Goal: Answer question/provide support

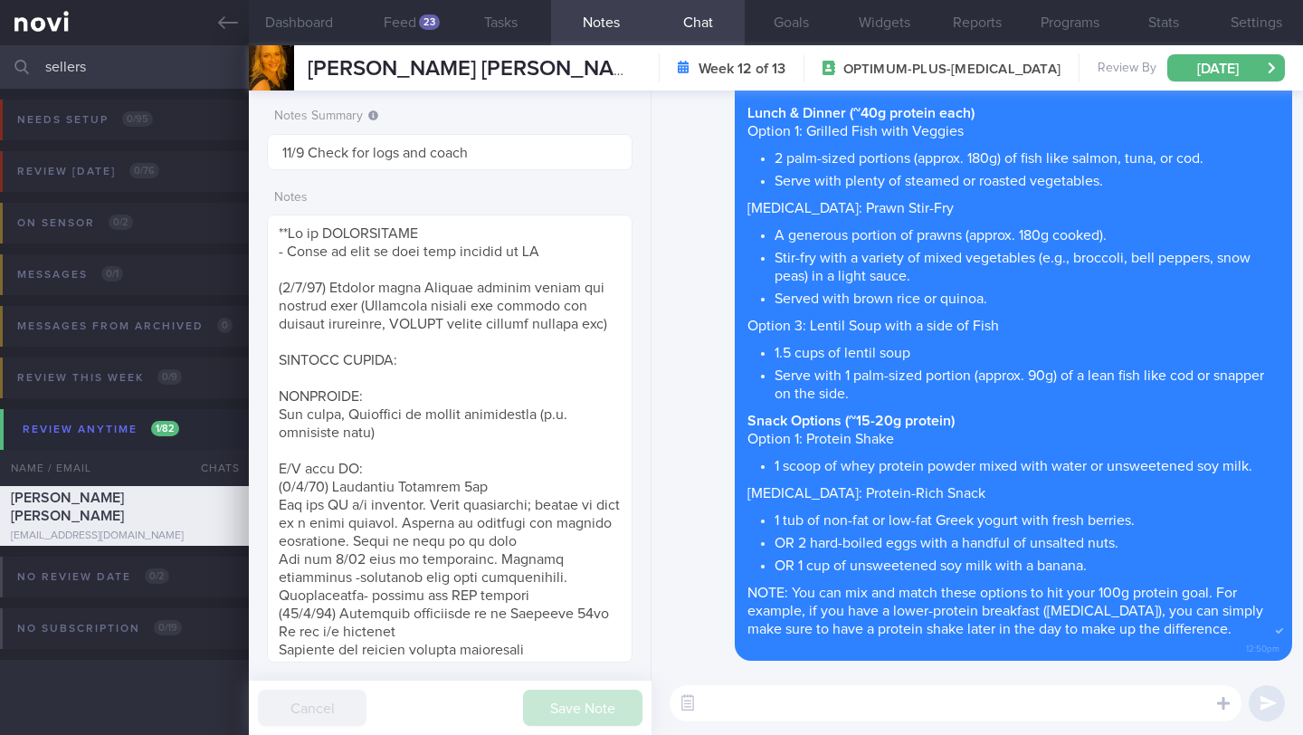
select select "8"
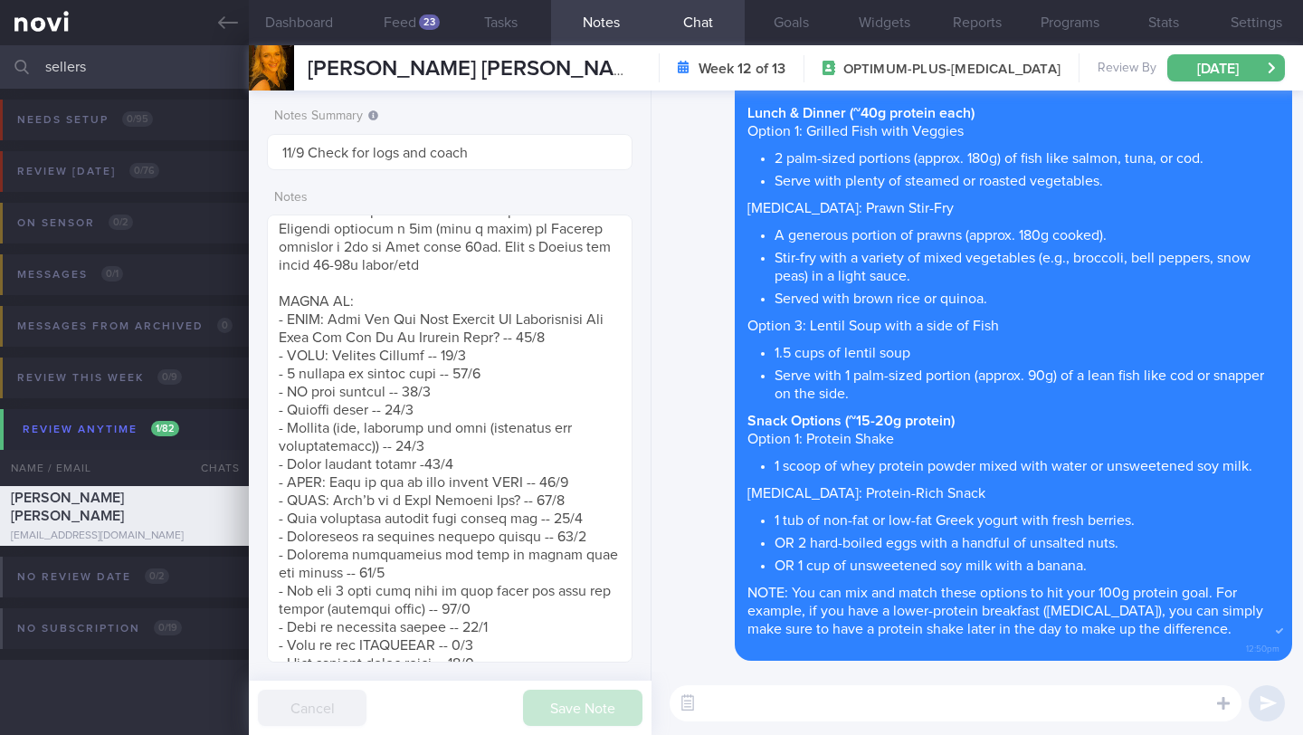
click at [114, 78] on input "sellers" at bounding box center [651, 66] width 1303 height 43
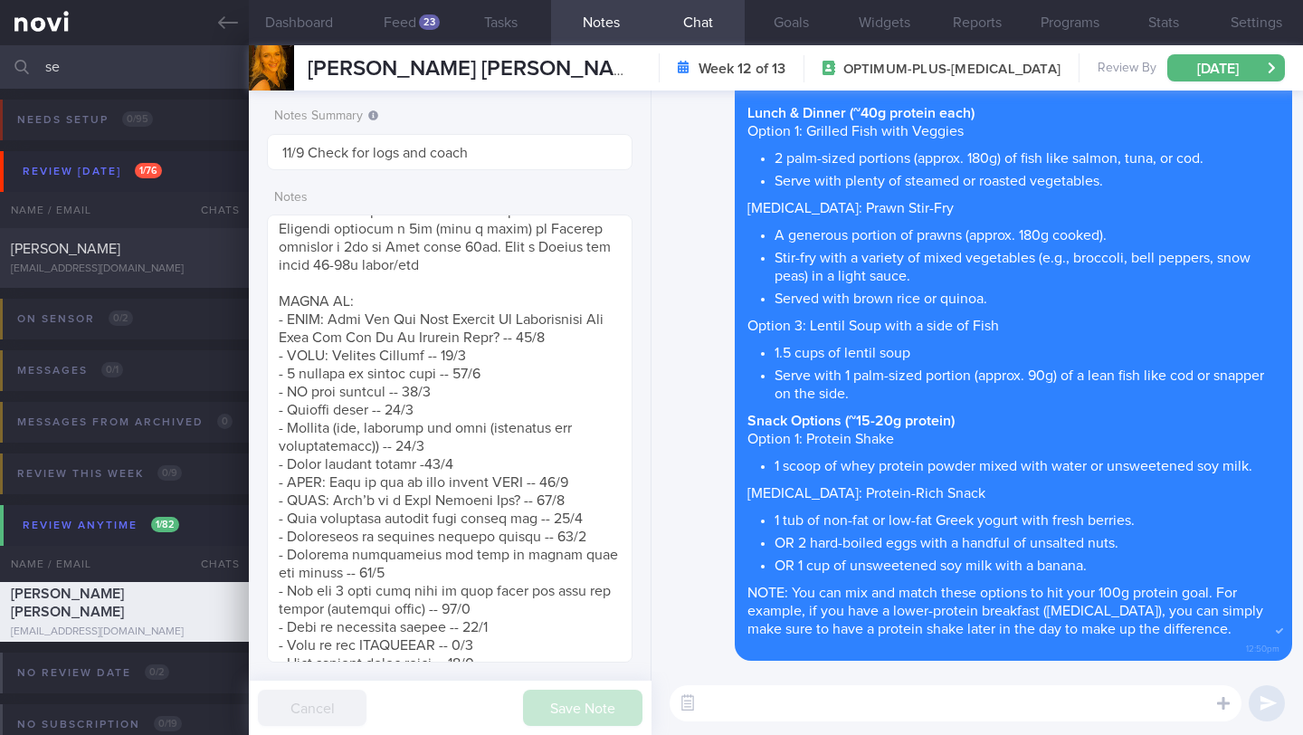
type input "s"
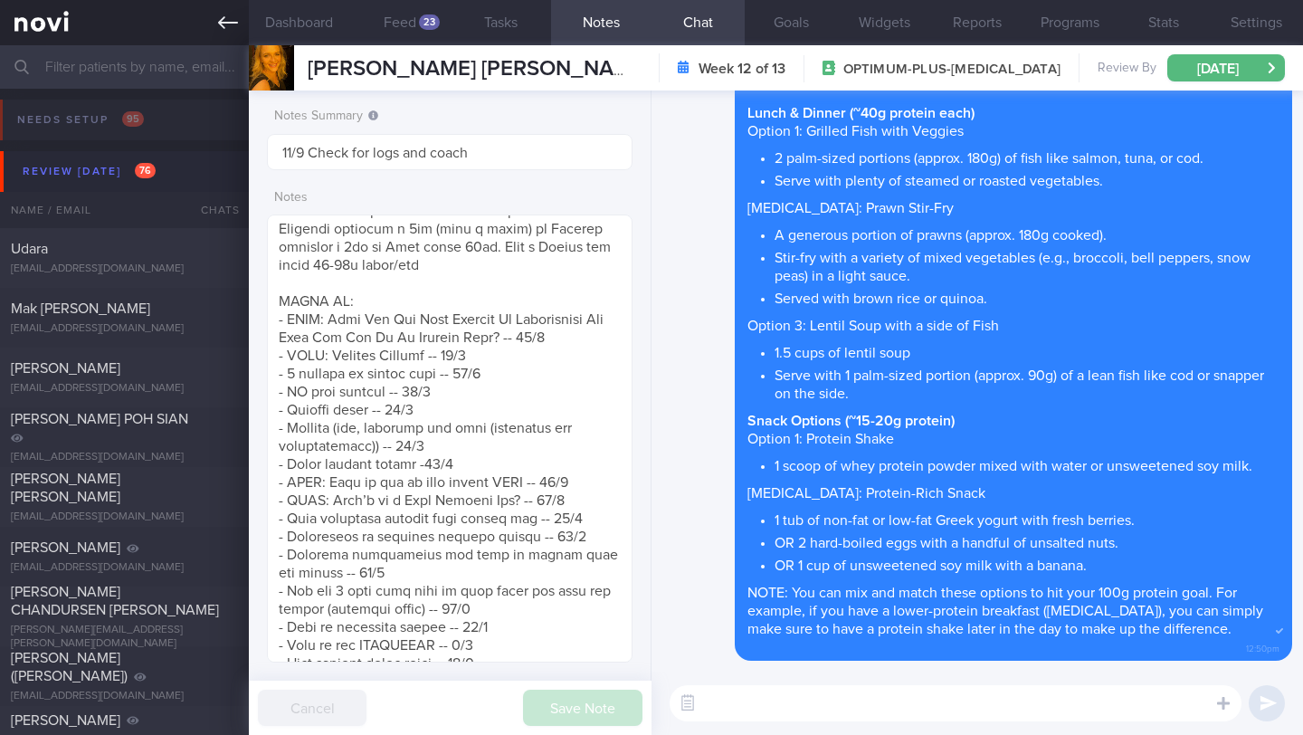
click at [228, 34] on link at bounding box center [124, 22] width 249 height 45
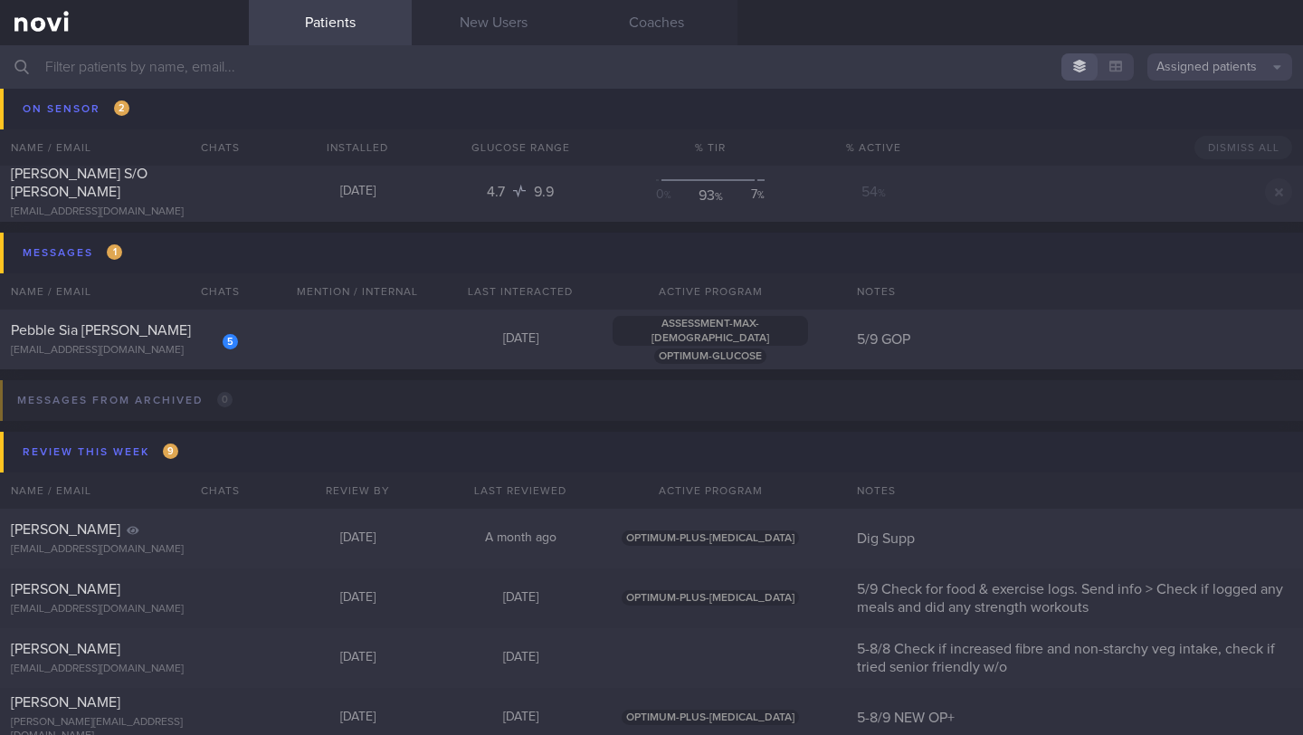
scroll to position [4791, 0]
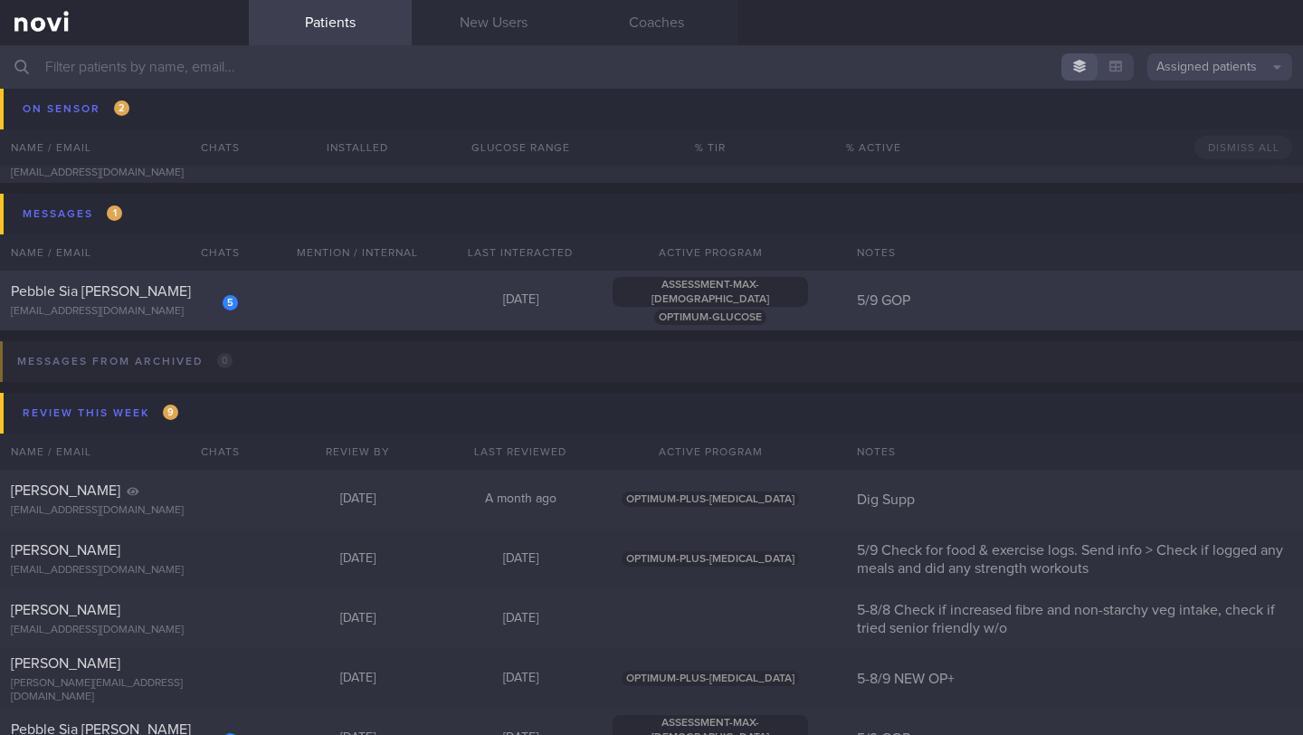
click at [236, 299] on div "5 Pebble Sia [PERSON_NAME] [EMAIL_ADDRESS][DOMAIN_NAME]" at bounding box center [124, 300] width 249 height 36
select select "8"
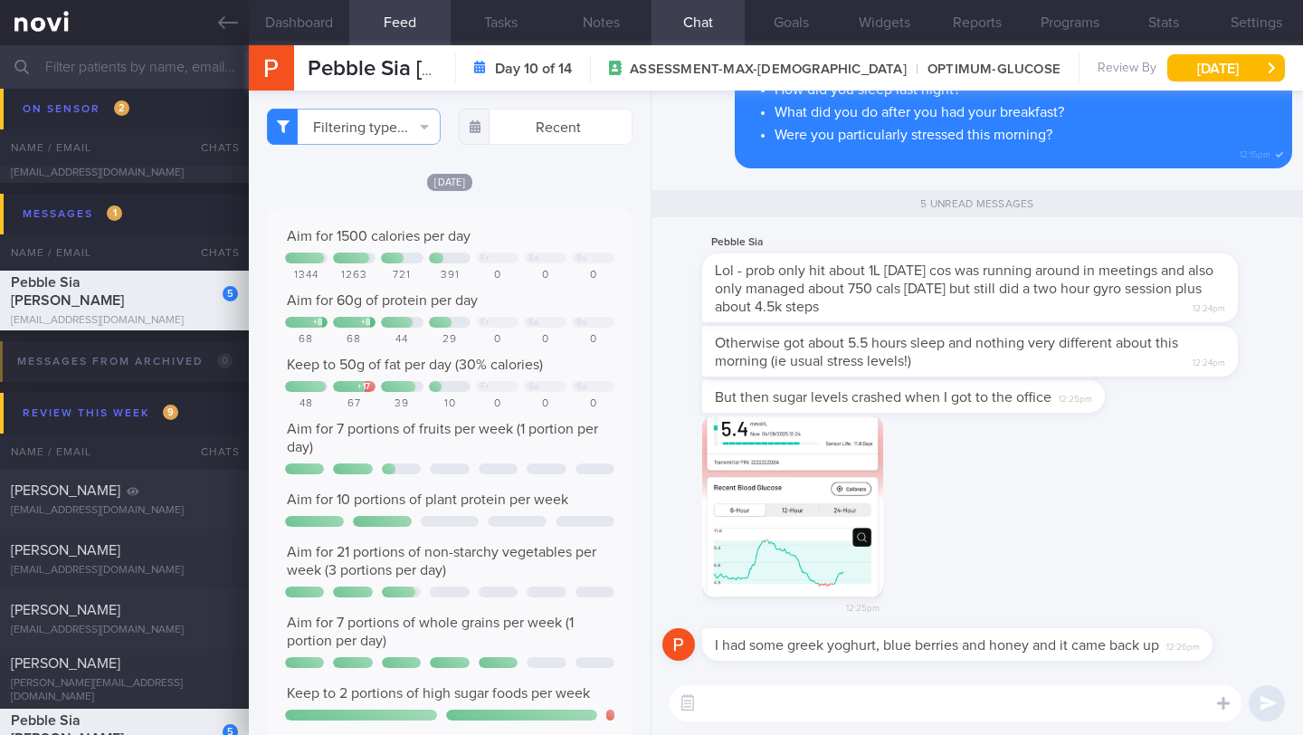
click at [757, 714] on textarea at bounding box center [956, 703] width 572 height 36
click at [786, 471] on button "button" at bounding box center [792, 506] width 181 height 181
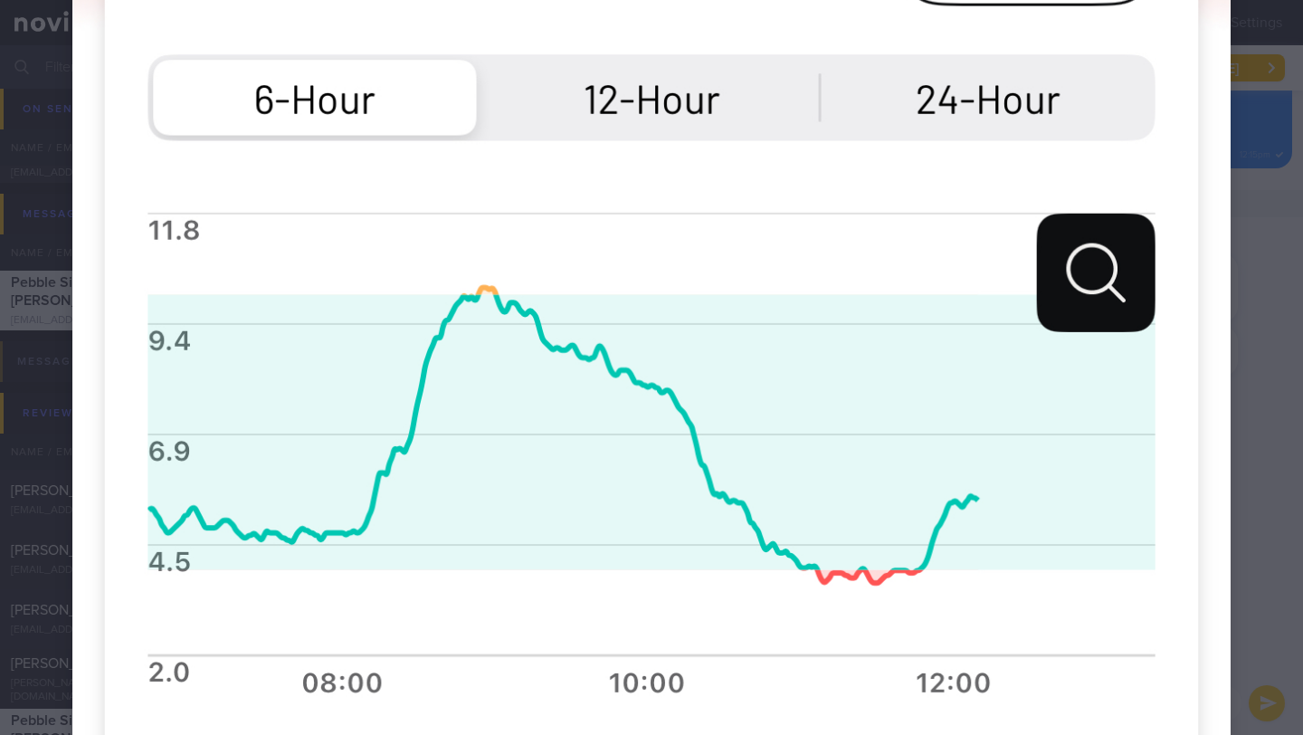
scroll to position [947, 0]
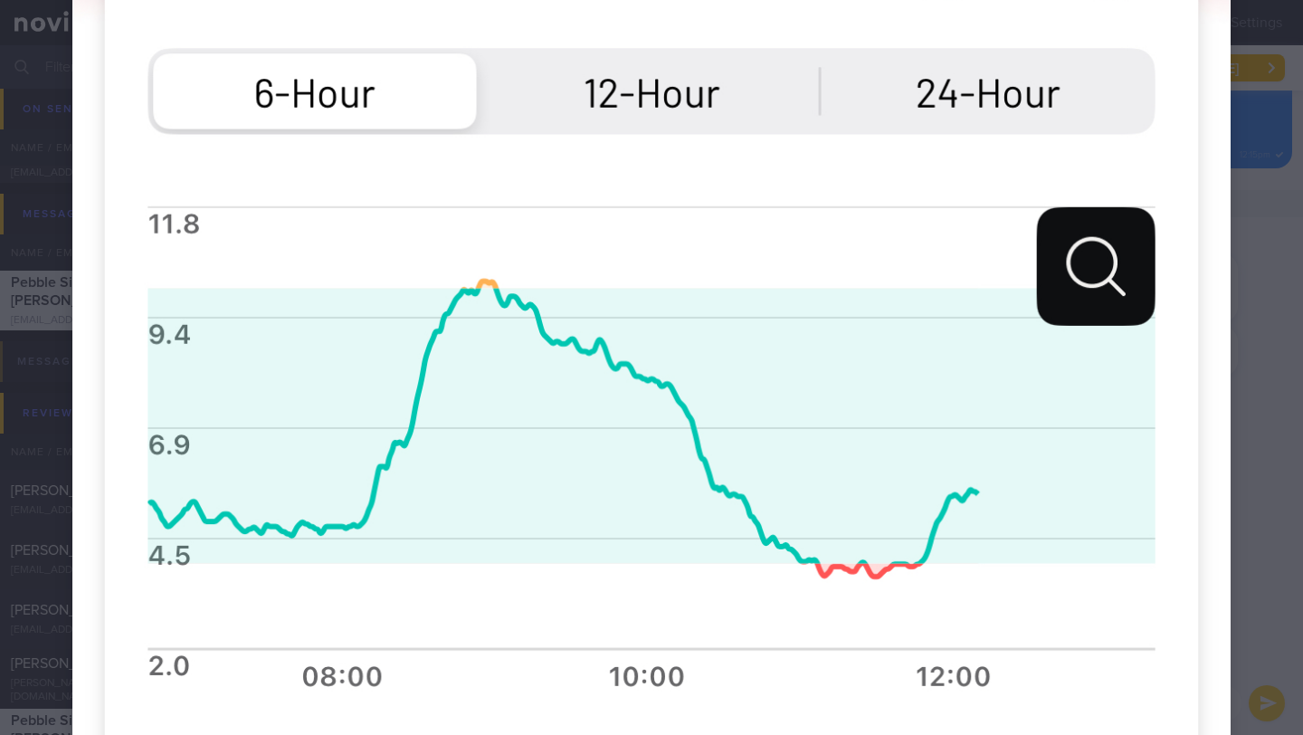
click at [1261, 508] on div at bounding box center [651, 71] width 1303 height 2037
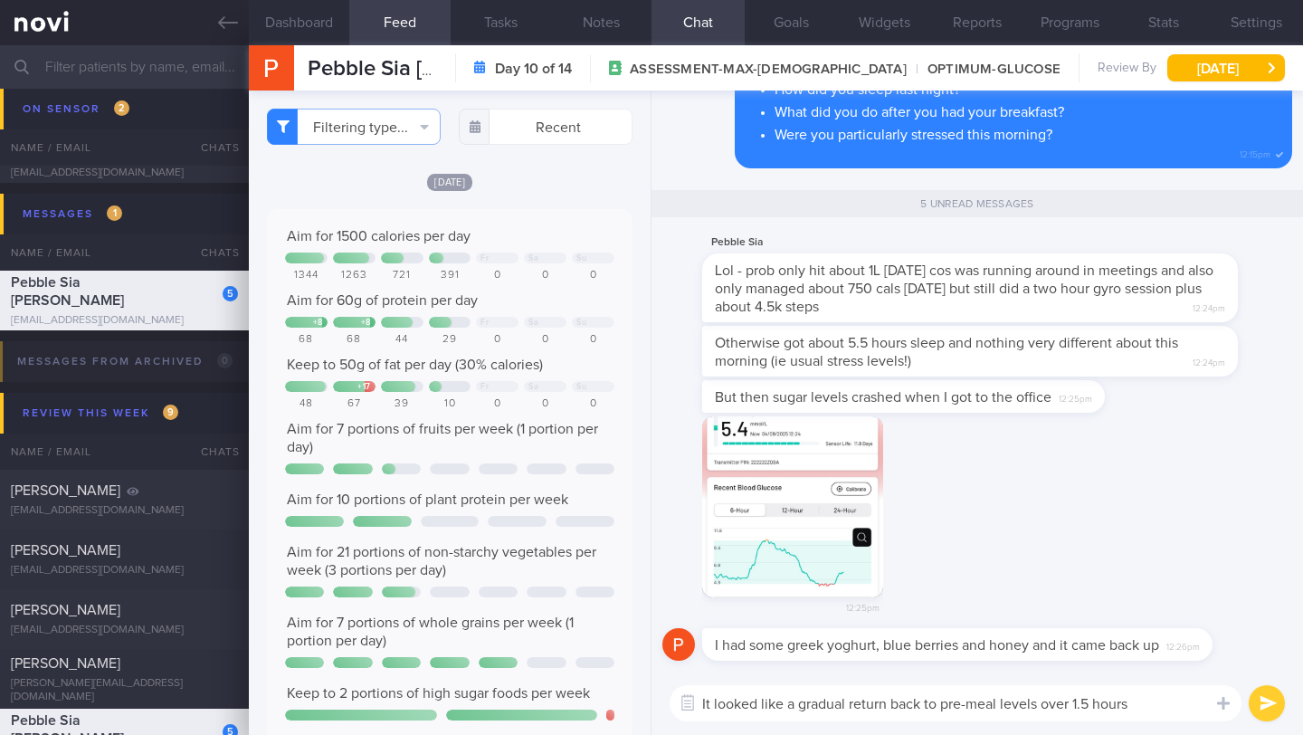
drag, startPoint x: 1152, startPoint y: 708, endPoint x: 765, endPoint y: 705, distance: 387.3
click at [765, 705] on textarea "It looked like a gradual return back to pre-meal levels over 1.5 hours" at bounding box center [956, 703] width 572 height 36
click at [725, 697] on textarea "It looked like a gradual return back to pre-meal levels over 1.5 hours" at bounding box center [956, 703] width 572 height 36
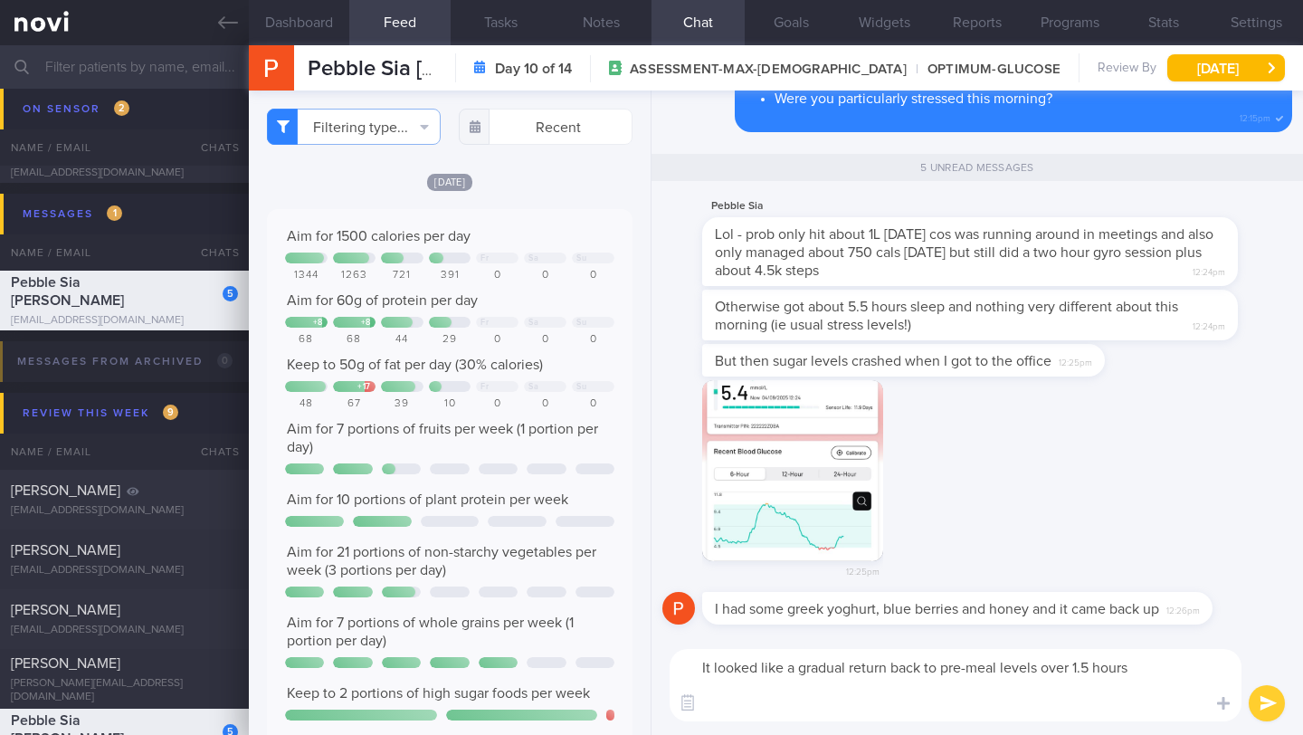
scroll to position [0, 0]
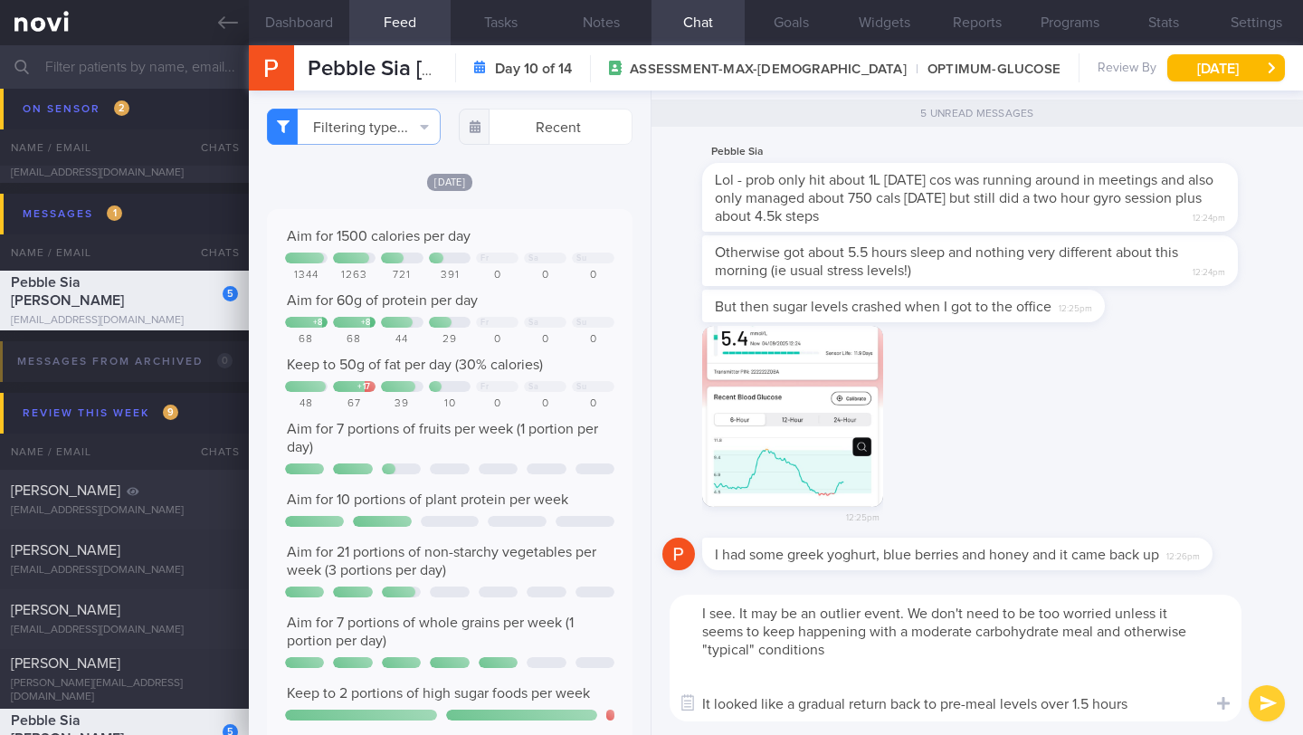
click at [841, 699] on textarea "I see. It may be an outlier event. We don't need to be too worried unless it se…" at bounding box center [956, 657] width 572 height 127
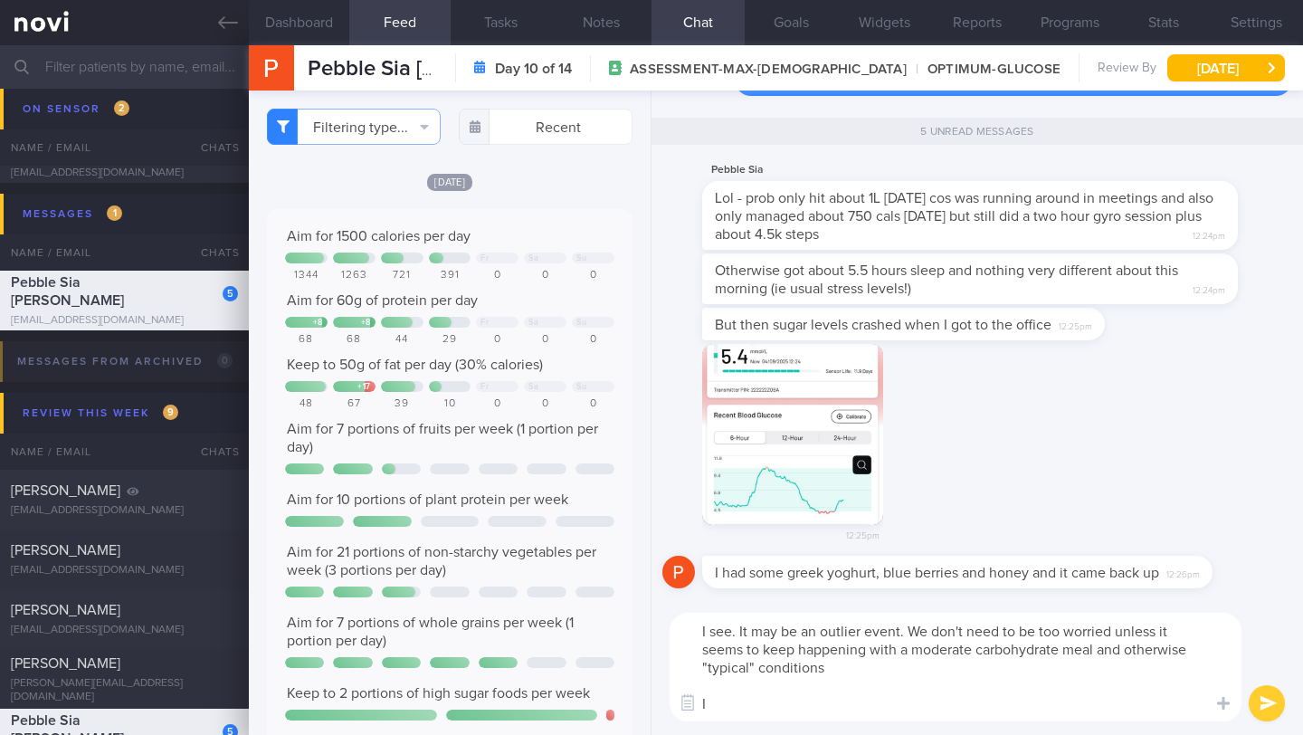
type textarea "I see. It may be an outlier event. We don't need to be too worried unless it se…"
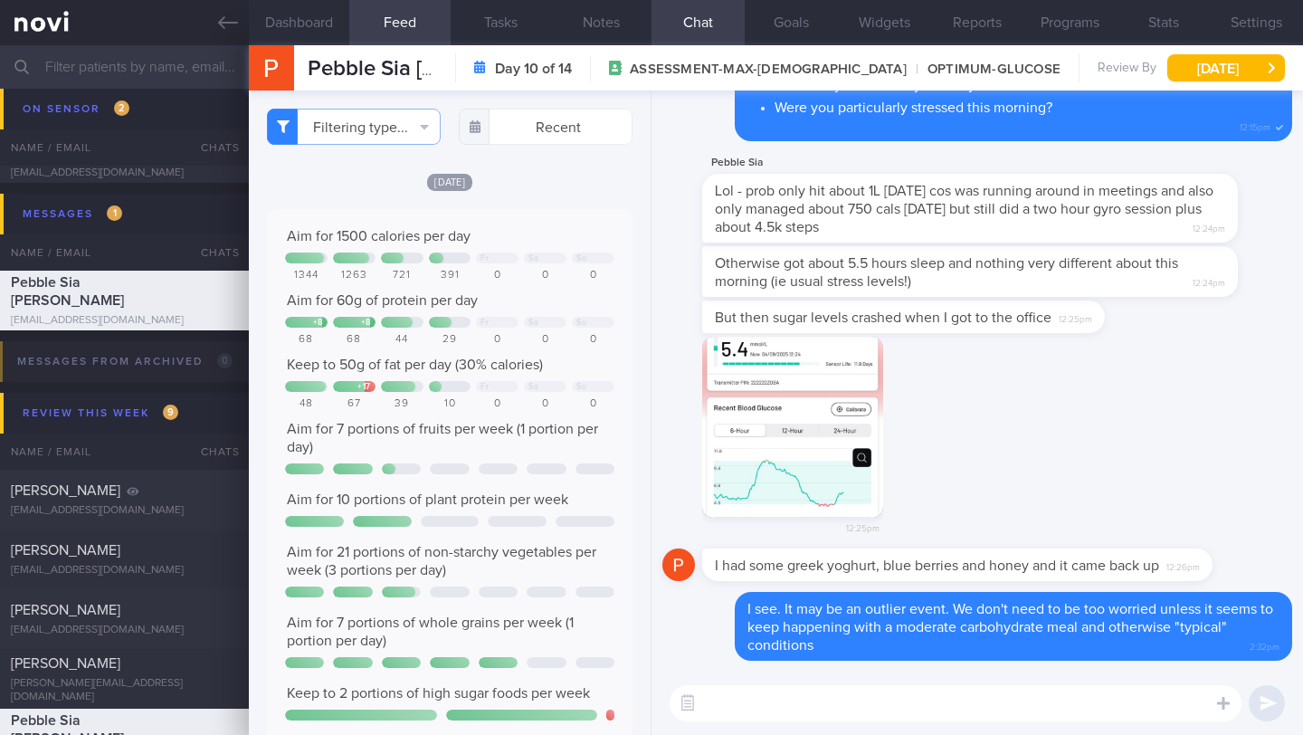
click at [865, 700] on textarea at bounding box center [956, 703] width 572 height 36
click at [773, 704] on textarea "The range in red coul" at bounding box center [956, 703] width 572 height 36
paste textarea "Were you experiencing any symptoms such as: - Fatigue - Hunger - Shakiness - Di…"
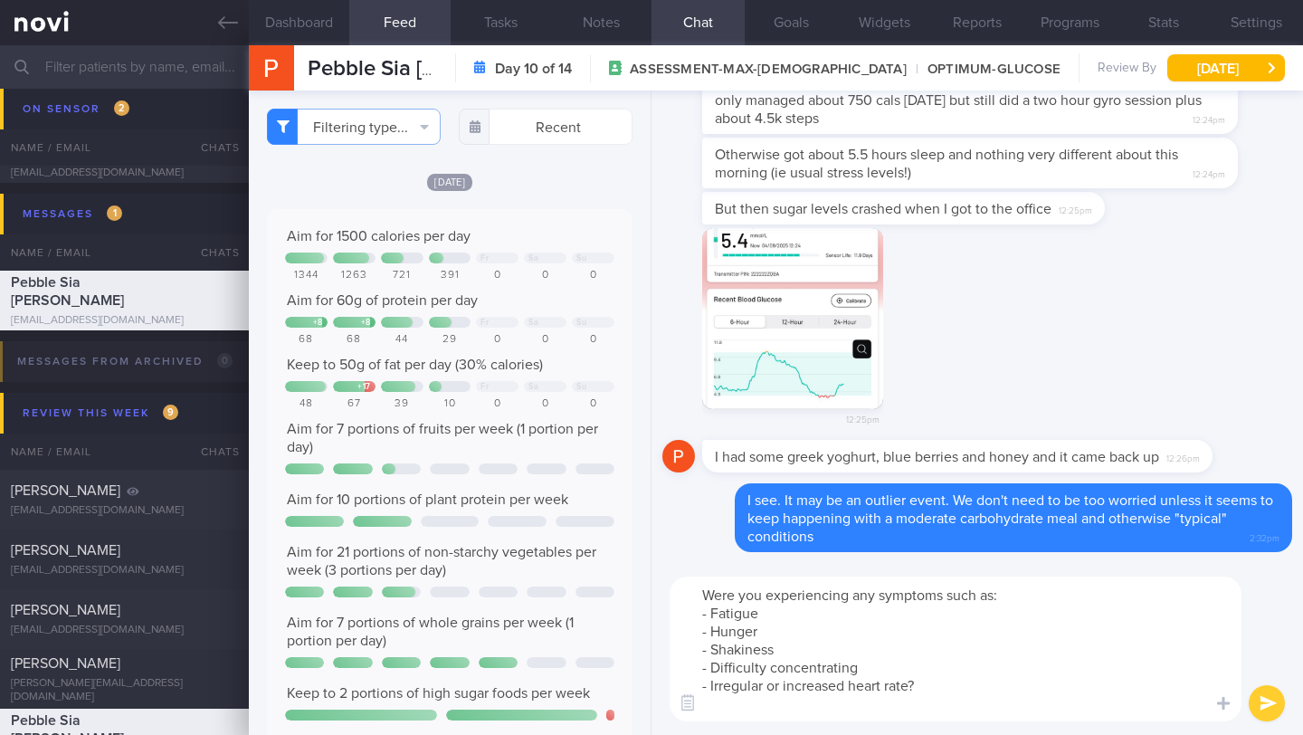
click at [962, 675] on textarea "Were you experiencing any symptoms such as: - Fatigue - Hunger - Shakiness - Di…" at bounding box center [956, 648] width 572 height 145
click at [962, 686] on textarea "Were you experiencing any symptoms such as: - Fatigue - Hunger - Shakiness - Di…" at bounding box center [956, 648] width 572 height 145
click at [882, 599] on textarea "Were you experiencing any symptoms such as: - Fatigue - Hunger - Shakiness - Di…" at bounding box center [956, 648] width 572 height 145
click at [1106, 599] on textarea "Were you experiencing any of the following symptoms such as: - Fatigue - Hunger…" at bounding box center [956, 648] width 572 height 145
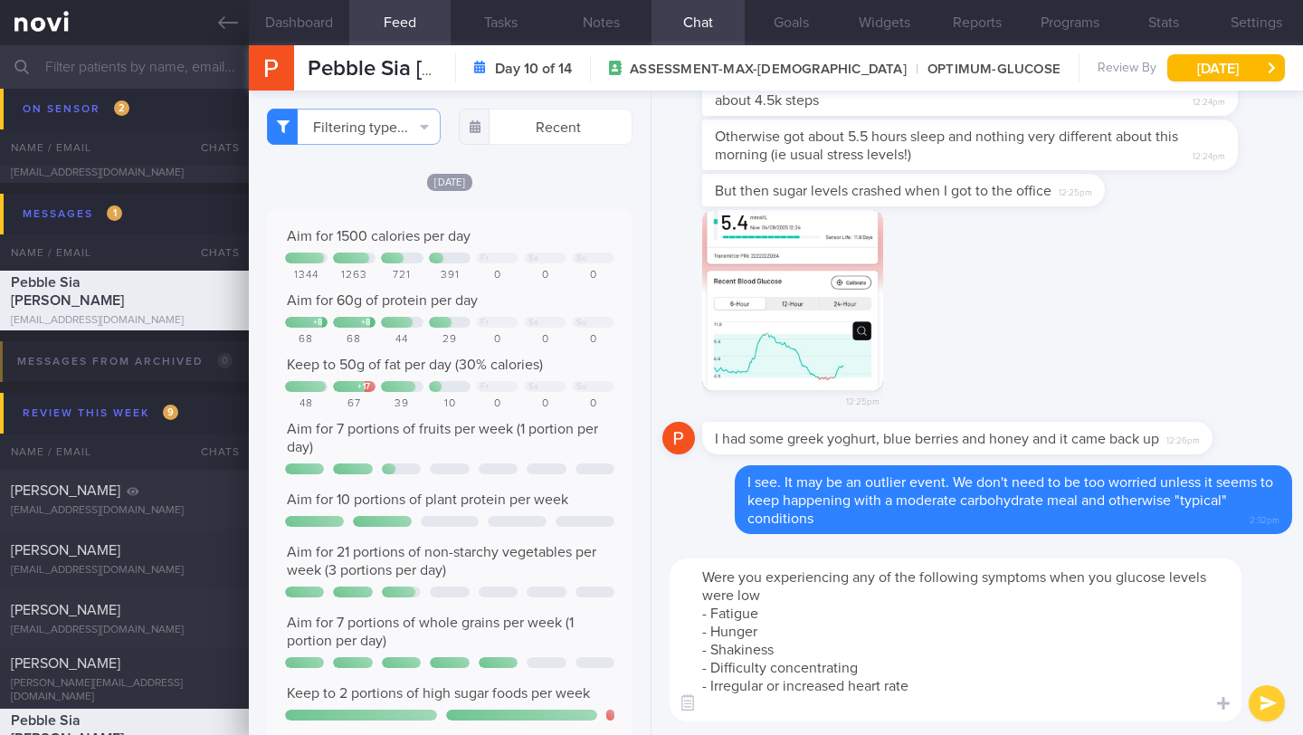
type textarea "Were you experiencing any of the following symptoms when you glucose levels wer…"
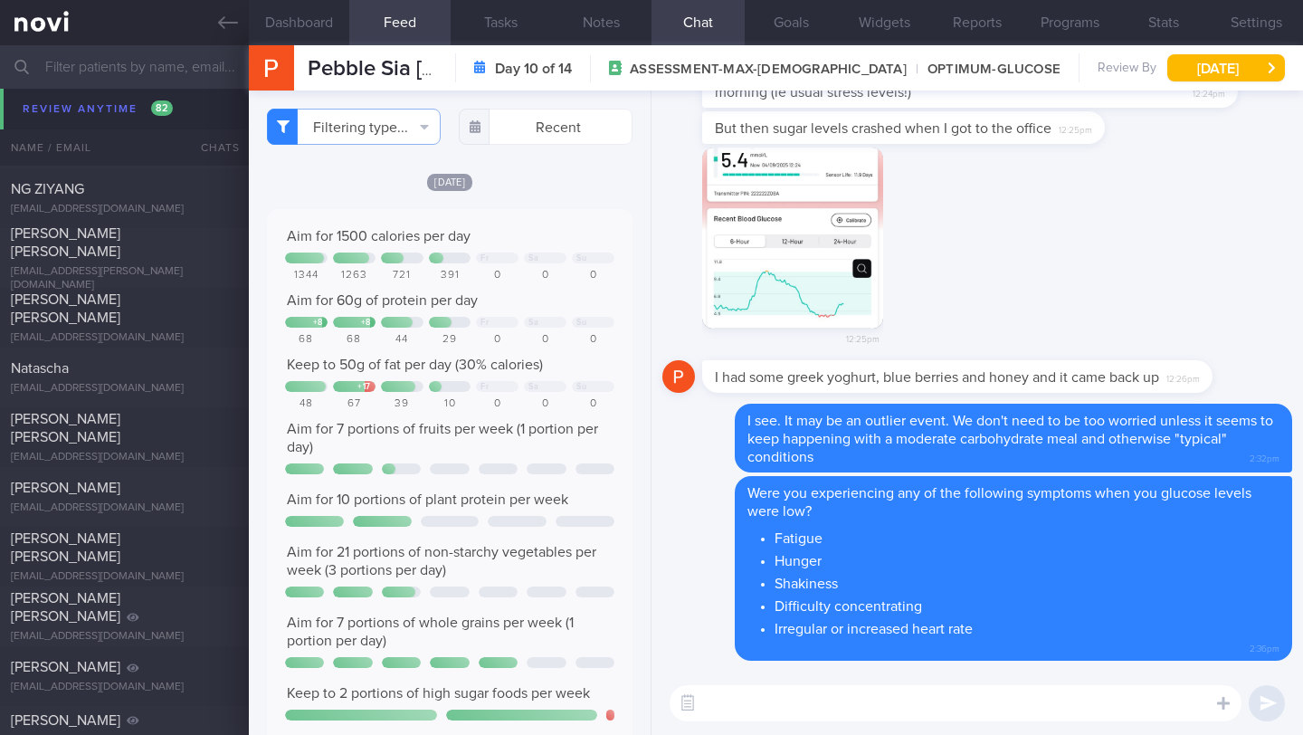
scroll to position [6642, 0]
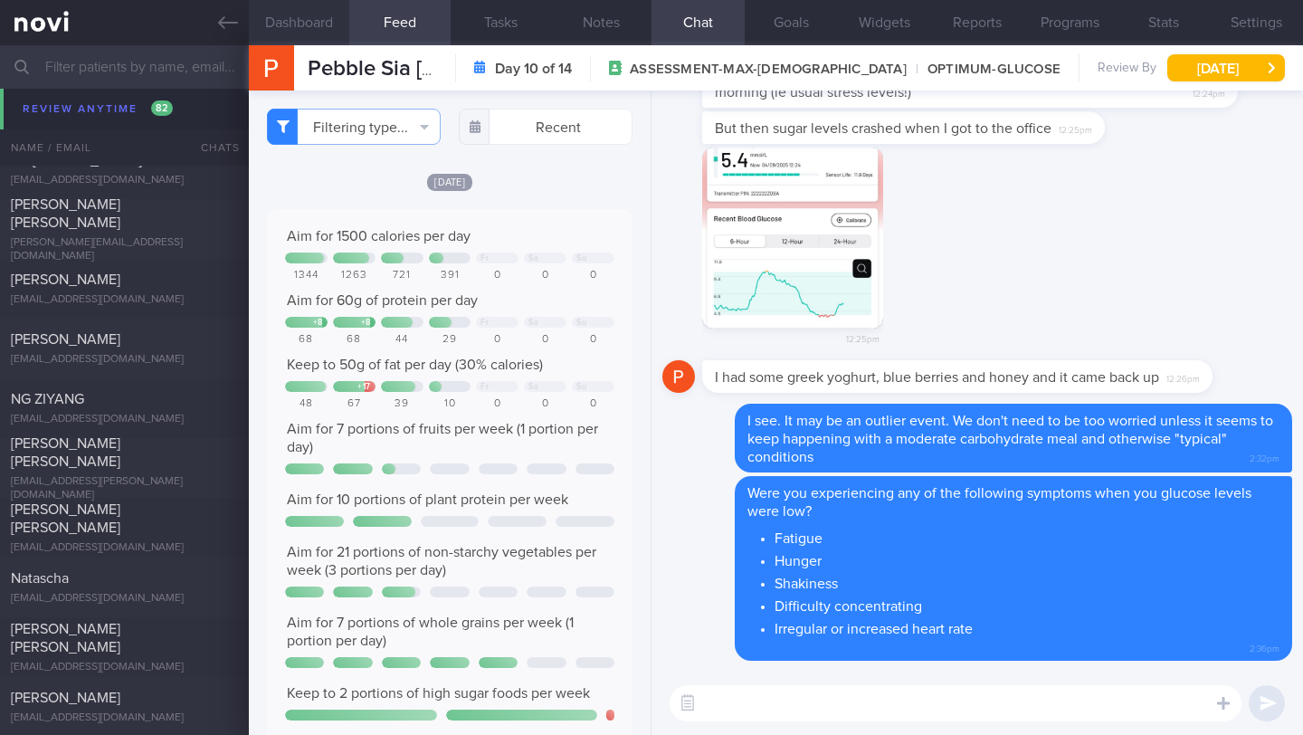
click at [290, 30] on button "Dashboard" at bounding box center [299, 22] width 100 height 45
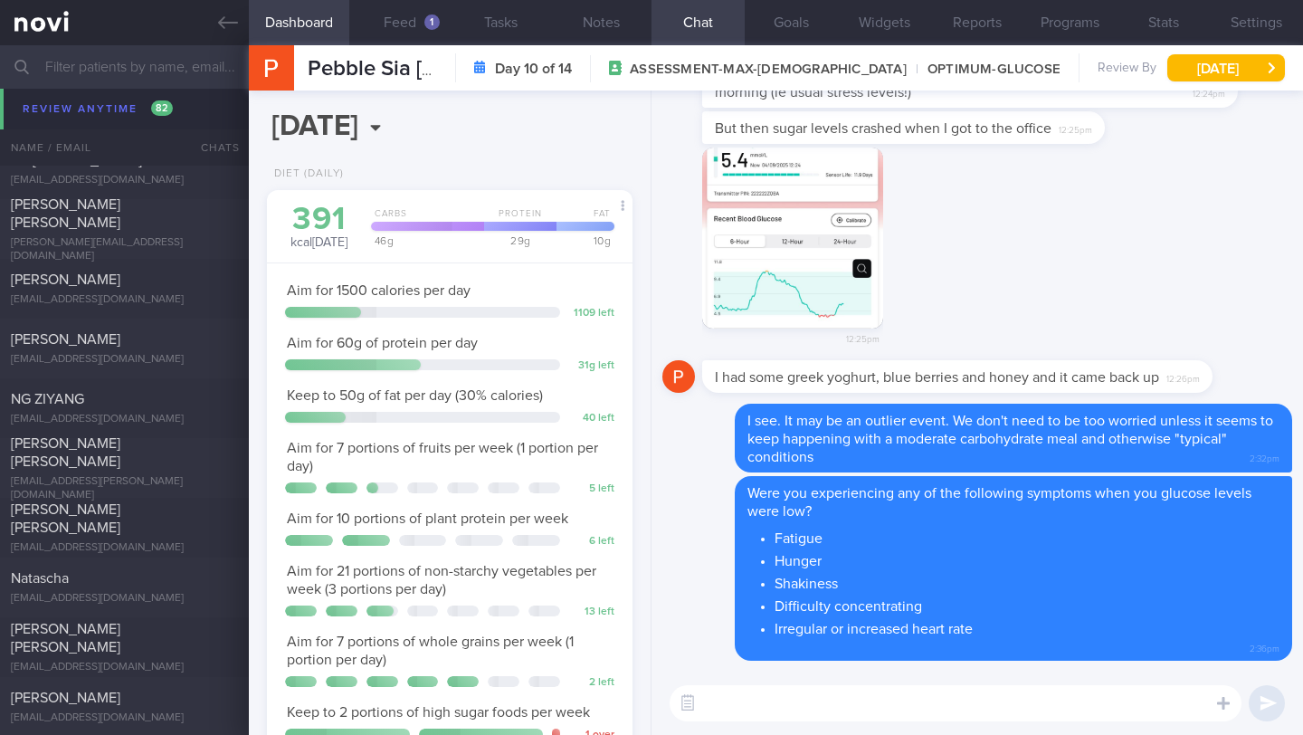
scroll to position [185, 319]
click at [414, 26] on button "Feed 1" at bounding box center [399, 22] width 100 height 45
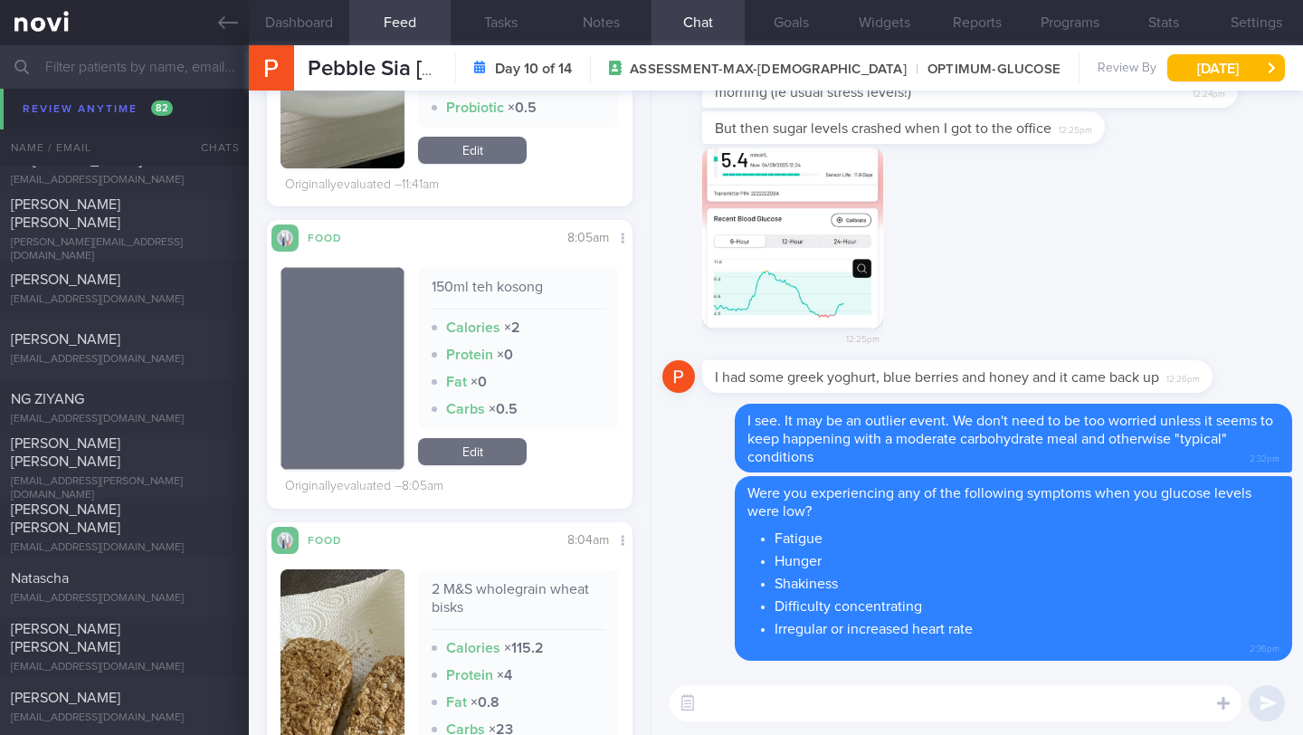
scroll to position [1775, 0]
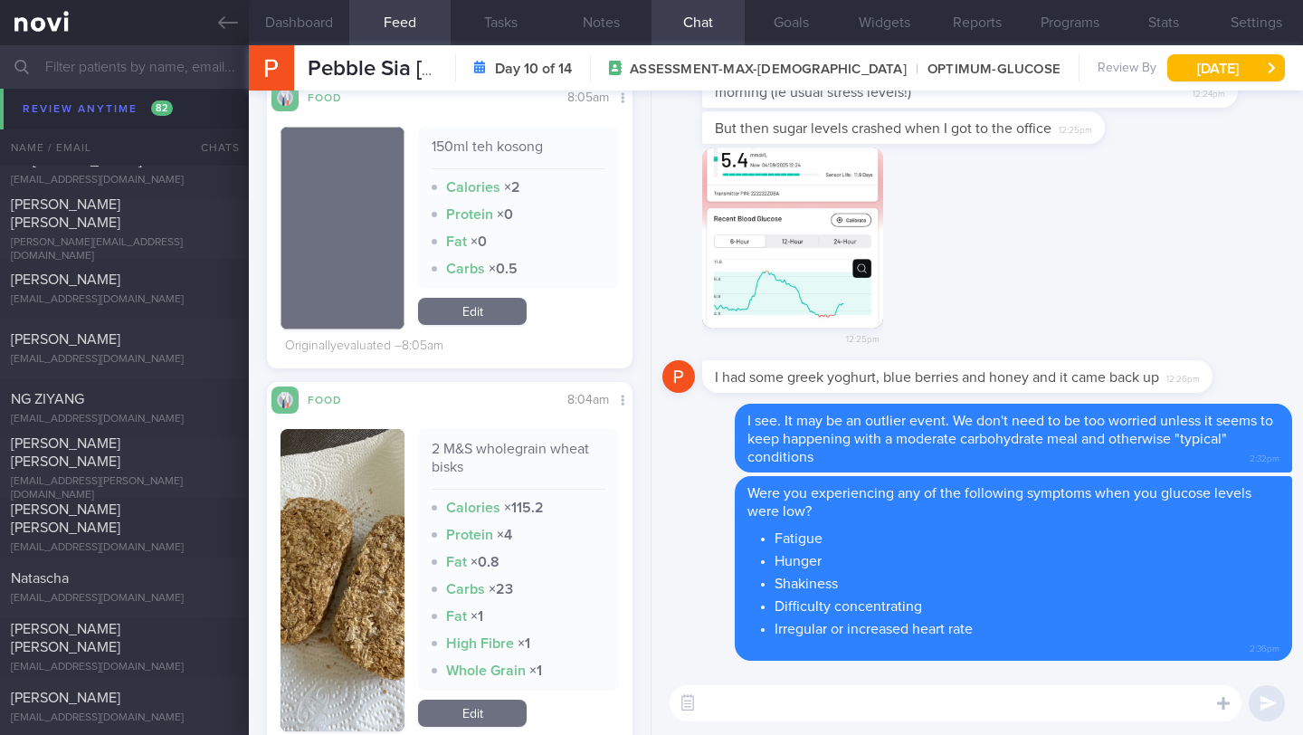
click at [750, 692] on textarea at bounding box center [956, 703] width 572 height 36
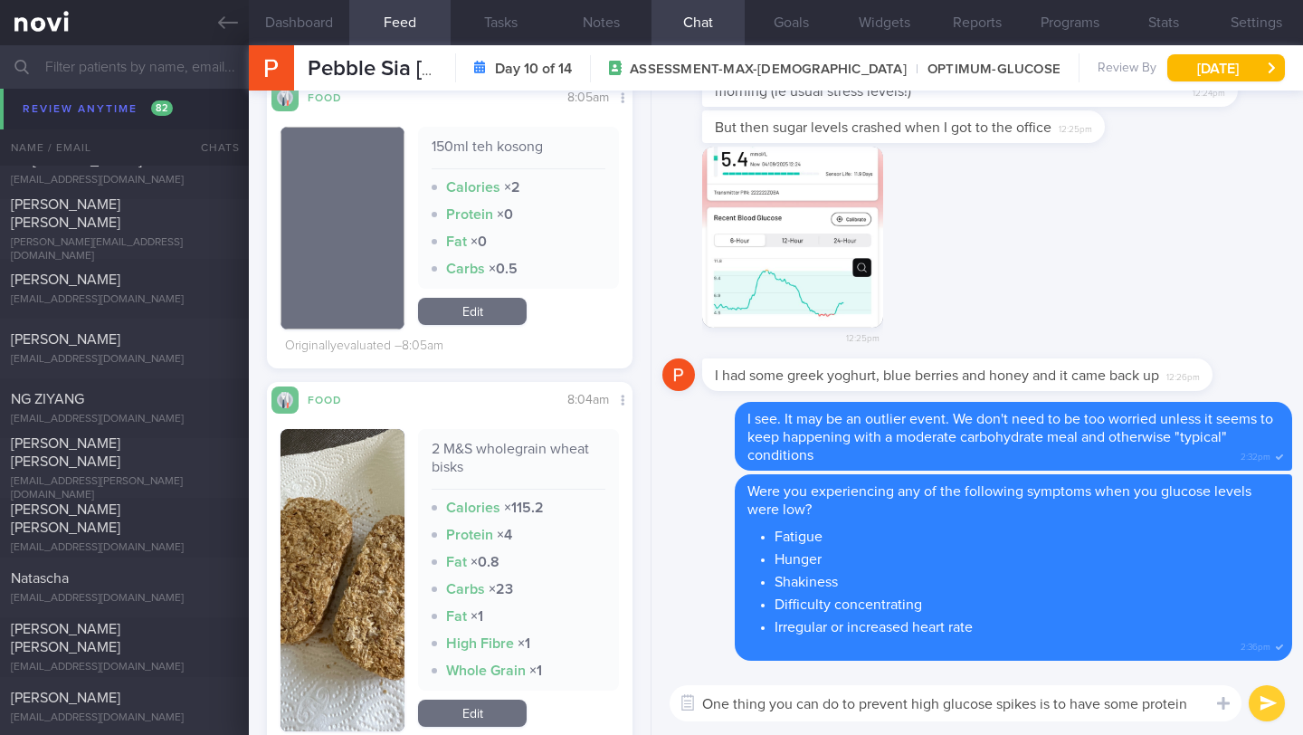
scroll to position [0, 0]
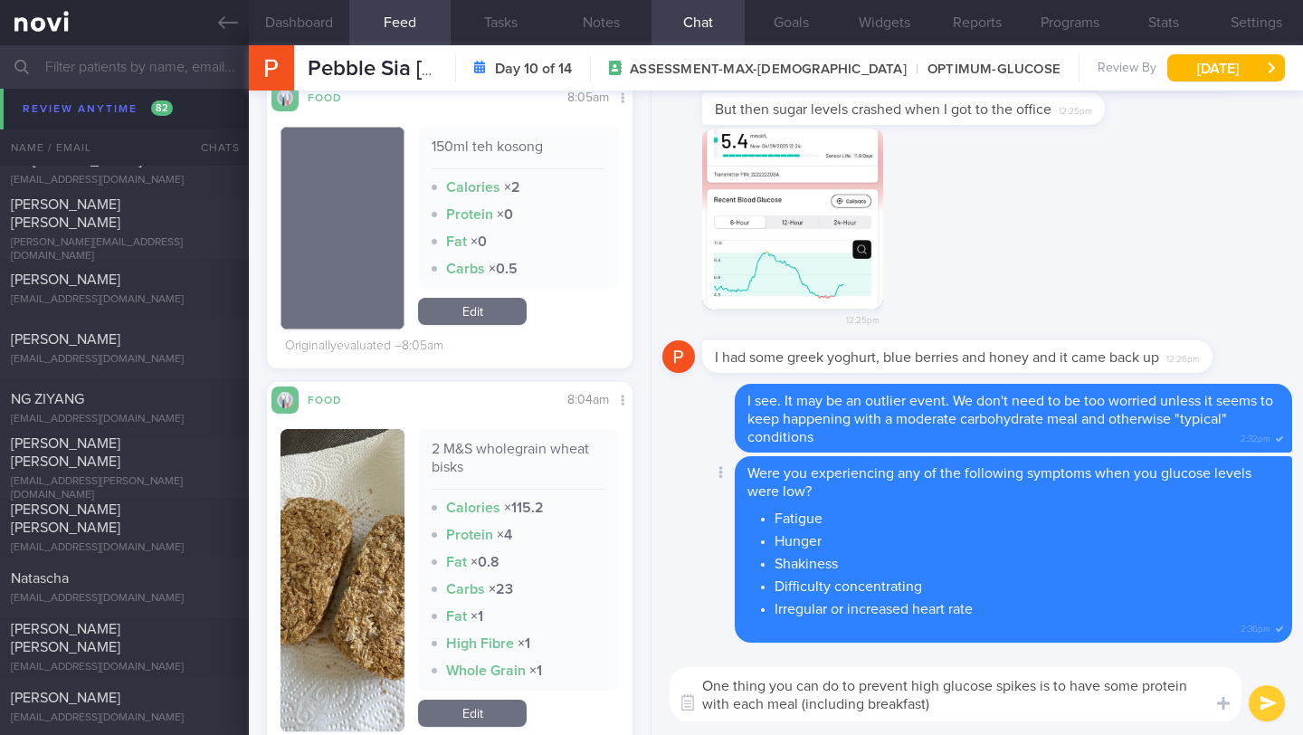
type textarea "One thing you can do to prevent high glucose spikes is to have some protein wit…"
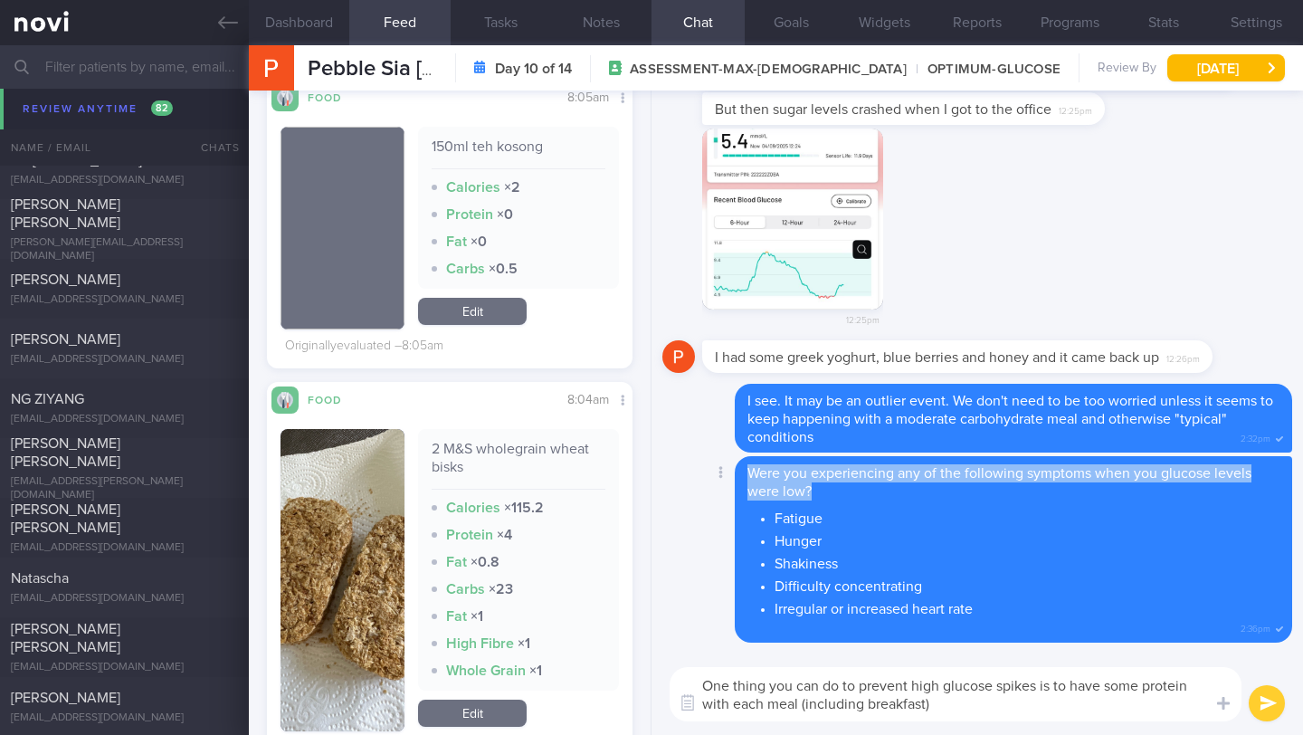
drag, startPoint x: 746, startPoint y: 480, endPoint x: 727, endPoint y: 507, distance: 32.9
click at [727, 508] on div "Delete Were you experiencing any of the following symptoms when you glucose lev…" at bounding box center [977, 549] width 630 height 186
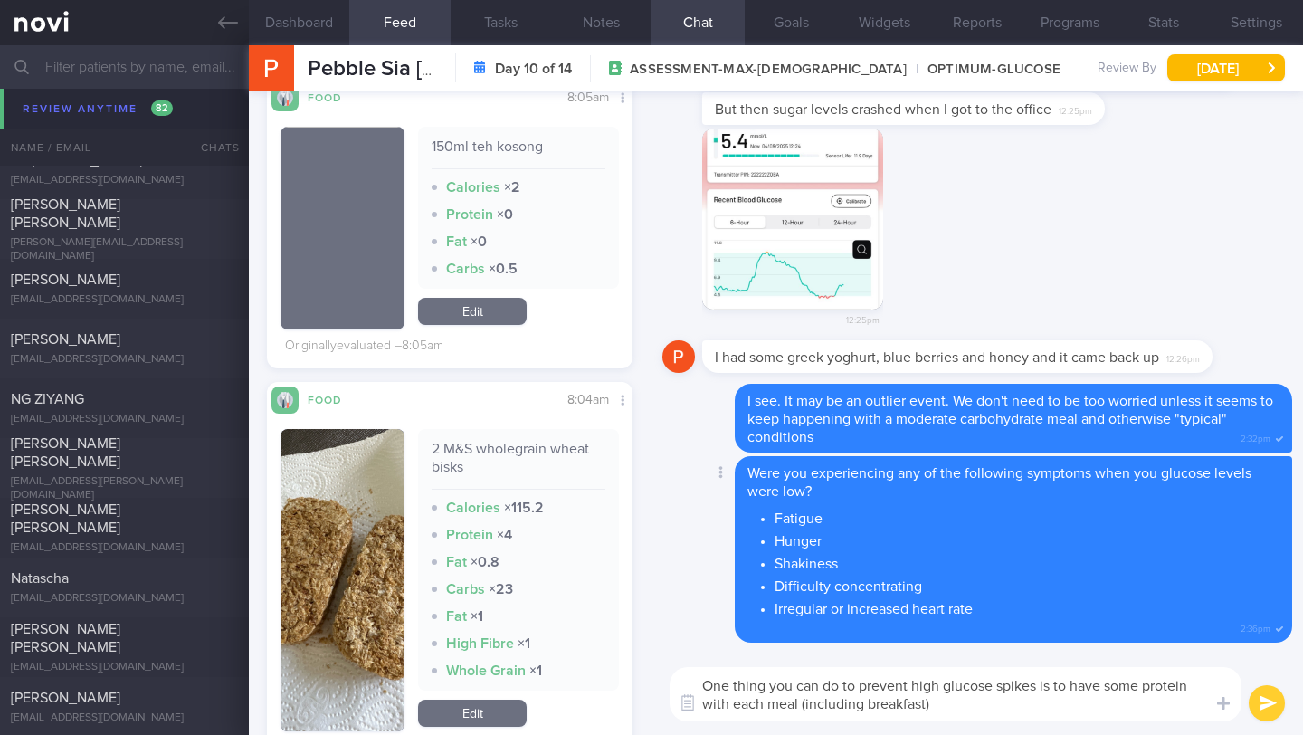
click at [892, 566] on li "Shakiness" at bounding box center [1027, 561] width 505 height 23
click at [720, 479] on div at bounding box center [719, 473] width 33 height 33
click at [715, 435] on button "Delete" at bounding box center [698, 436] width 73 height 27
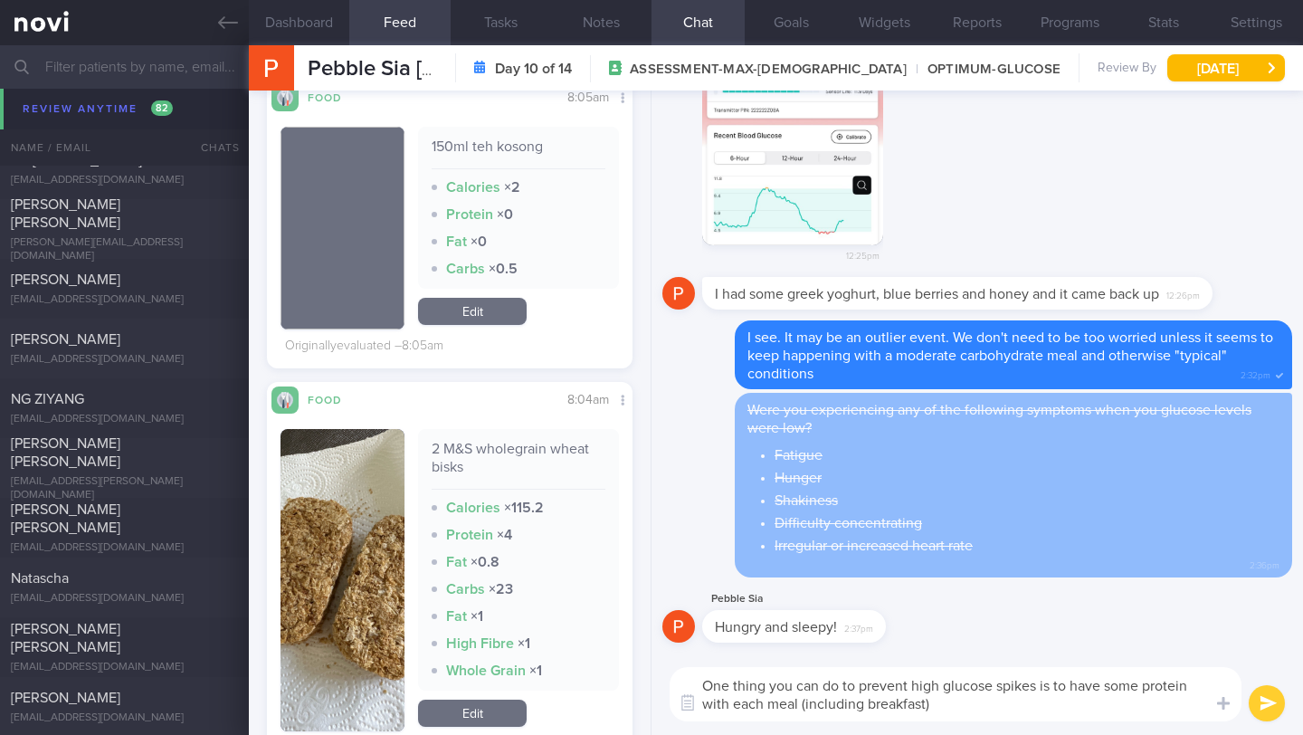
scroll to position [6546, 0]
click at [1030, 713] on textarea "One thing you can do to prevent high glucose spikes is to have some protein wit…" at bounding box center [956, 694] width 572 height 54
click at [1248, 708] on div "One thing you can do to prevent high glucose spikes is to have some protein wit…" at bounding box center [976, 693] width 651 height 81
click at [1269, 700] on button "submit" at bounding box center [1267, 703] width 36 height 36
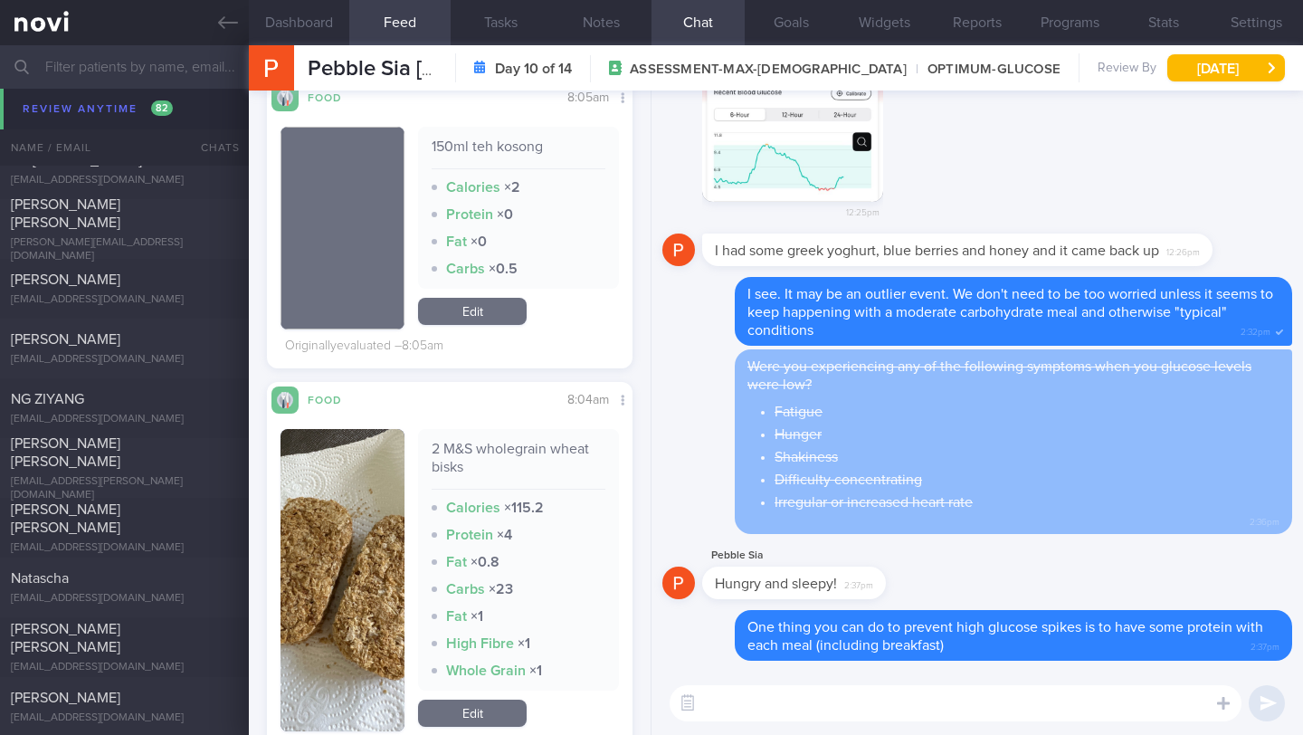
click at [960, 699] on textarea at bounding box center [956, 703] width 572 height 36
click at [862, 728] on div "​ ​" at bounding box center [976, 702] width 651 height 63
click at [869, 706] on textarea at bounding box center [956, 703] width 572 height 36
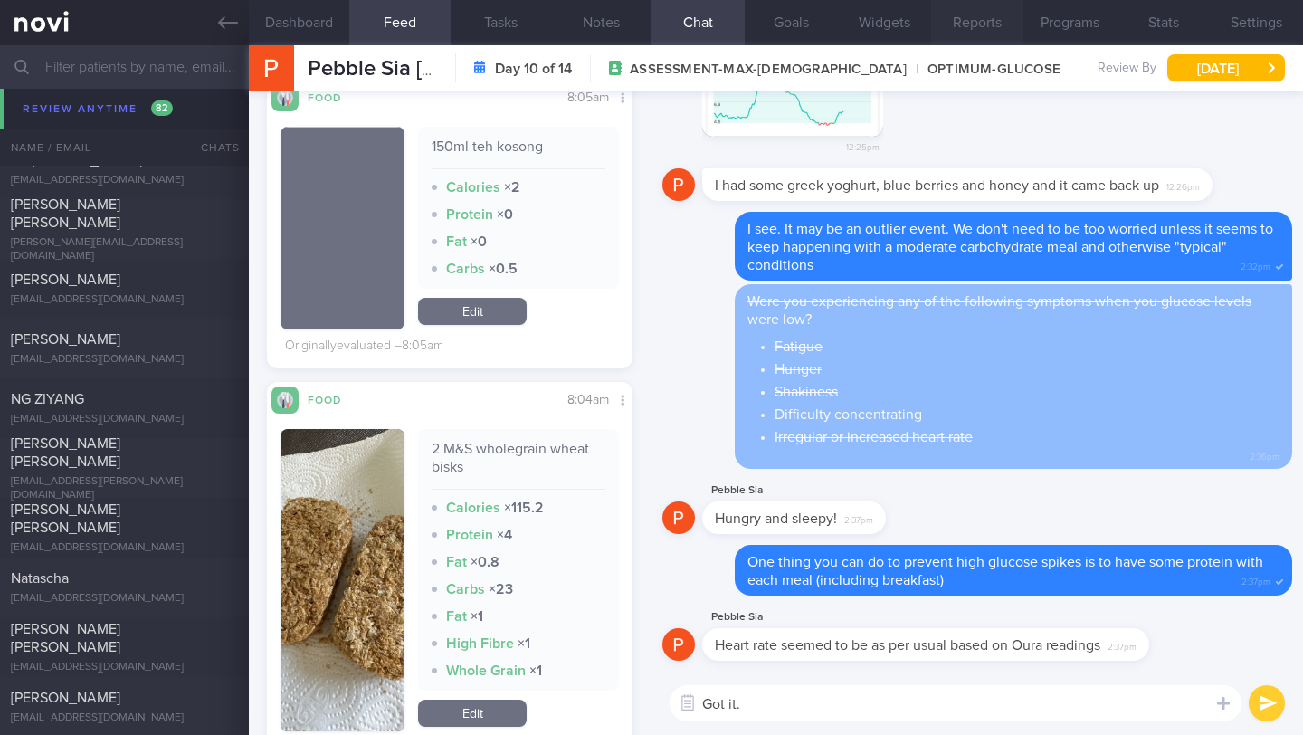
type textarea "Got it."
drag, startPoint x: 789, startPoint y: 699, endPoint x: 680, endPoint y: 700, distance: 108.6
click at [680, 700] on div "Chat Templates Admin [MEDICAL_DATA] Weight Nutrition Physical Activity Infograp…" at bounding box center [976, 702] width 651 height 63
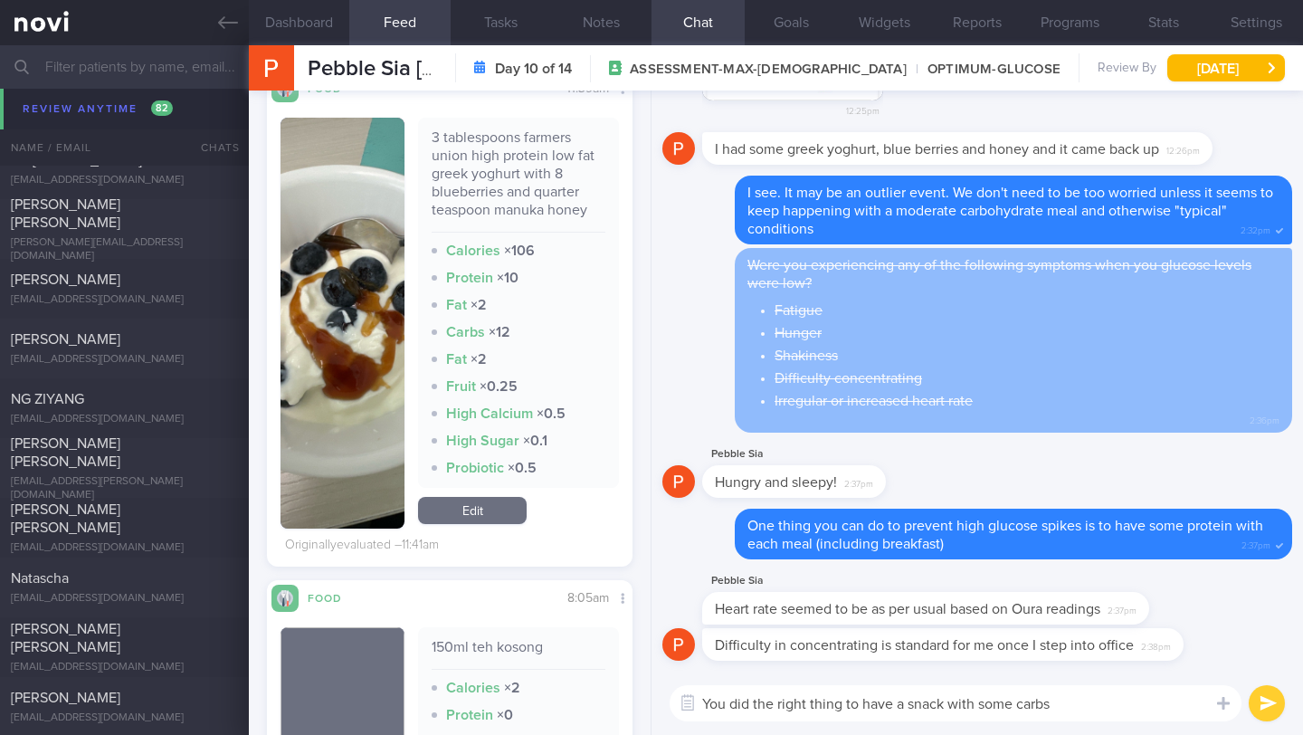
scroll to position [1251, 0]
type textarea "You did the right thing to have a snack with some carbs"
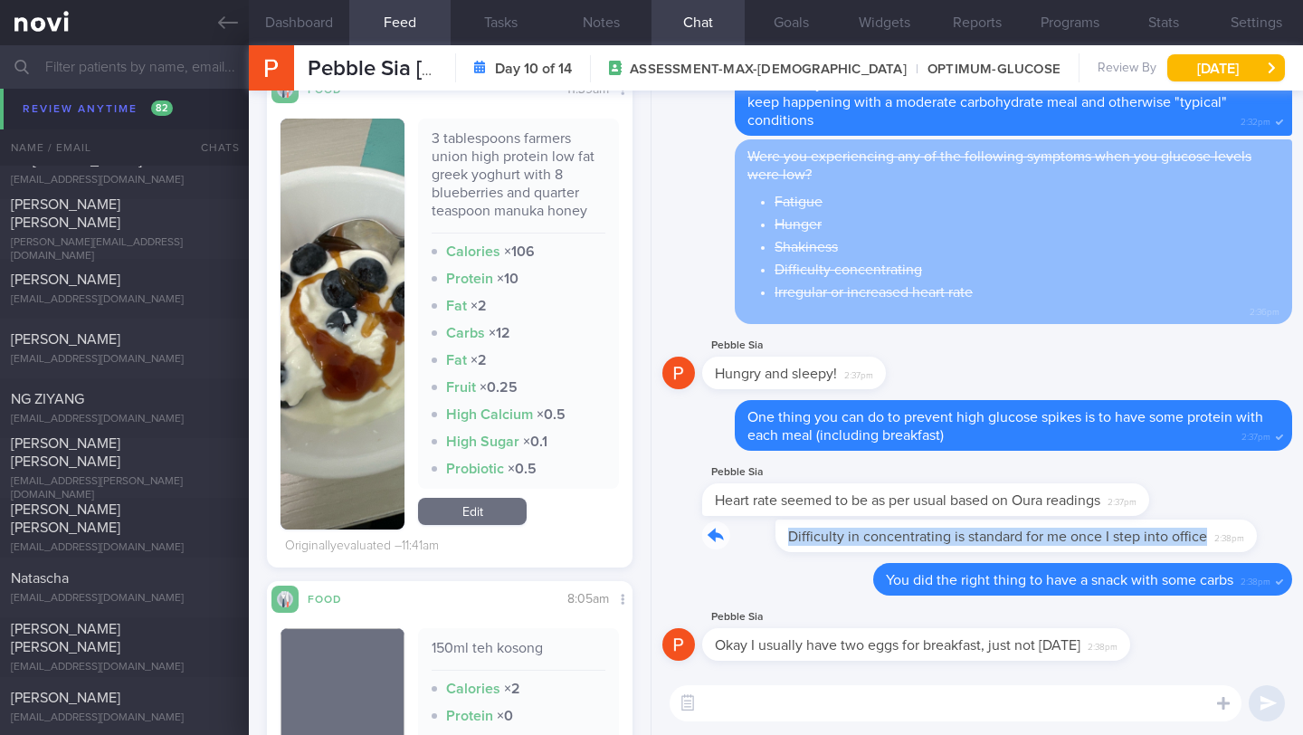
drag, startPoint x: 710, startPoint y: 530, endPoint x: 861, endPoint y: 551, distance: 152.5
click at [861, 551] on div "Difficulty in concentrating is standard for me once I step into office 2:38pm" at bounding box center [970, 535] width 536 height 33
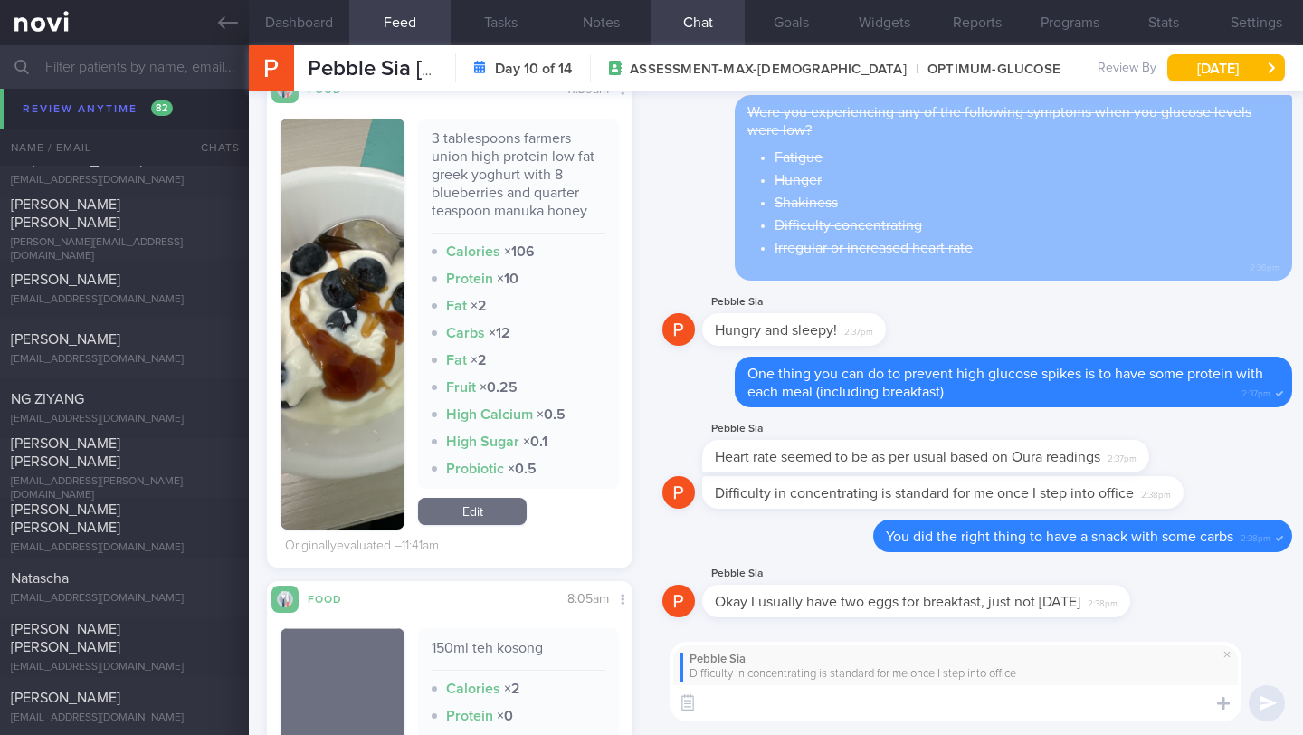
click at [1170, 603] on div "Pebble Sia Okay I usually have two eggs for breakfast, just not [DATE] 2:38pm" at bounding box center [943, 590] width 482 height 54
click at [1160, 596] on div "Pebble Sia Okay I usually have two eggs for breakfast, just not [DATE] 2:38pm" at bounding box center [943, 590] width 482 height 54
click at [1221, 654] on span at bounding box center [1227, 654] width 22 height 22
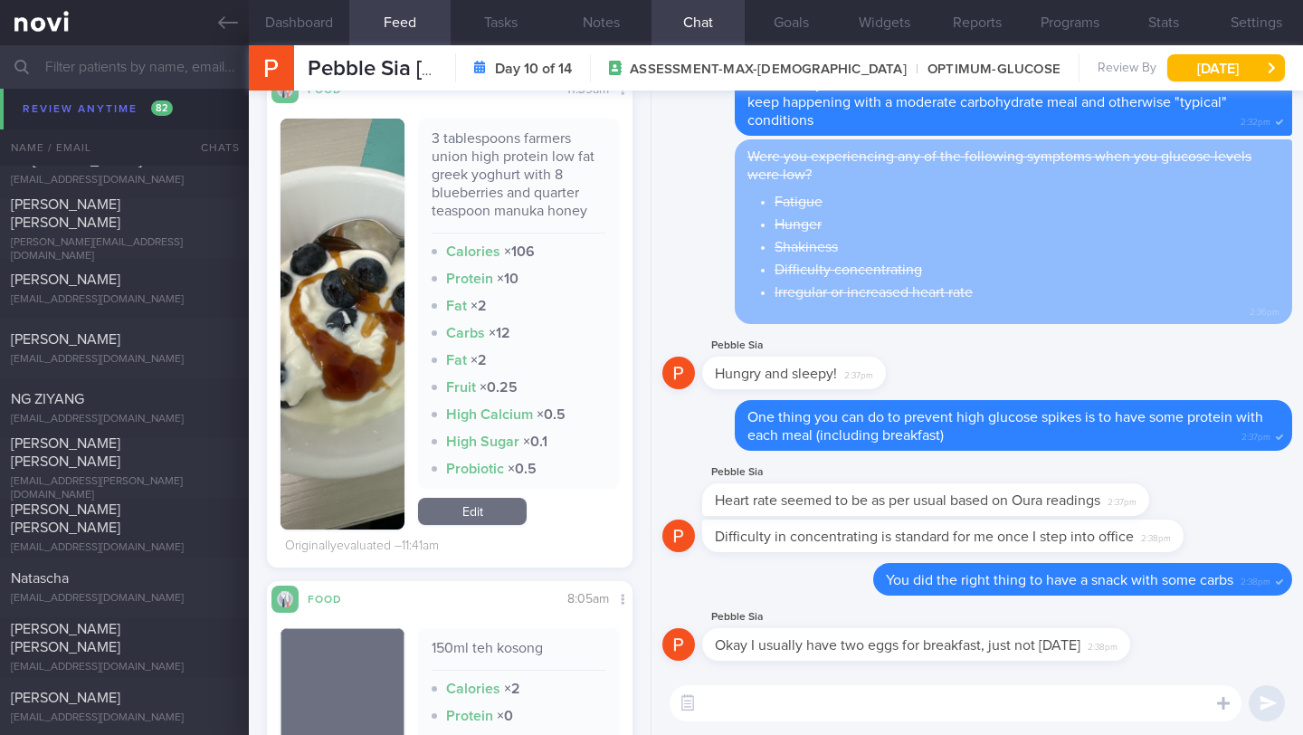
click at [1055, 696] on textarea at bounding box center [956, 703] width 572 height 36
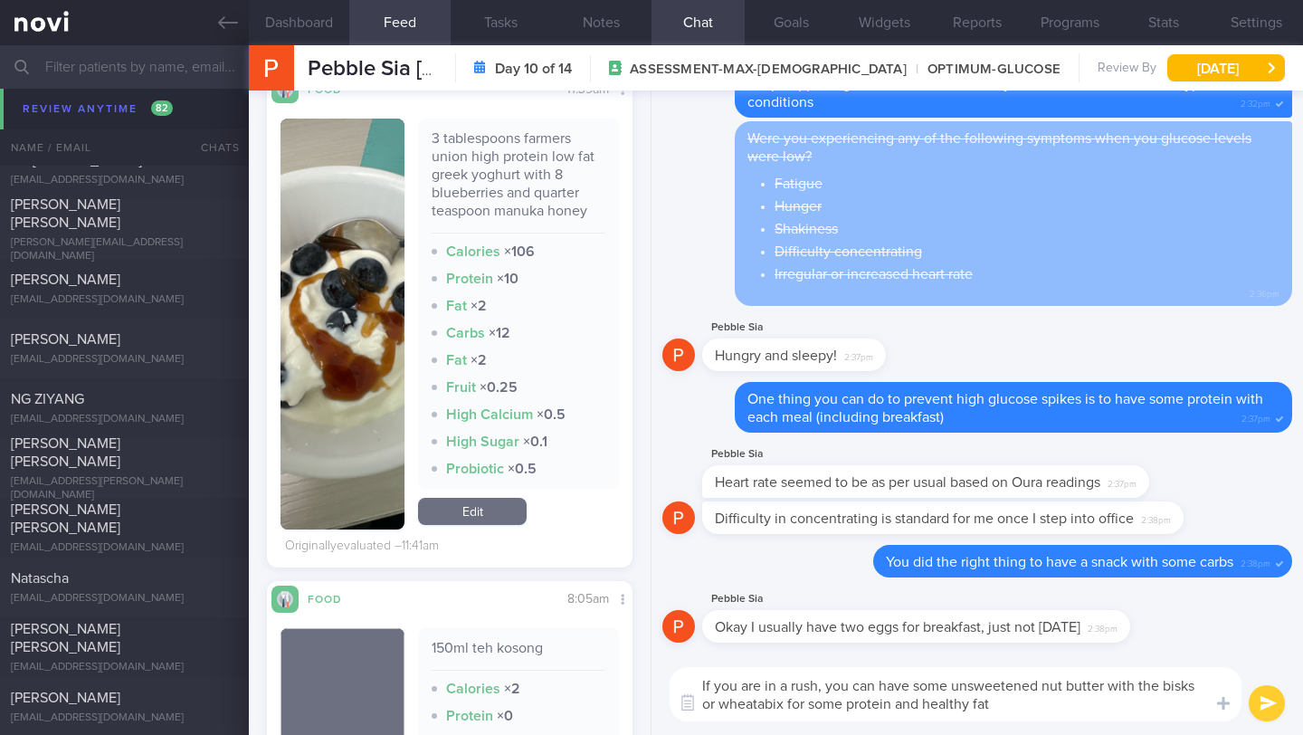
type textarea "If you are in a rush, you can have some unsweetened nut butter with the bisks o…"
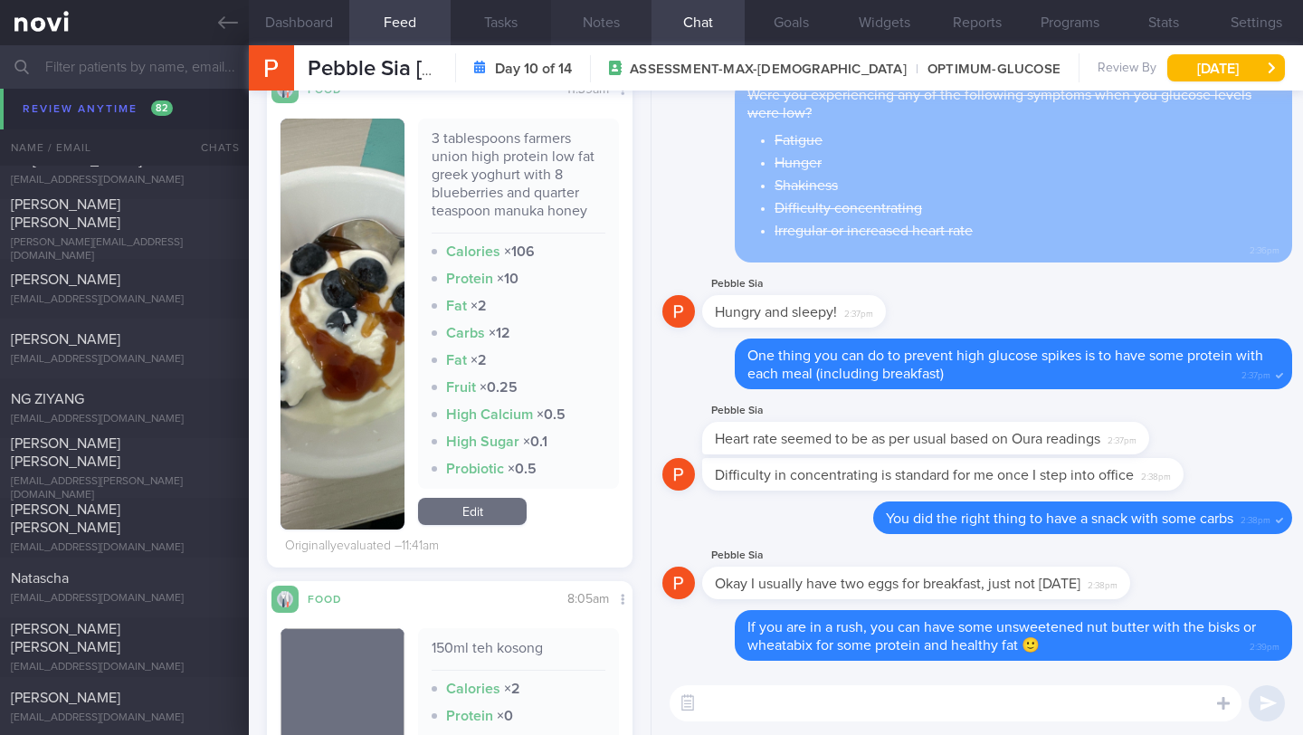
click at [588, 24] on button "Notes" at bounding box center [601, 22] width 100 height 45
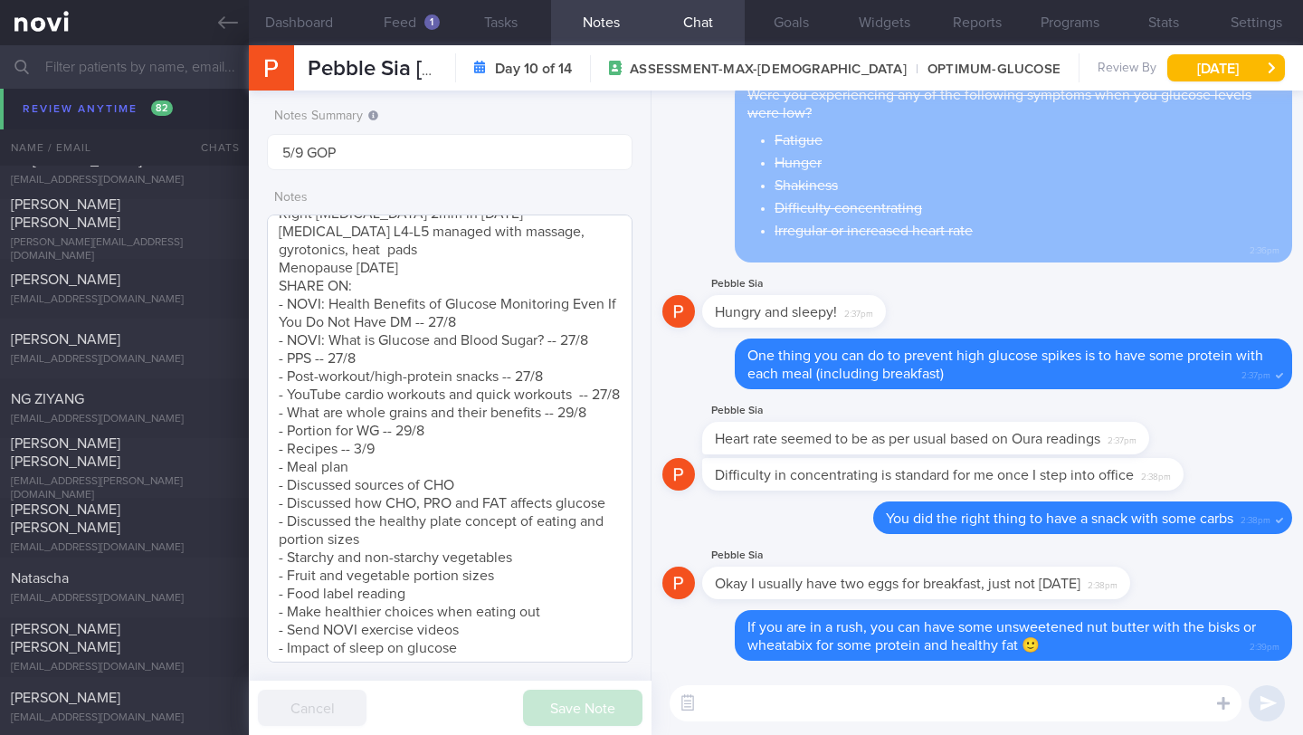
scroll to position [187, 0]
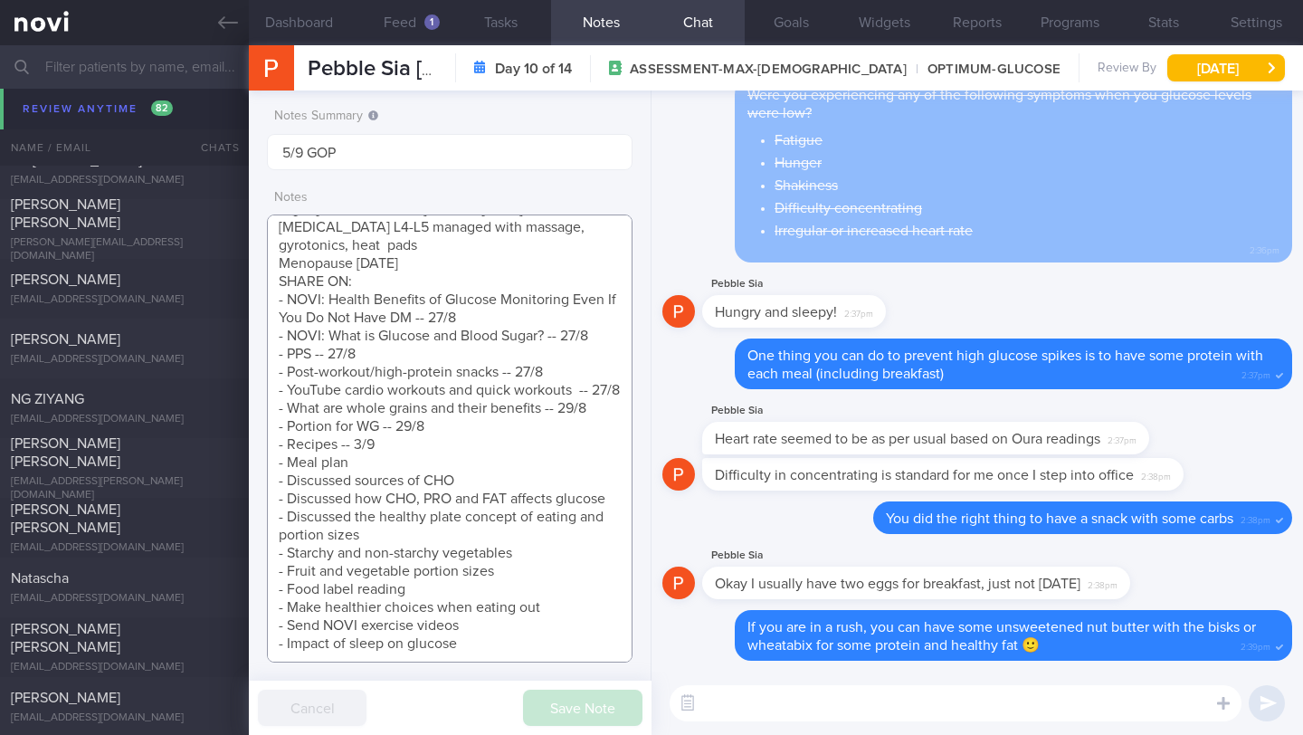
click at [442, 419] on textarea "[DEMOGRAPHIC_DATA] [DEMOGRAPHIC_DATA] [DEMOGRAPHIC_DATA] Lawyer Comorbidities B…" at bounding box center [450, 438] width 366 height 448
click at [442, 409] on textarea "[DEMOGRAPHIC_DATA] [DEMOGRAPHIC_DATA] [DEMOGRAPHIC_DATA] Lawyer Comorbidities B…" at bounding box center [450, 438] width 366 height 448
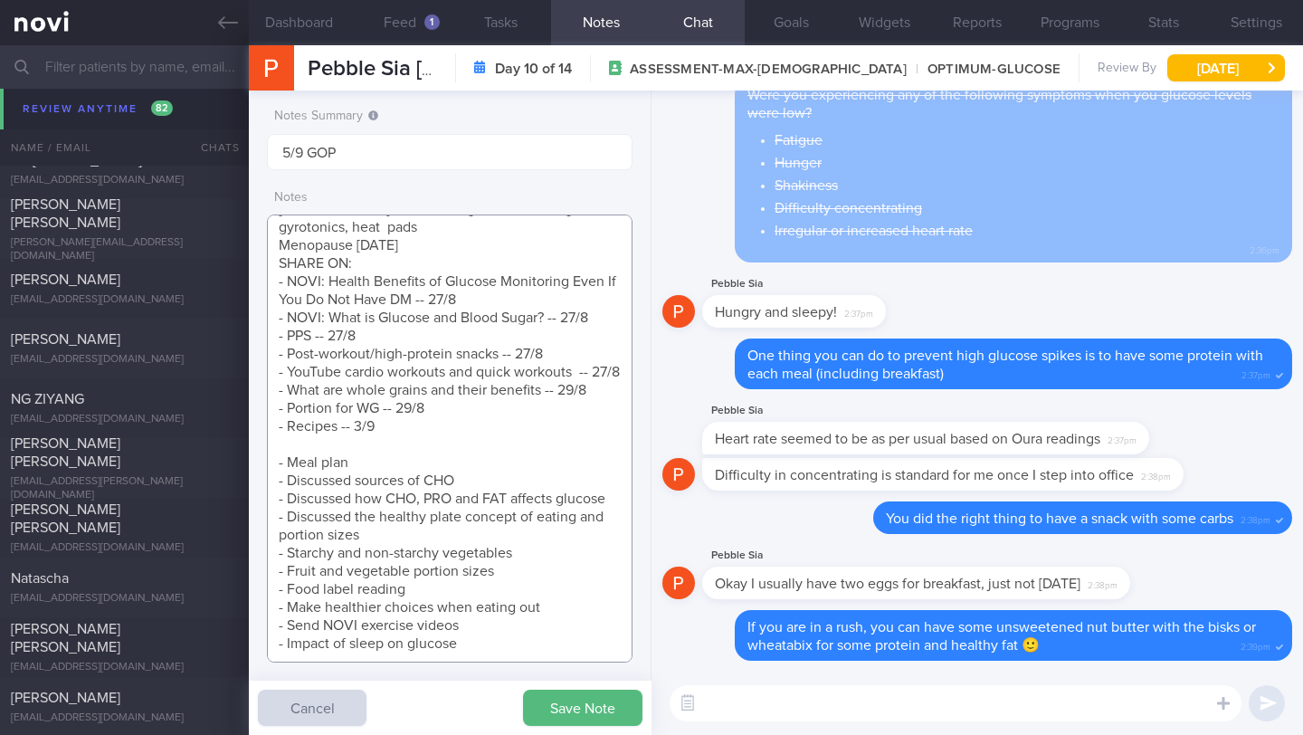
scroll to position [205, 0]
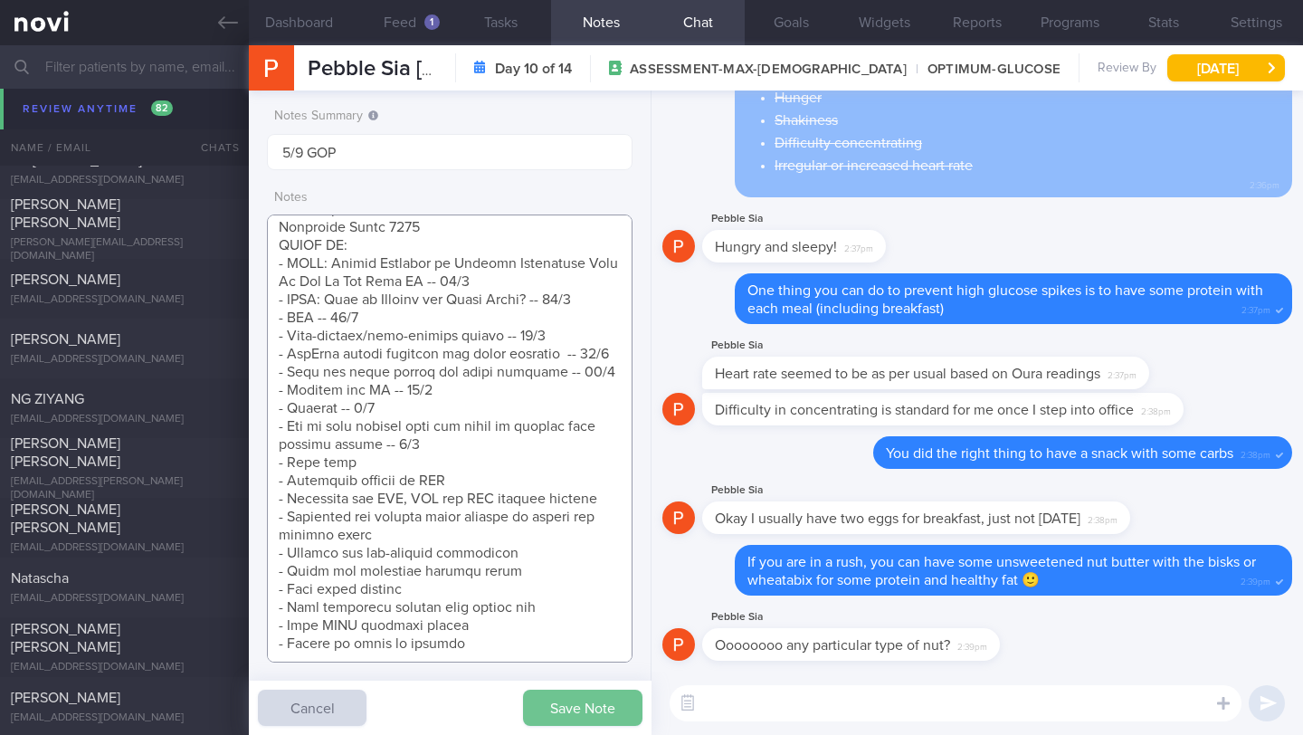
type textarea "[DEMOGRAPHIC_DATA] [DEMOGRAPHIC_DATA] [DEMOGRAPHIC_DATA] Lawyer Comorbidities B…"
click at [604, 705] on button "Save Note" at bounding box center [582, 707] width 119 height 36
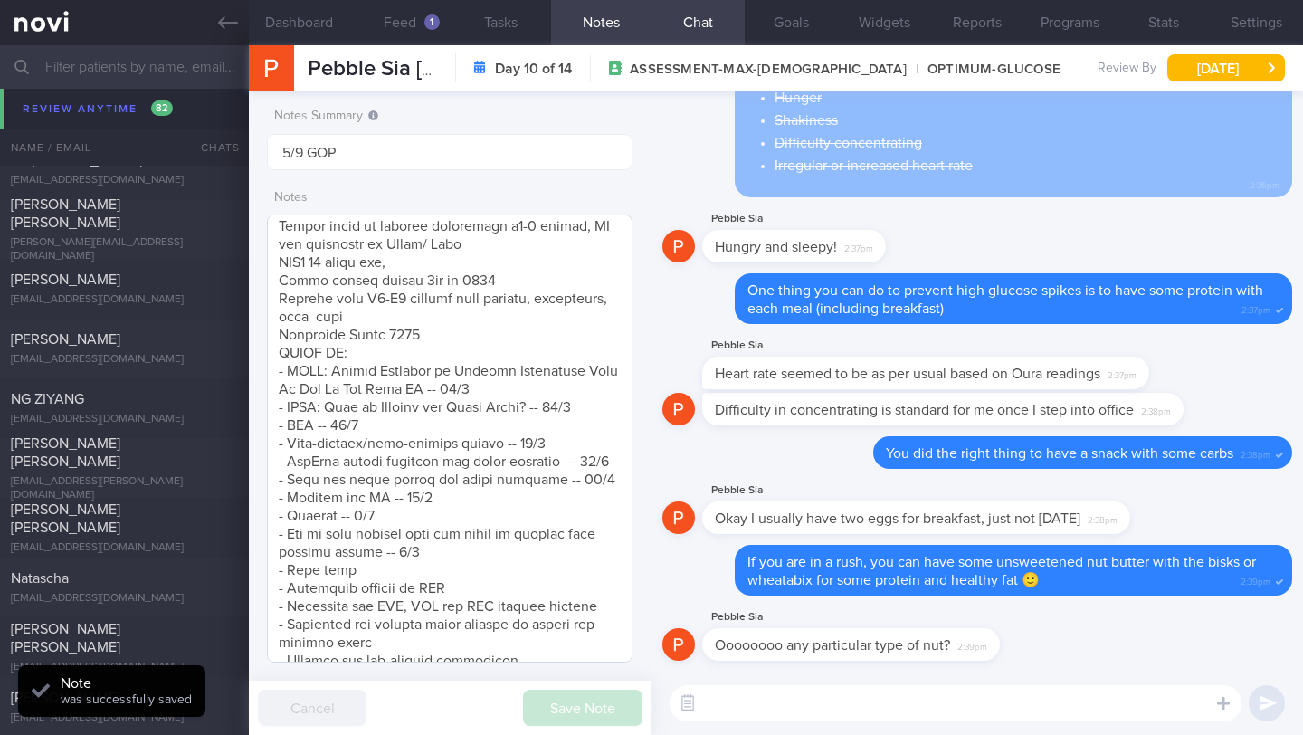
scroll to position [32, 0]
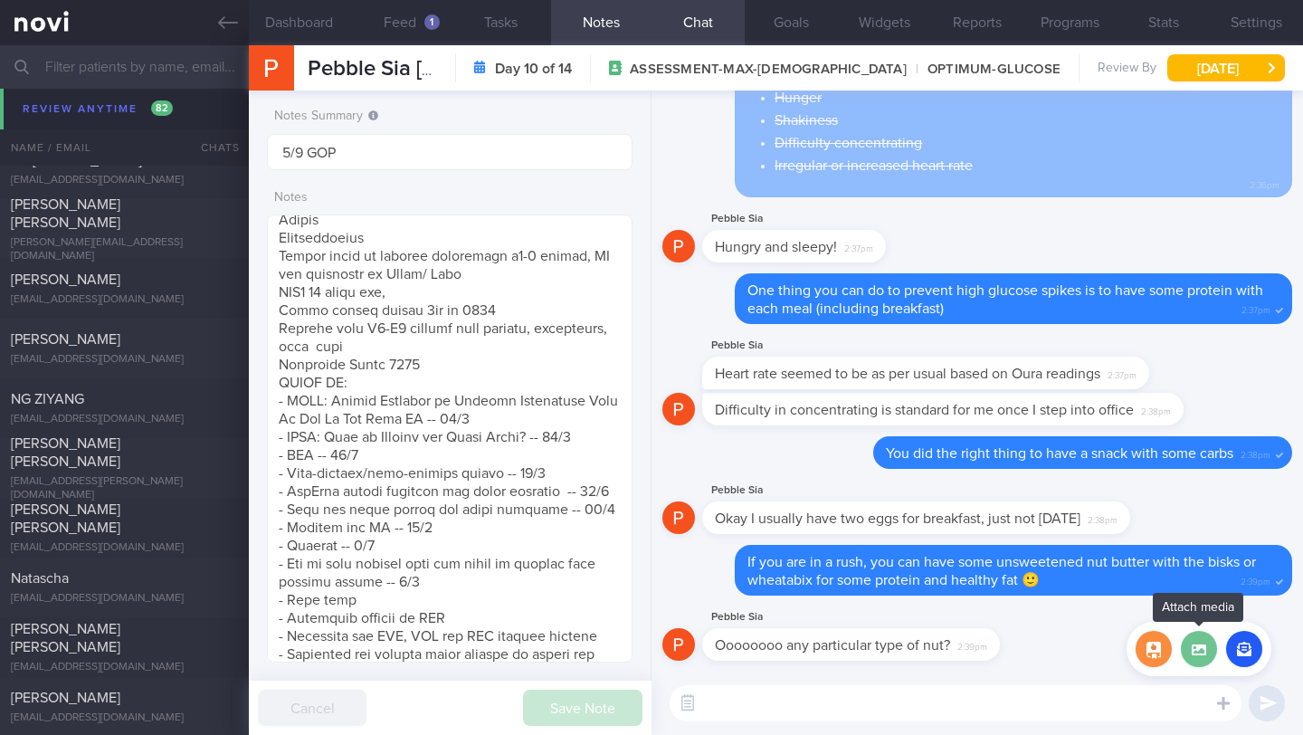
click at [1202, 651] on label at bounding box center [1199, 649] width 36 height 36
click at [0, 0] on input "file" at bounding box center [0, 0] width 0 height 0
click at [1155, 650] on button "button" at bounding box center [1154, 649] width 36 height 36
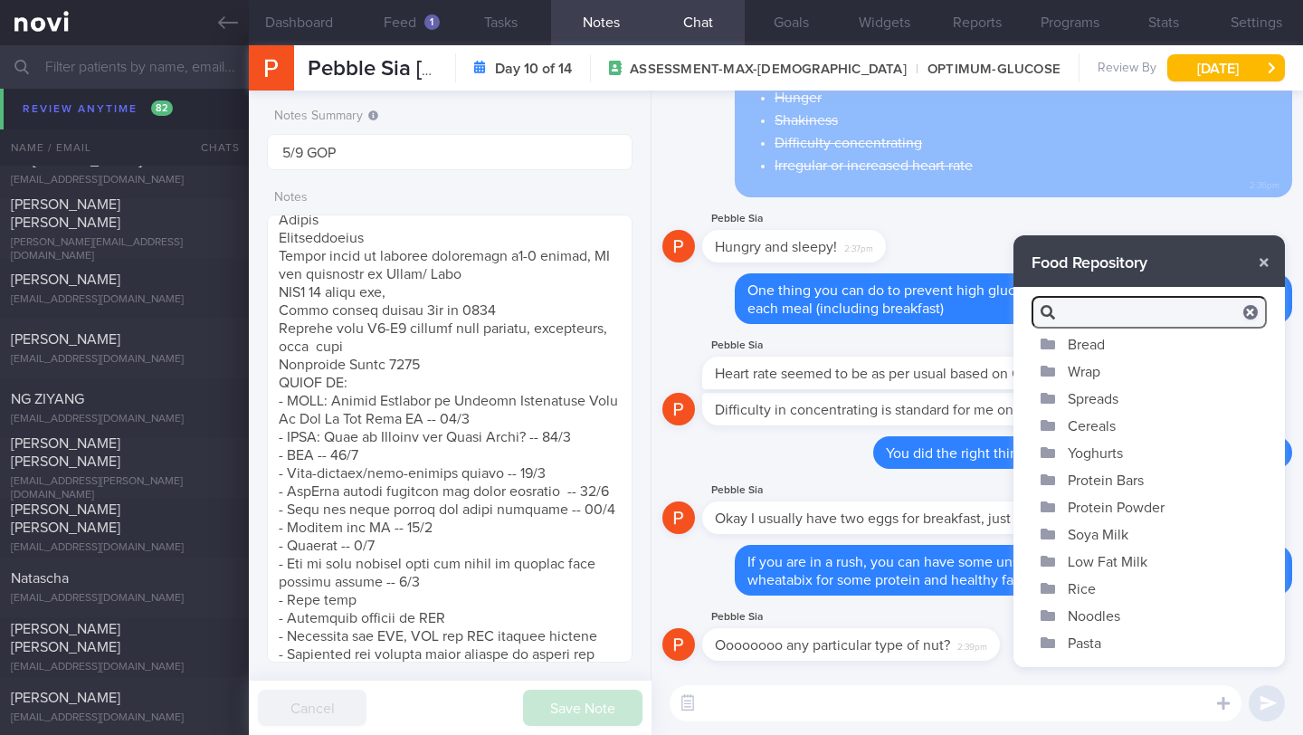
click at [1109, 385] on button "Spreads" at bounding box center [1148, 398] width 271 height 27
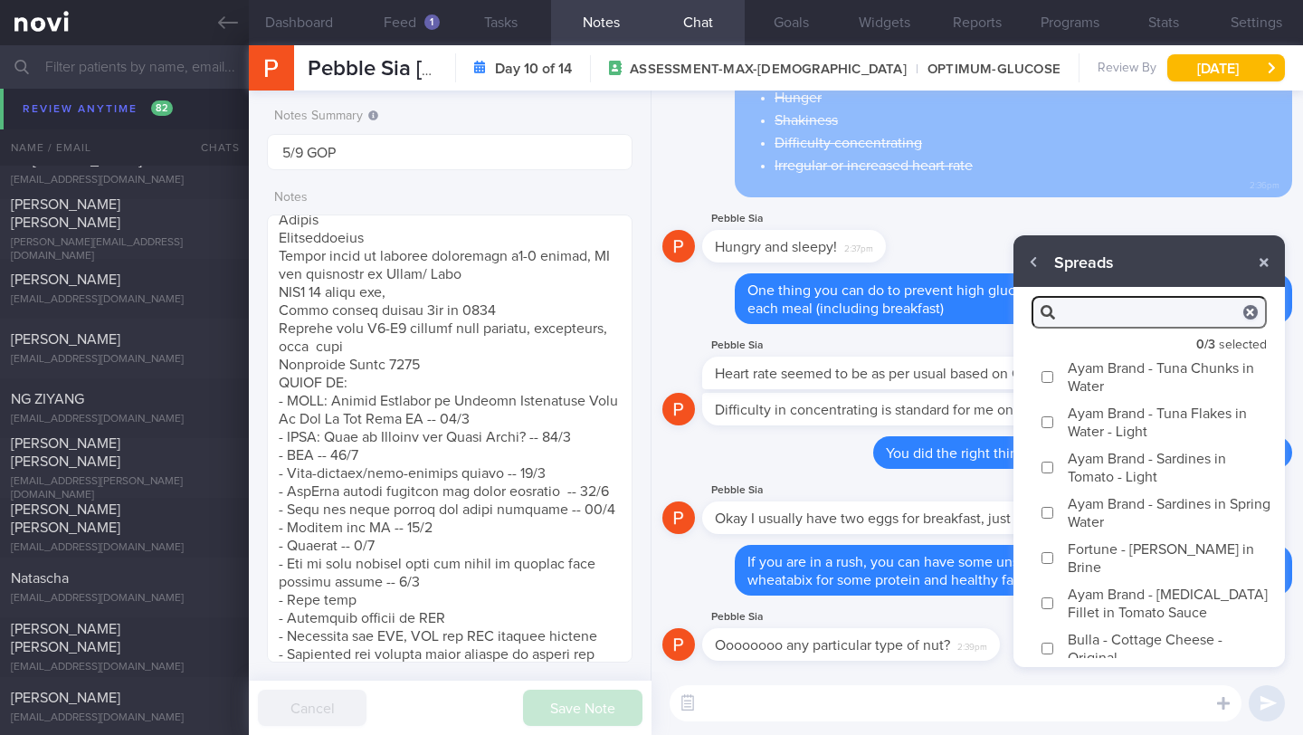
scroll to position [102, 0]
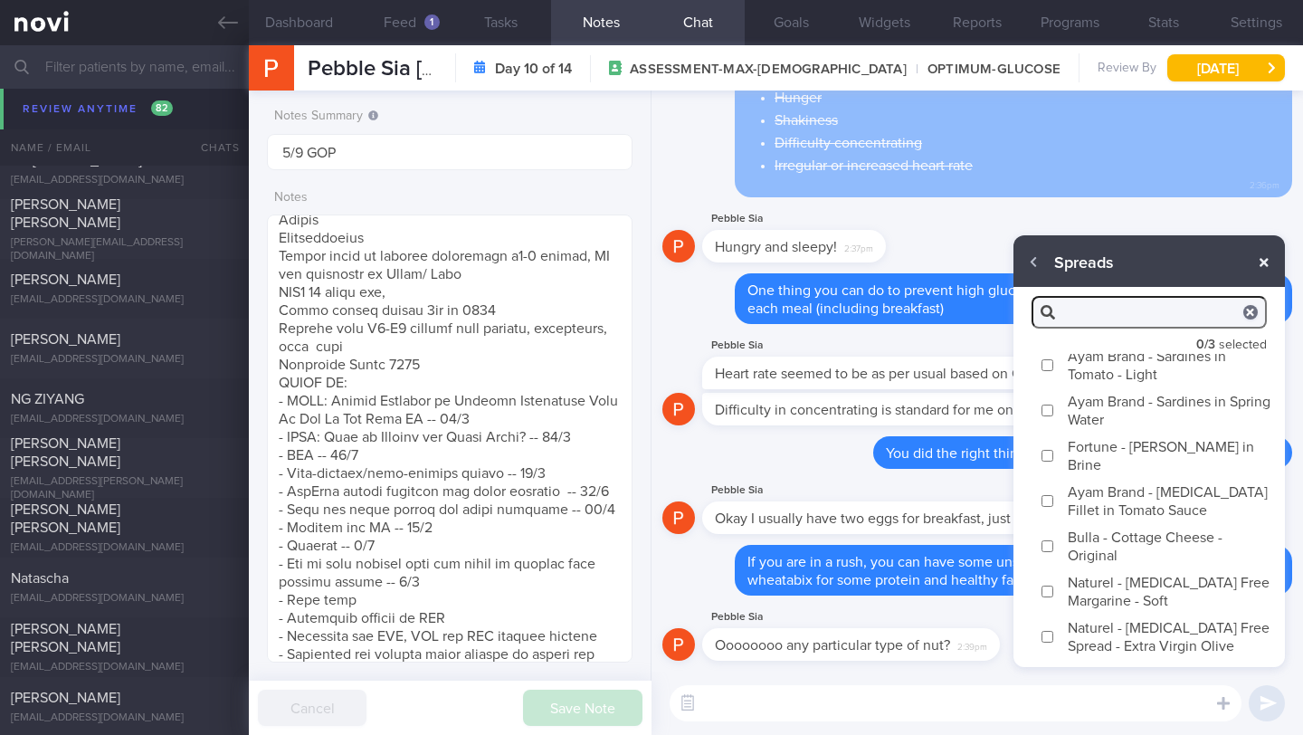
click at [1261, 266] on button "button" at bounding box center [1264, 262] width 33 height 33
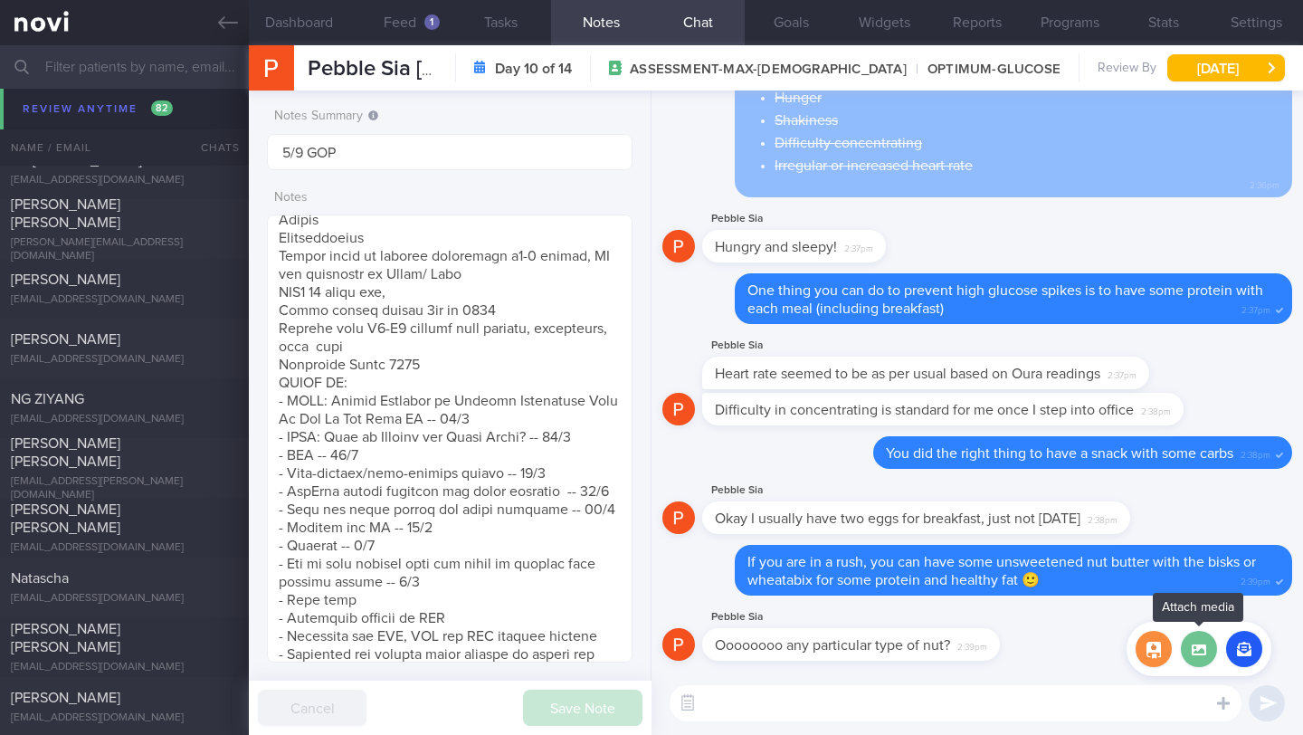
click at [1195, 653] on label at bounding box center [1199, 649] width 36 height 36
click at [0, 0] on input "file" at bounding box center [0, 0] width 0 height 0
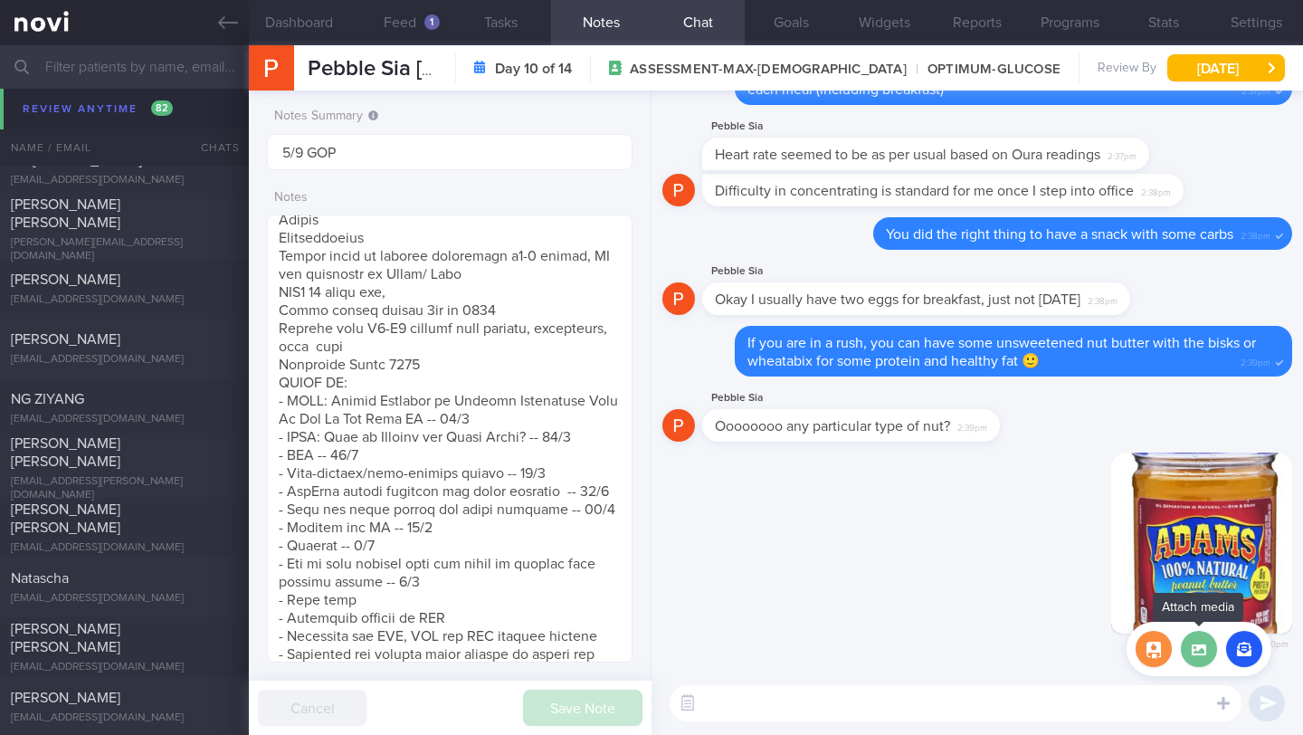
click at [1209, 646] on label at bounding box center [1199, 649] width 36 height 36
click at [0, 0] on input "file" at bounding box center [0, 0] width 0 height 0
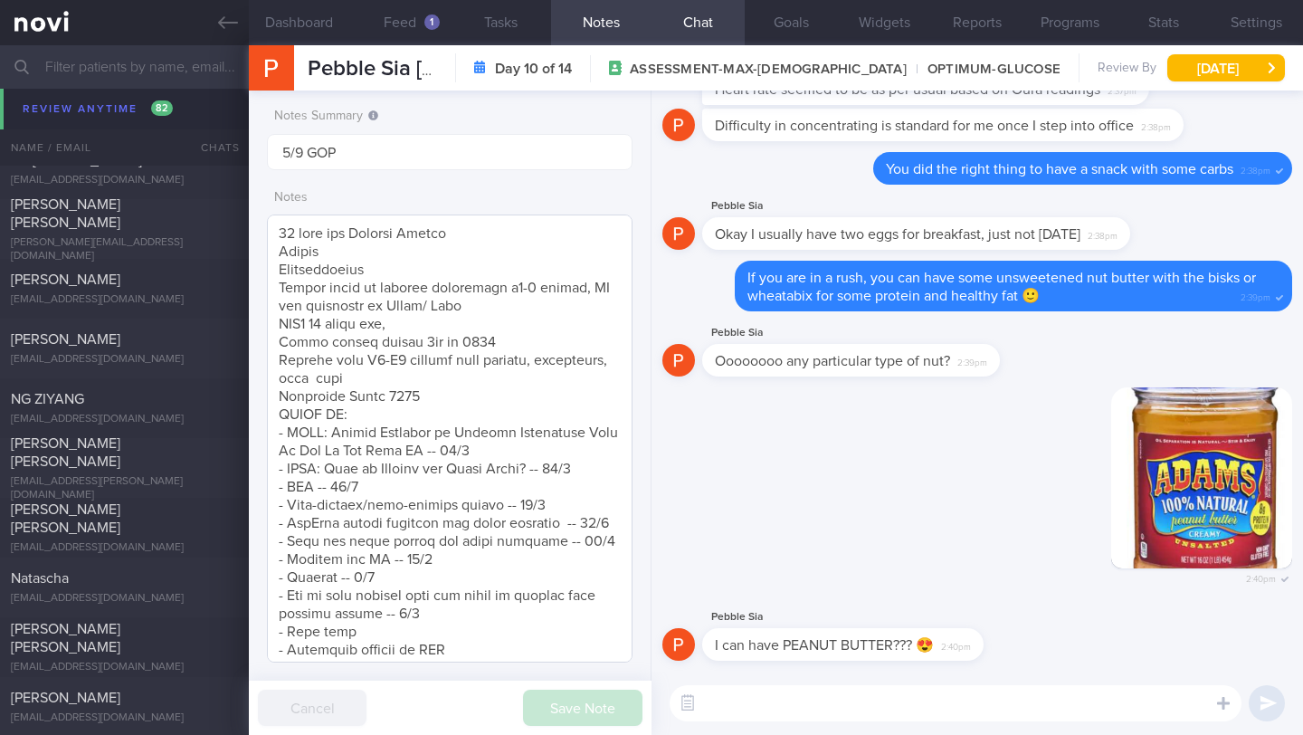
scroll to position [0, 0]
click at [750, 698] on textarea at bounding box center [956, 703] width 572 height 36
type textarea "Yes you can 🙂 Opt for varieties that are unsweetened and unsalted"
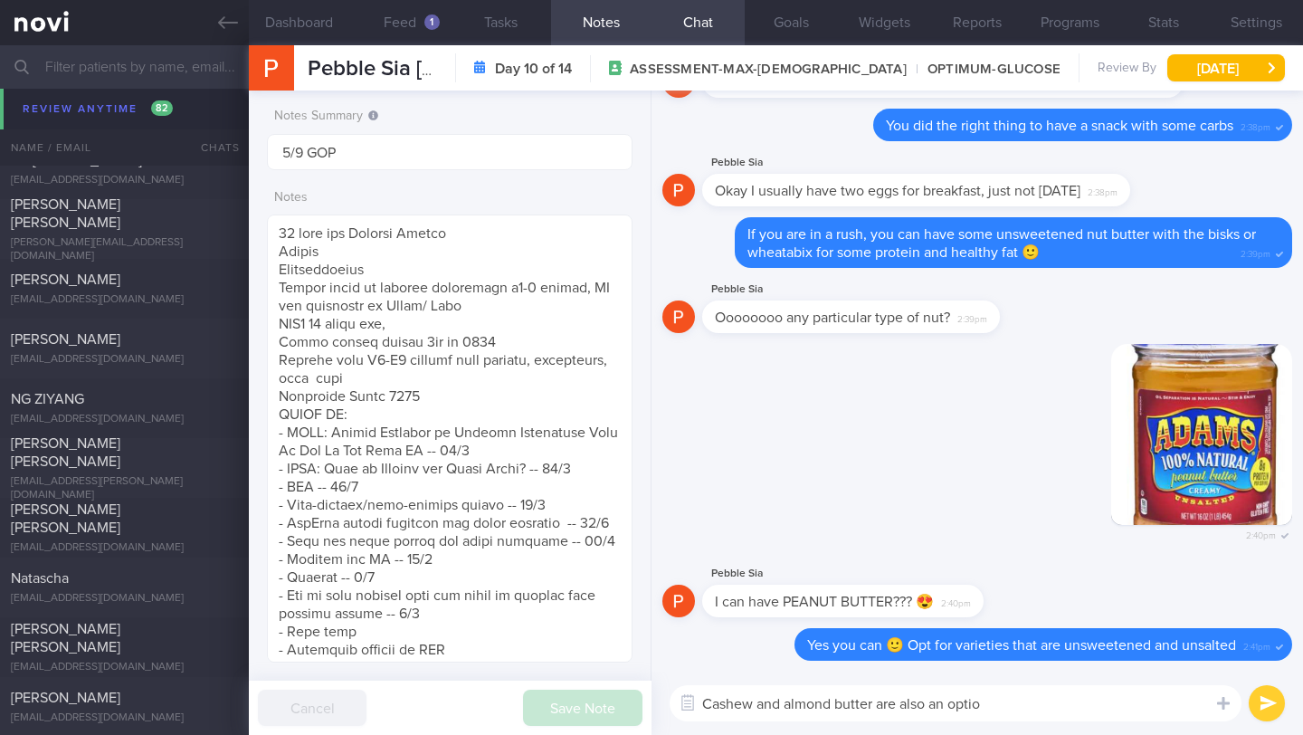
type textarea "Cashew and almond butter are also an option"
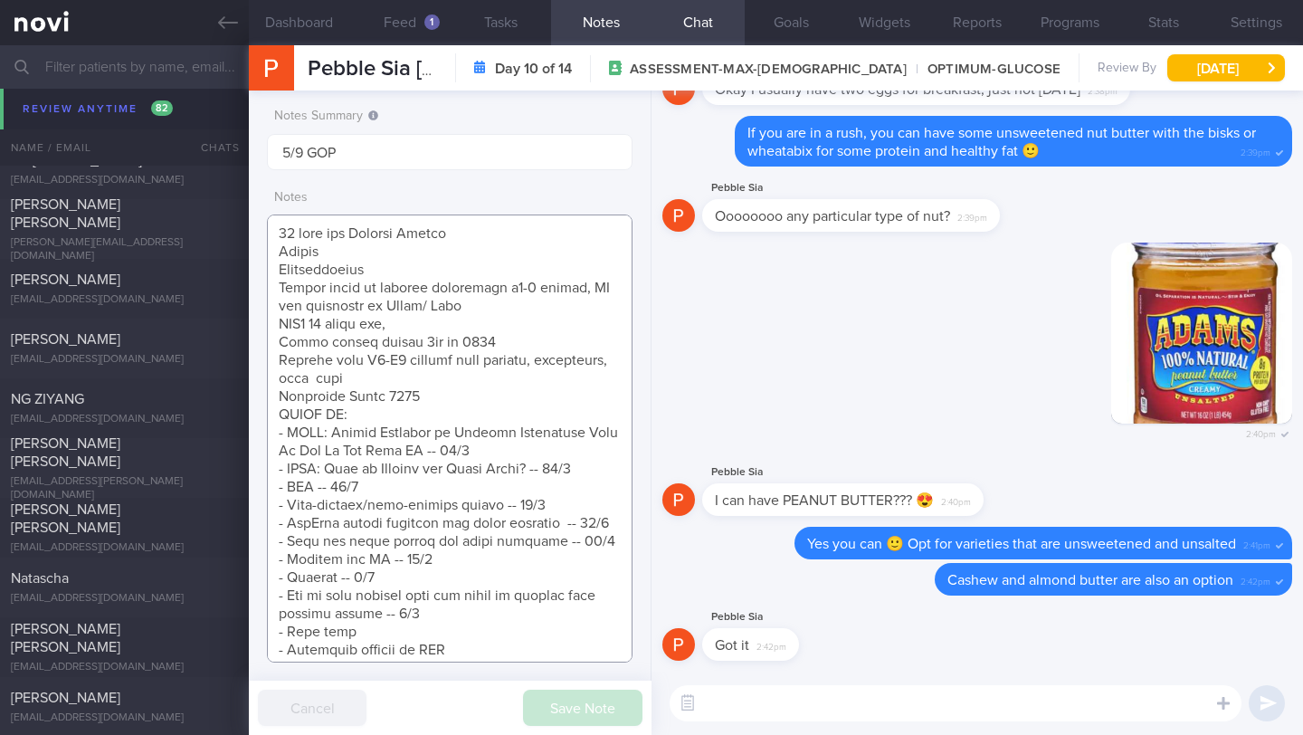
click at [464, 597] on textarea at bounding box center [450, 438] width 366 height 448
click at [443, 628] on textarea at bounding box center [450, 438] width 366 height 448
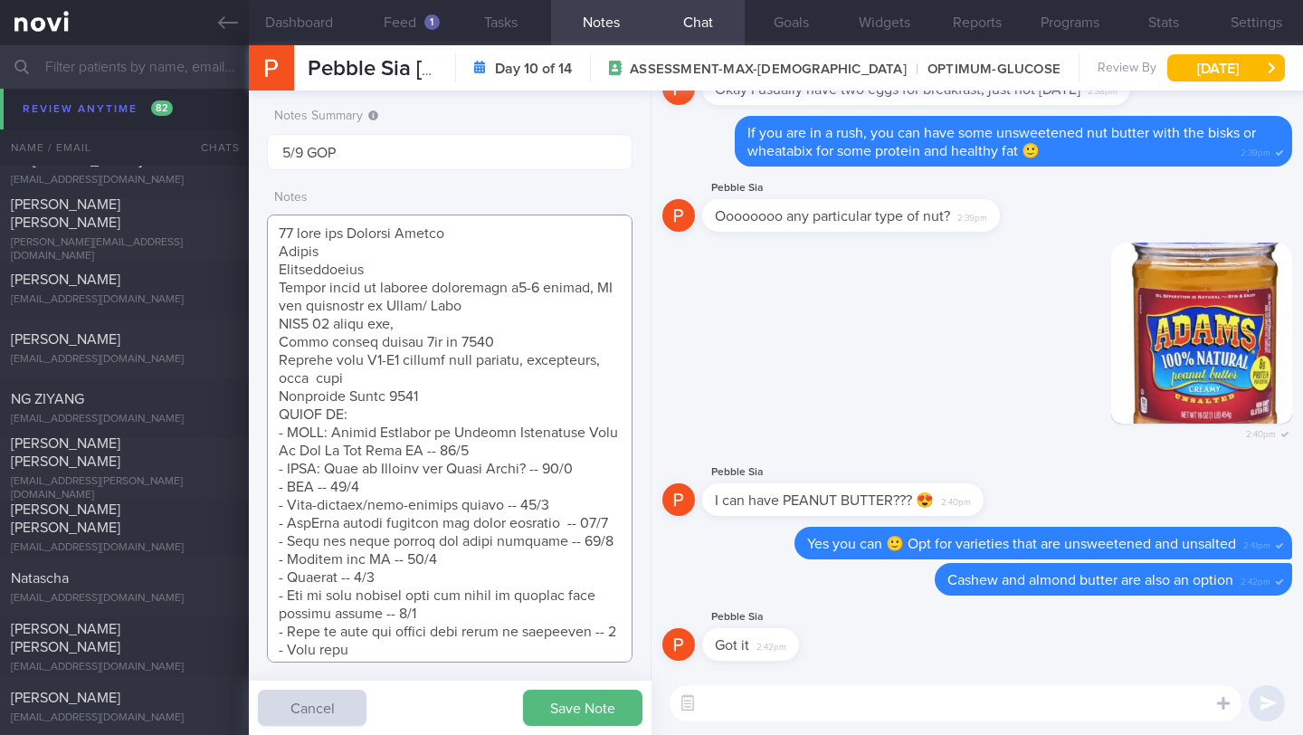
scroll to position [14, 0]
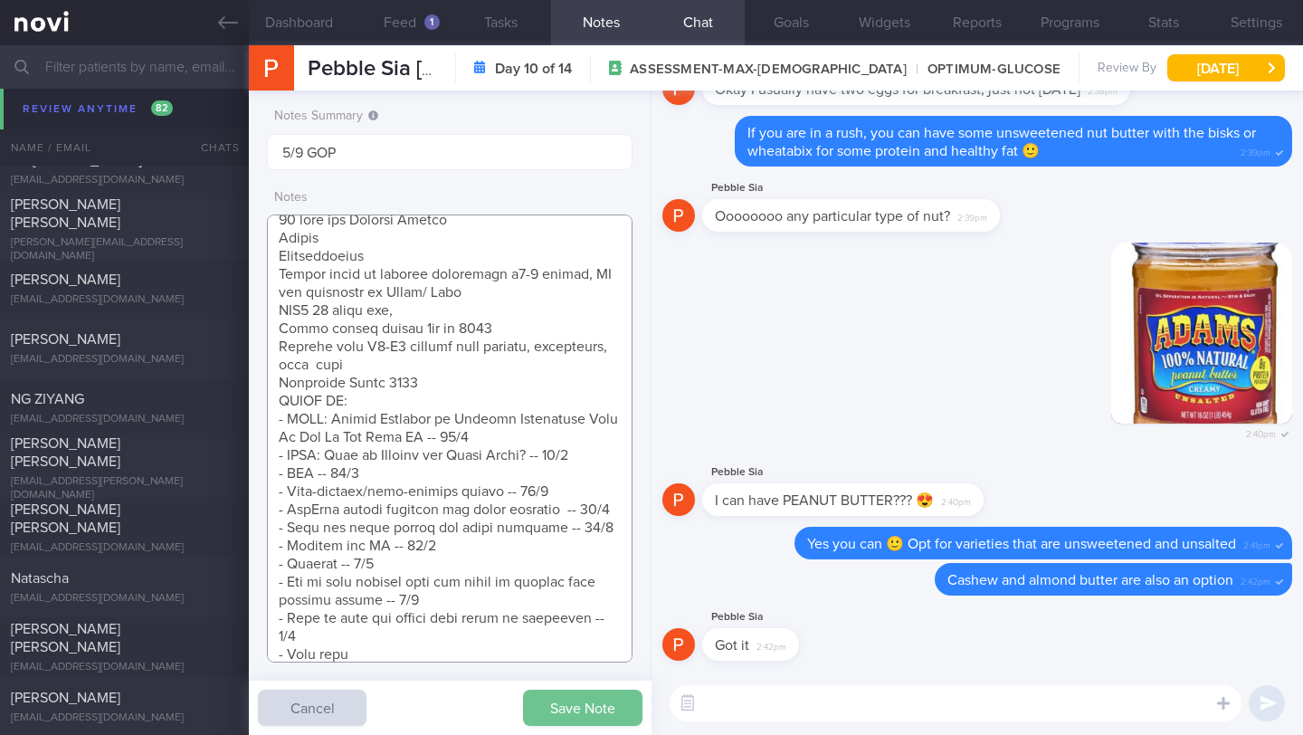
type textarea "[DEMOGRAPHIC_DATA] [DEMOGRAPHIC_DATA] [DEMOGRAPHIC_DATA] Lawyer Comorbidities B…"
click at [577, 707] on button "Save Note" at bounding box center [582, 707] width 119 height 36
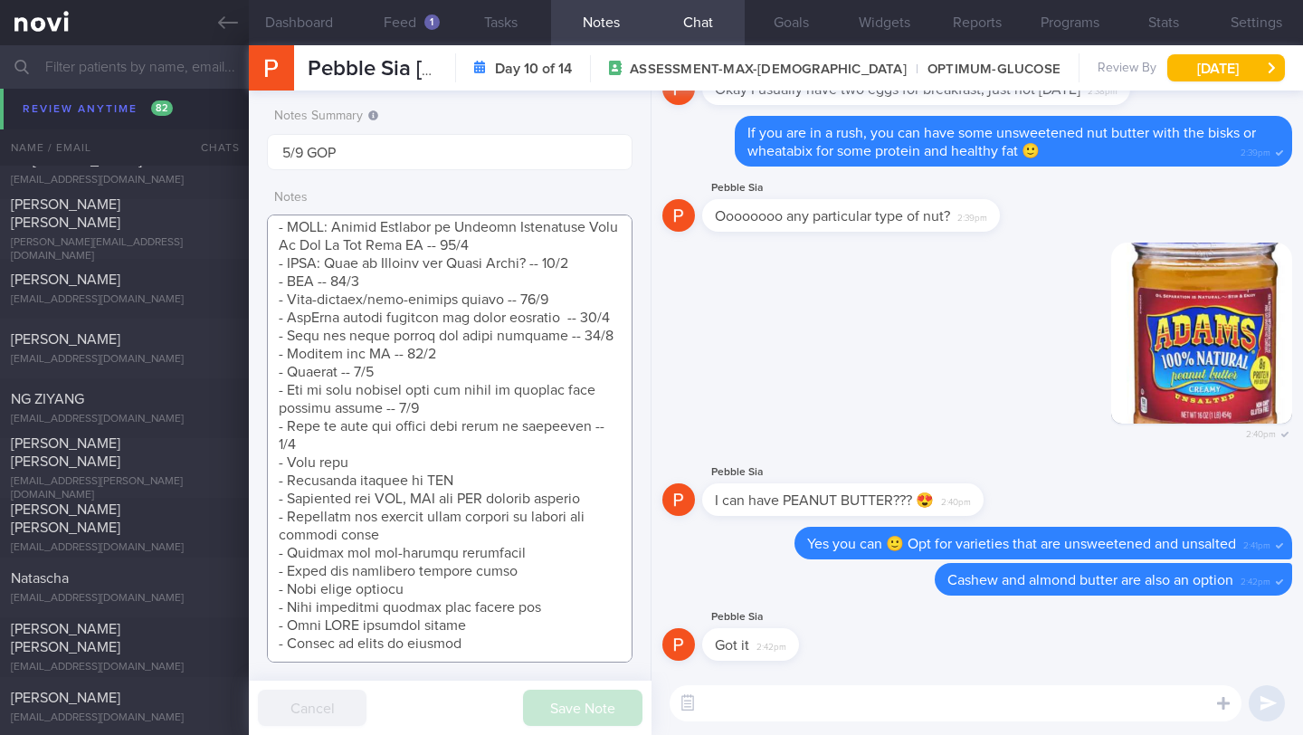
scroll to position [74, 0]
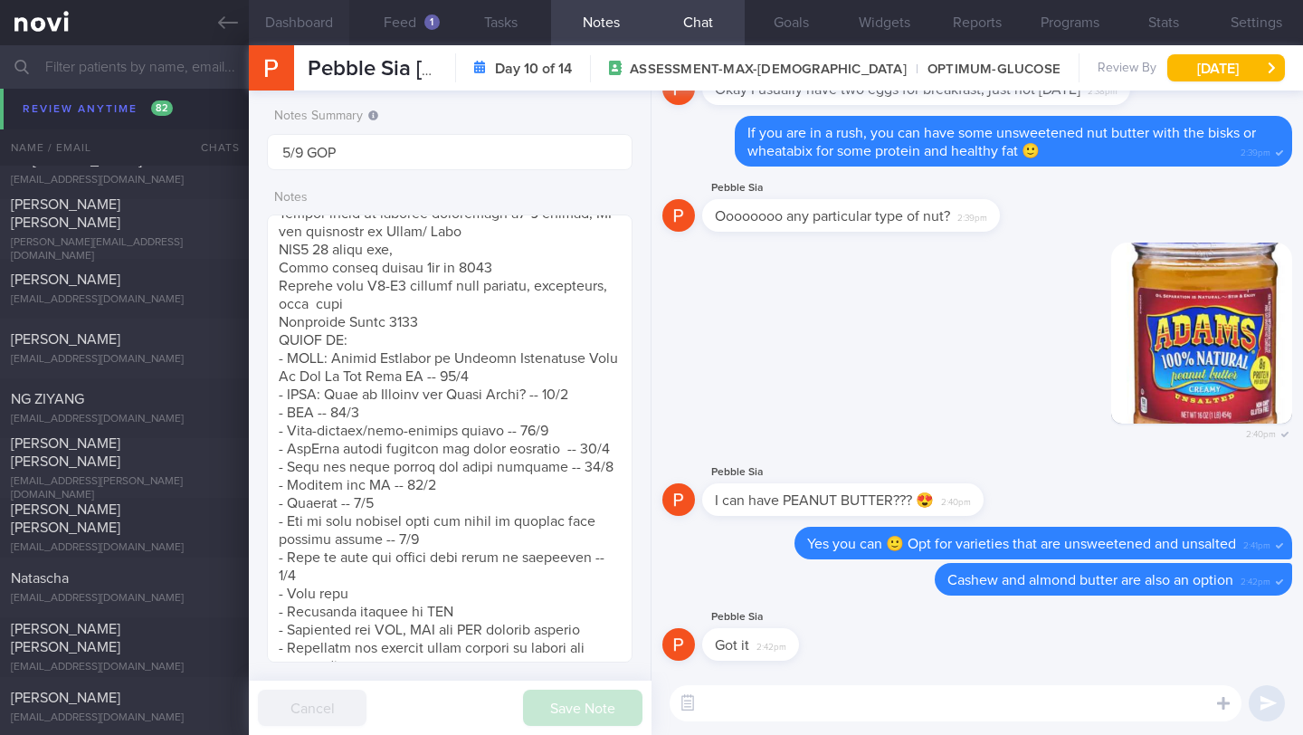
click at [299, 20] on button "Dashboard" at bounding box center [299, 22] width 100 height 45
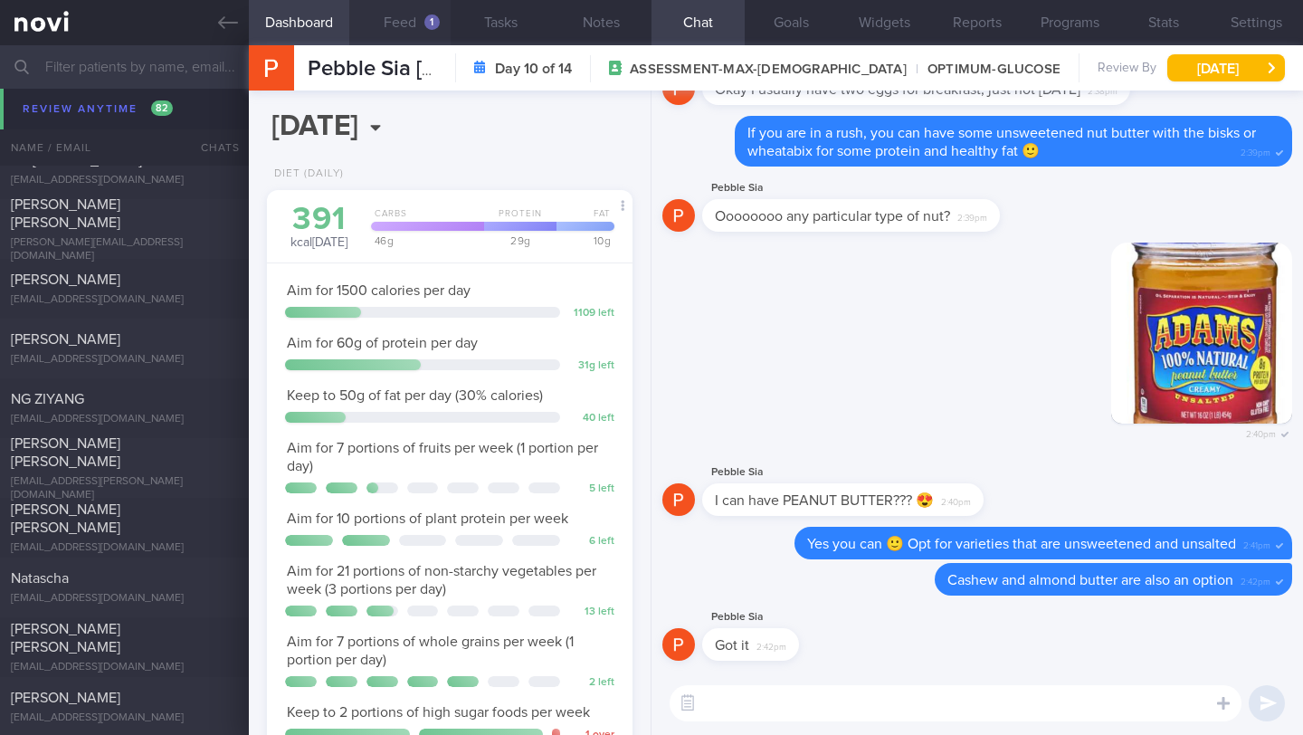
click at [398, 24] on button "Feed 1" at bounding box center [399, 22] width 100 height 45
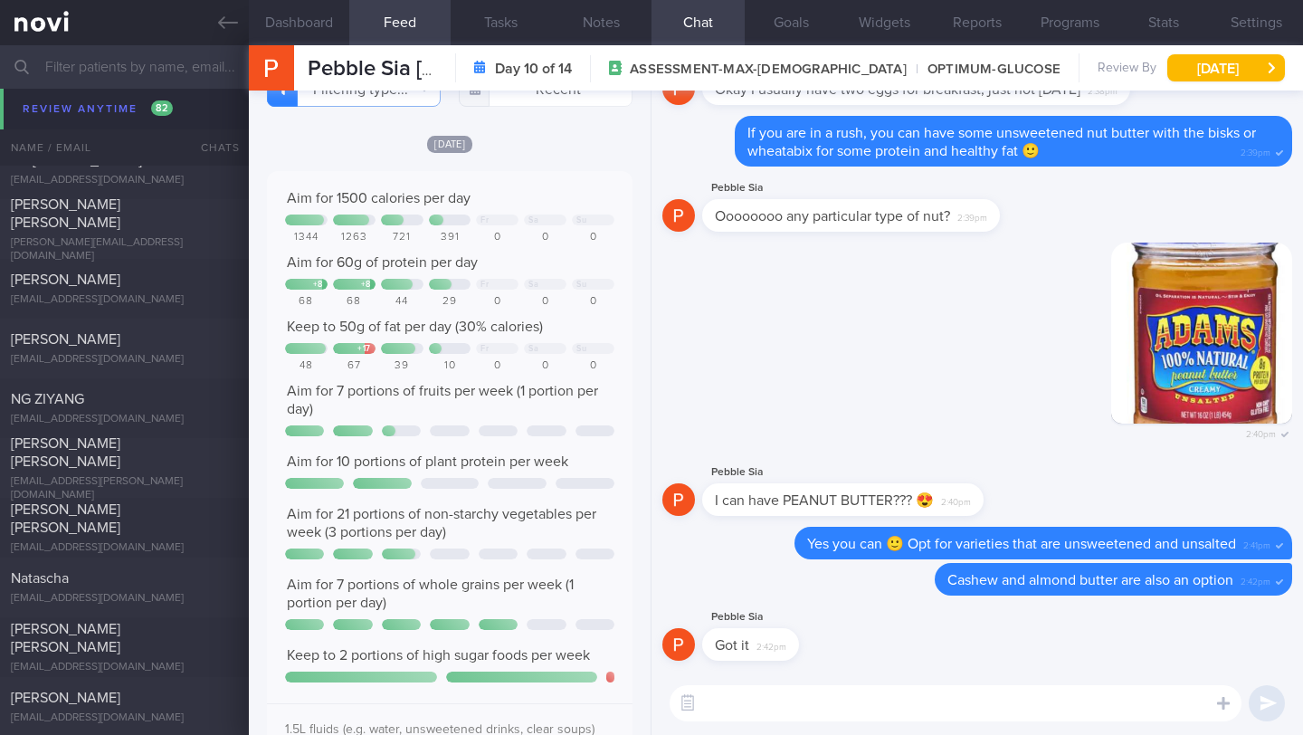
scroll to position [34, 0]
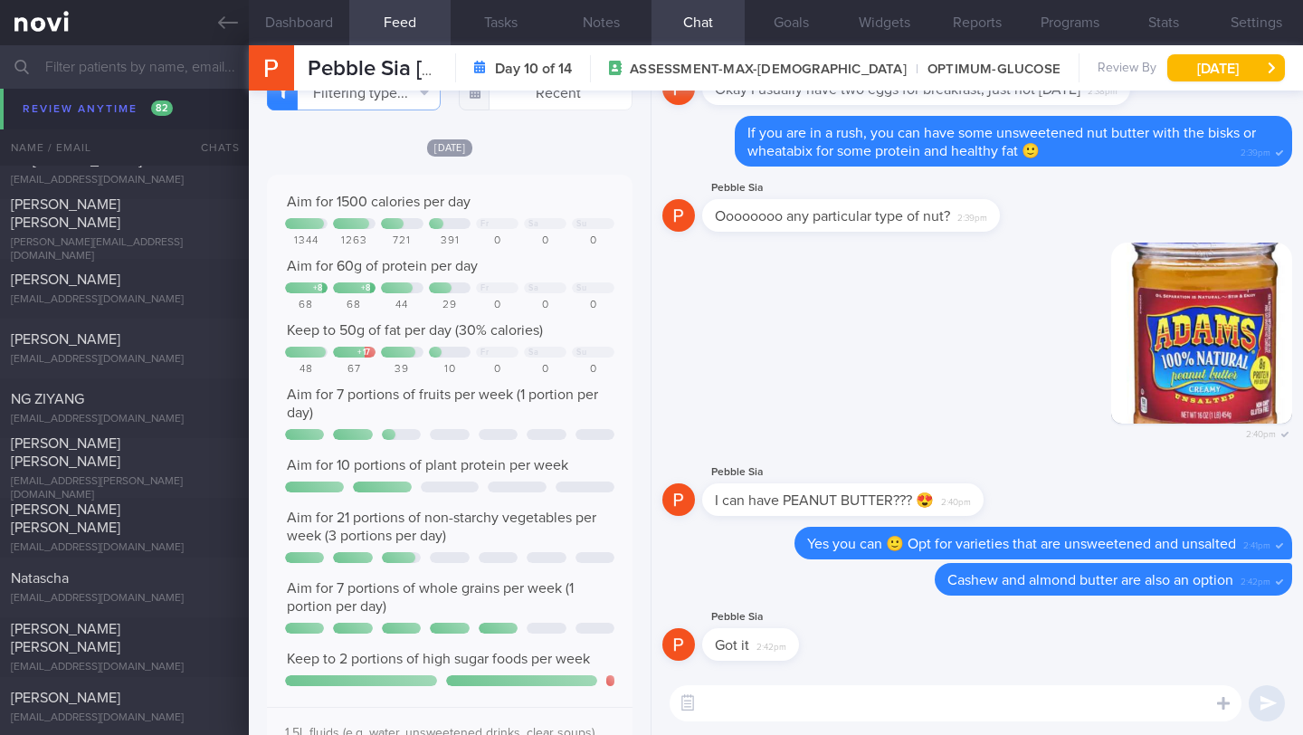
click at [767, 708] on textarea at bounding box center [956, 703] width 572 height 36
paste textarea "Suggest to make the portion of your non-starchy vegetables more than your porti…"
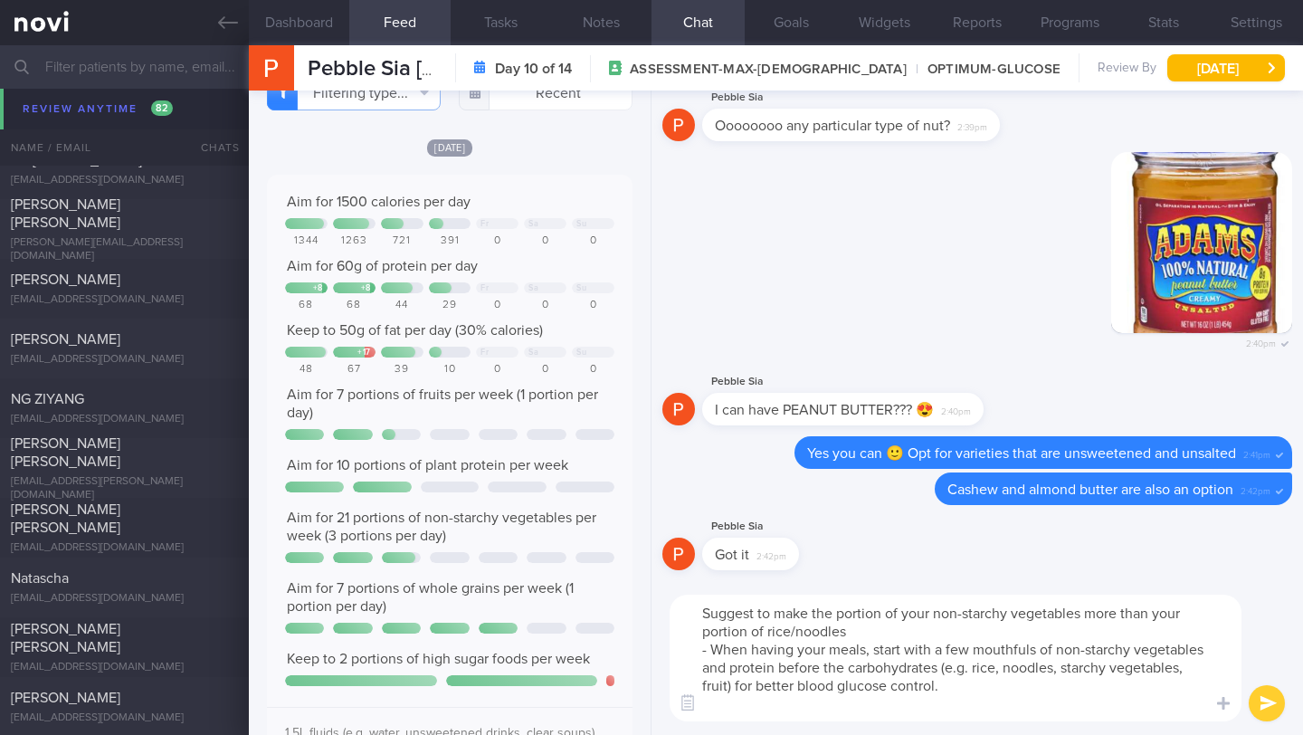
click at [701, 614] on textarea "Suggest to make the portion of your non-starchy vegetables more than your porti…" at bounding box center [956, 657] width 572 height 127
type textarea "Suggest to make the portion of your non-starchy vegetables more than your porti…"
click at [604, 30] on button "Notes" at bounding box center [601, 22] width 100 height 45
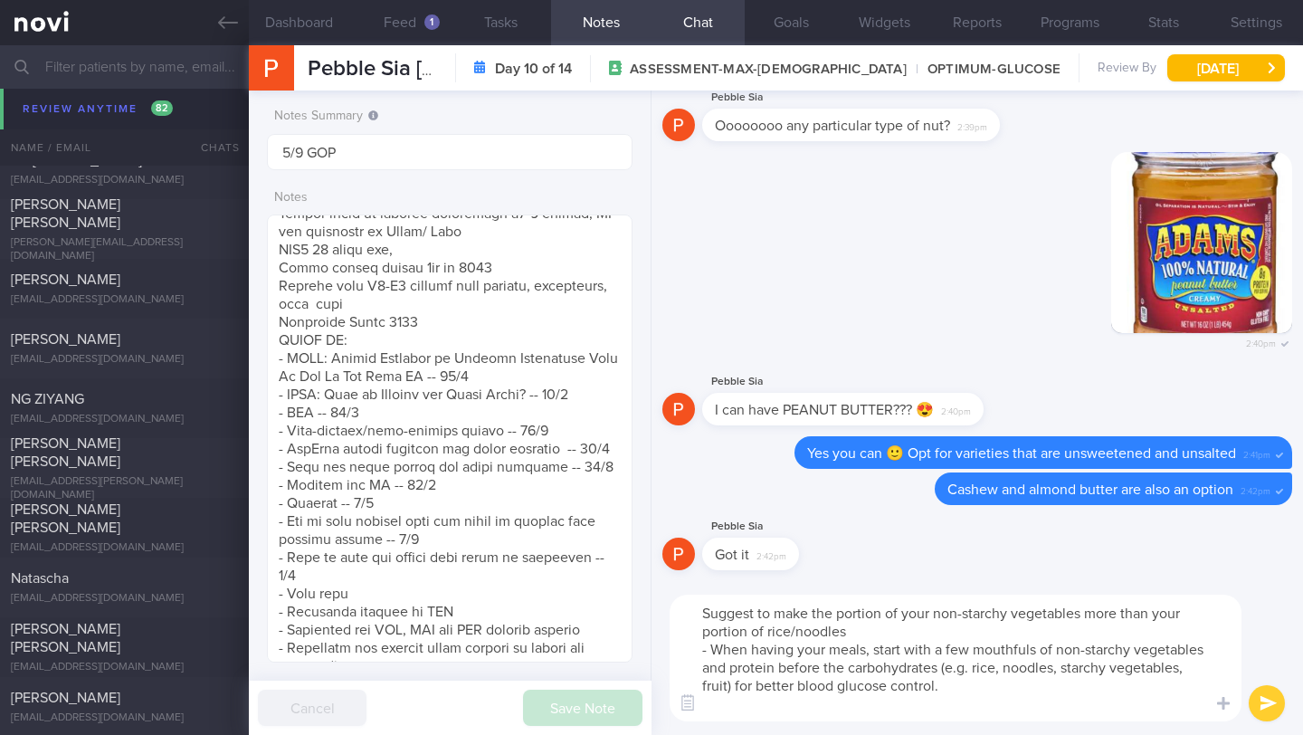
drag, startPoint x: 983, startPoint y: 689, endPoint x: 682, endPoint y: 587, distance: 317.3
click at [682, 587] on div "Suggest to make the portion of your non-starchy vegetables more than your porti…" at bounding box center [976, 658] width 651 height 154
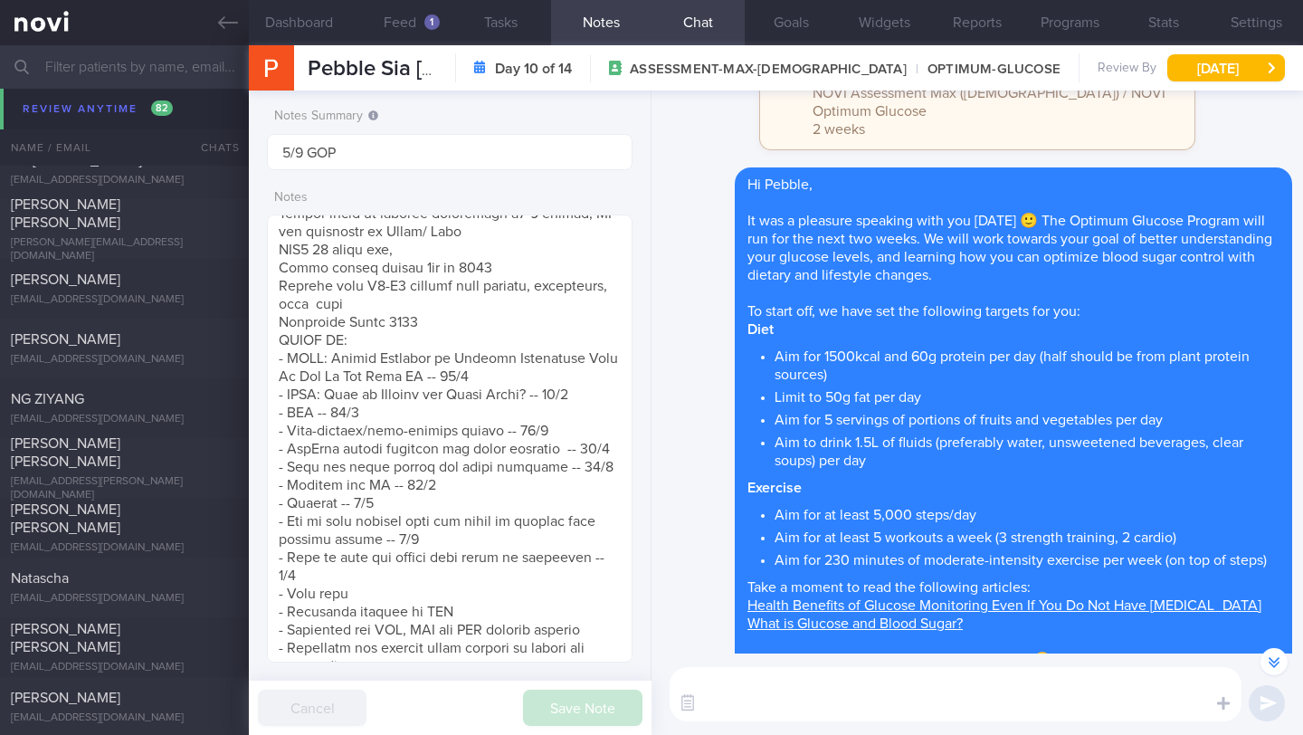
scroll to position [-5405, 0]
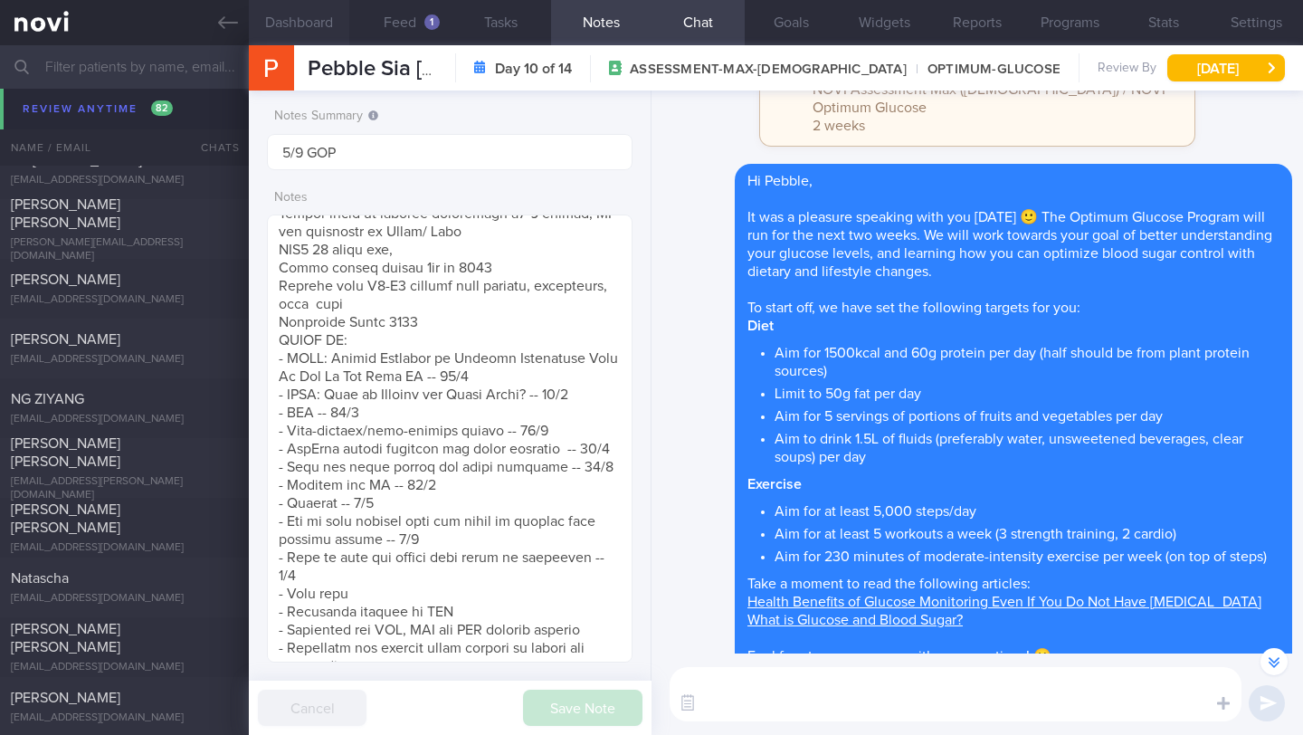
click at [265, 14] on button "Dashboard" at bounding box center [299, 22] width 100 height 45
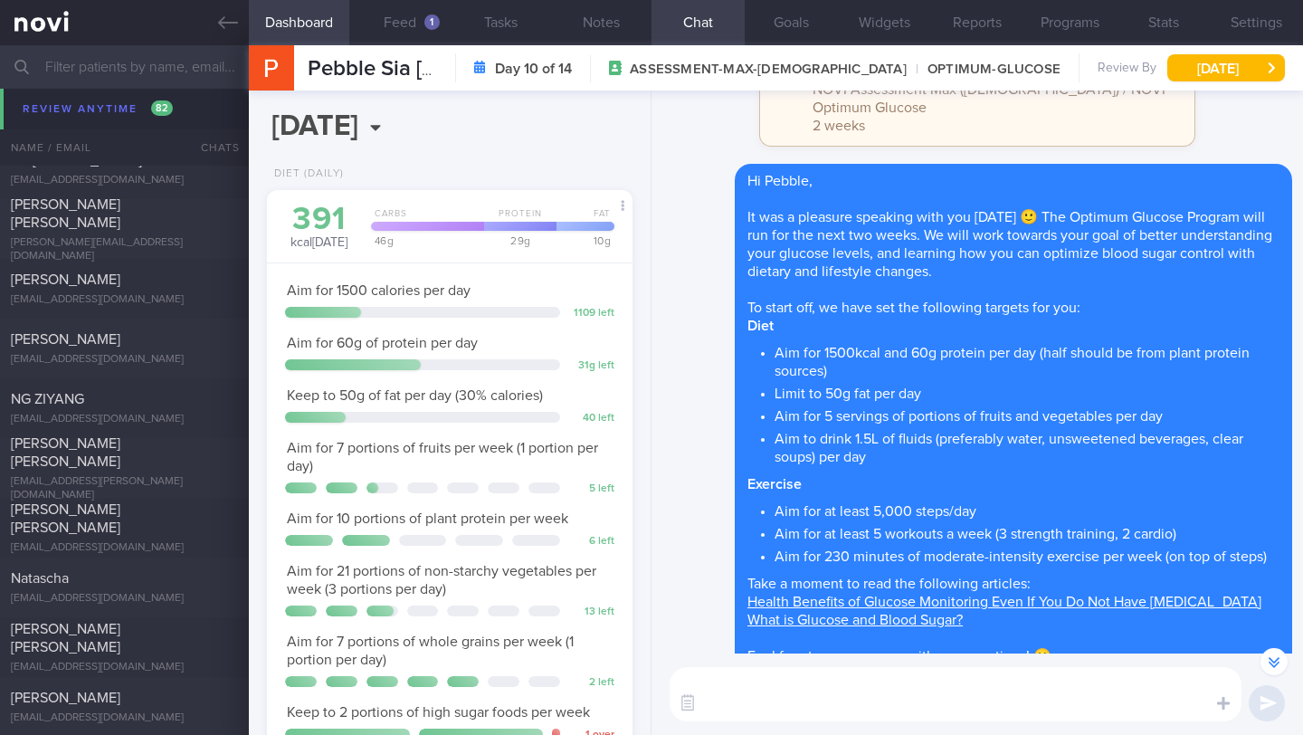
click at [718, 699] on textarea at bounding box center [956, 694] width 572 height 54
click at [743, 673] on textarea at bounding box center [956, 694] width 572 height 54
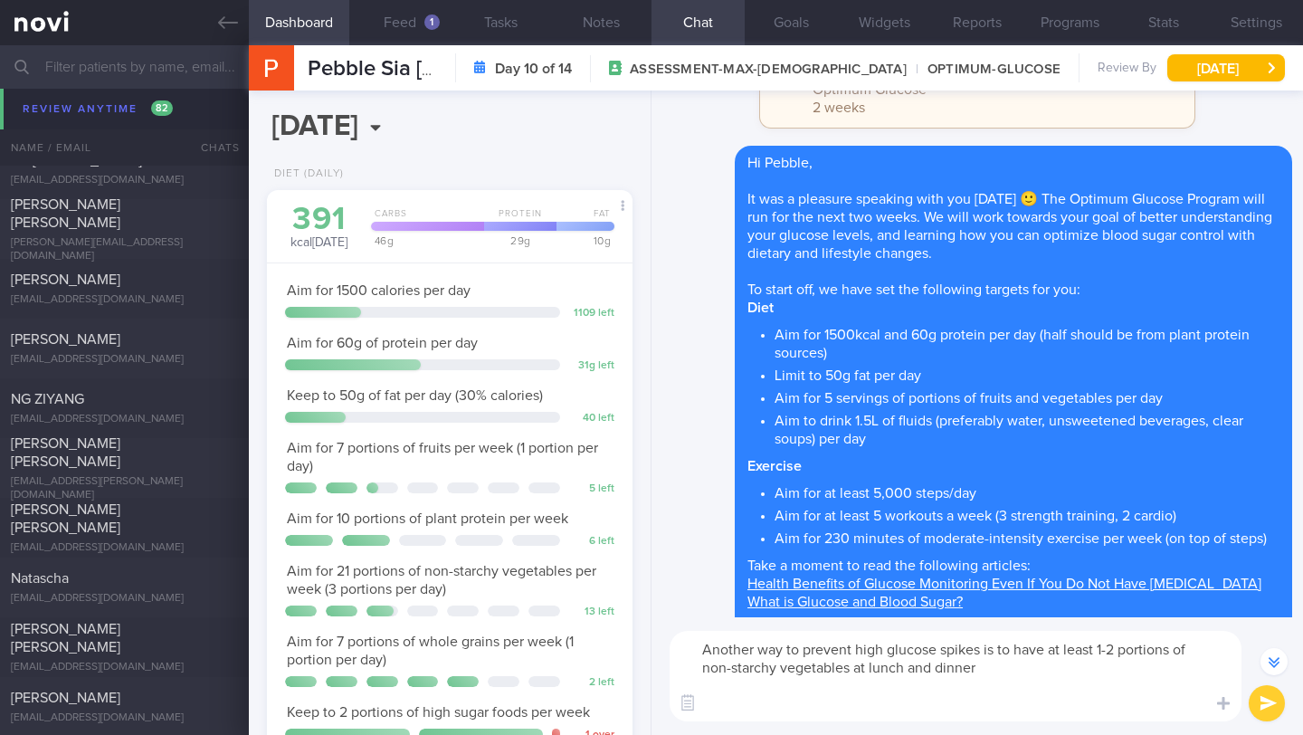
scroll to position [-5459, 0]
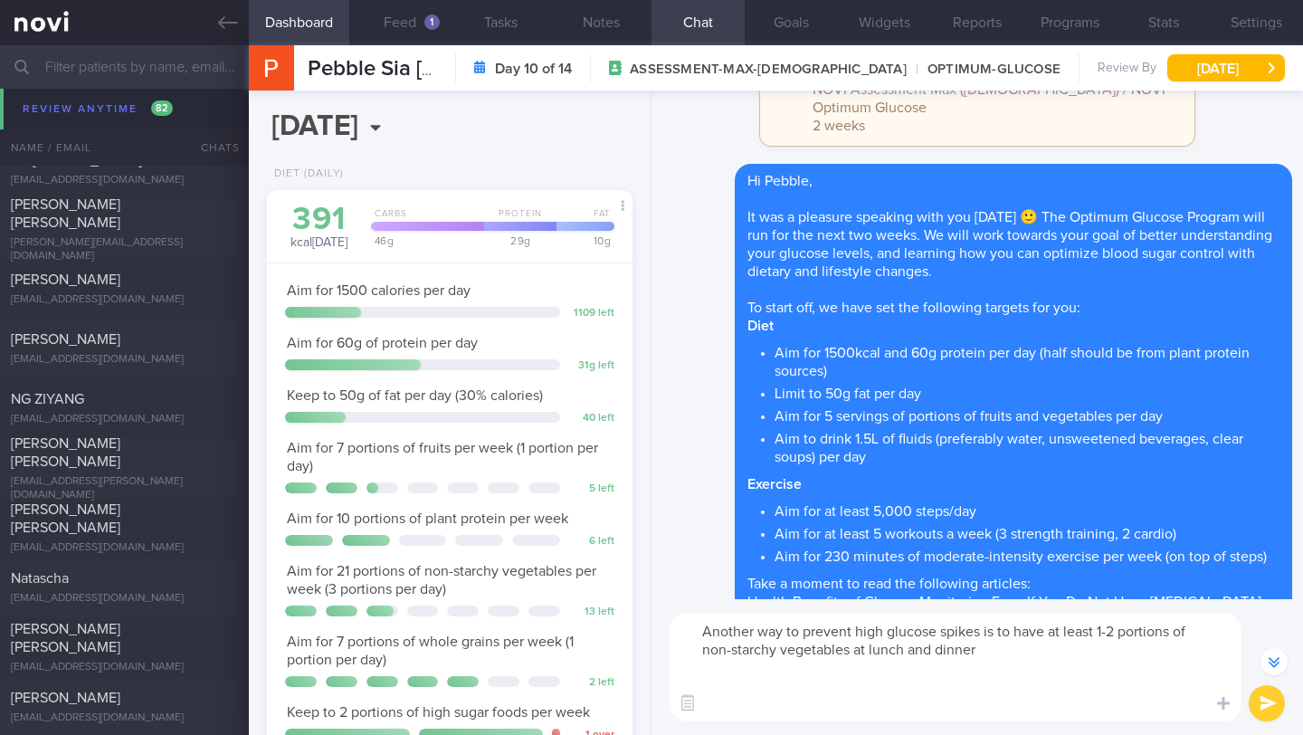
paste textarea "ome examples of non-starchy vegetables so you know which vegetables are safe to…"
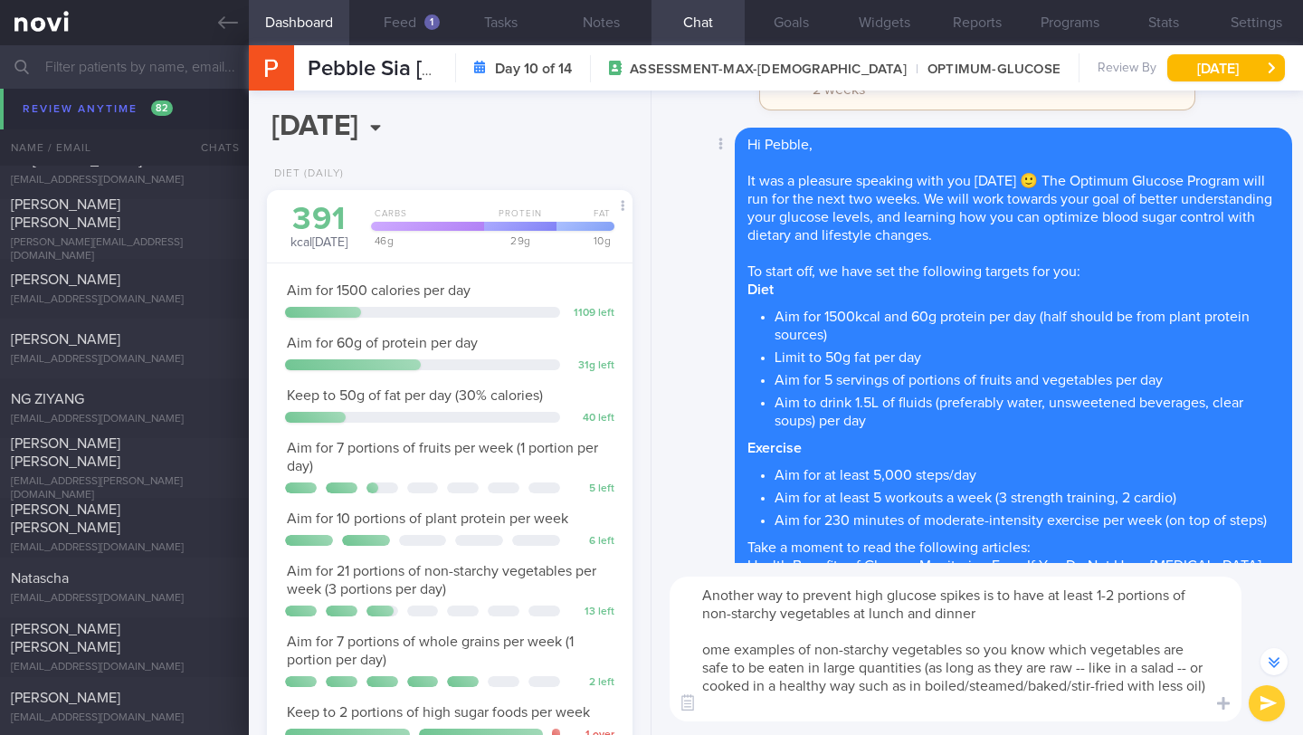
scroll to position [-5495, 0]
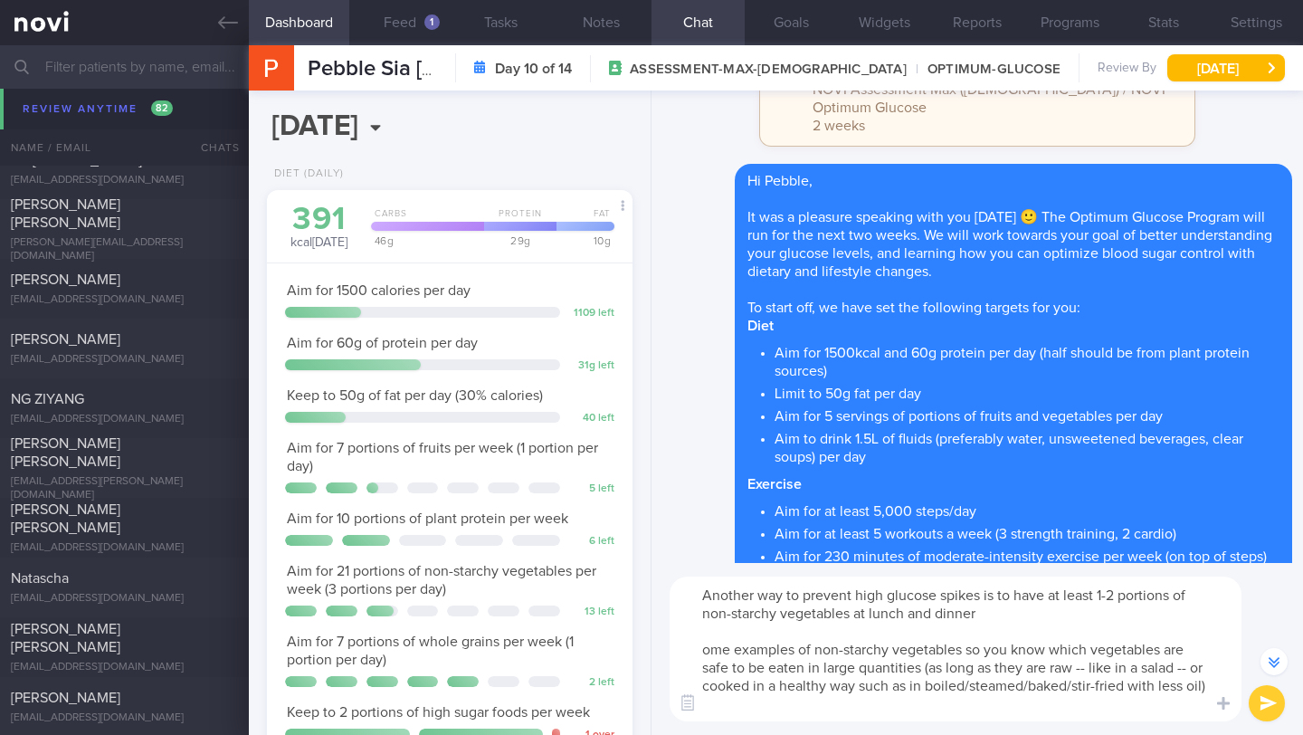
drag, startPoint x: 732, startPoint y: 646, endPoint x: 681, endPoint y: 637, distance: 51.5
click at [681, 640] on textarea "Another way to prevent high glucose spikes is to have at least 1-2 portions of …" at bounding box center [956, 648] width 572 height 145
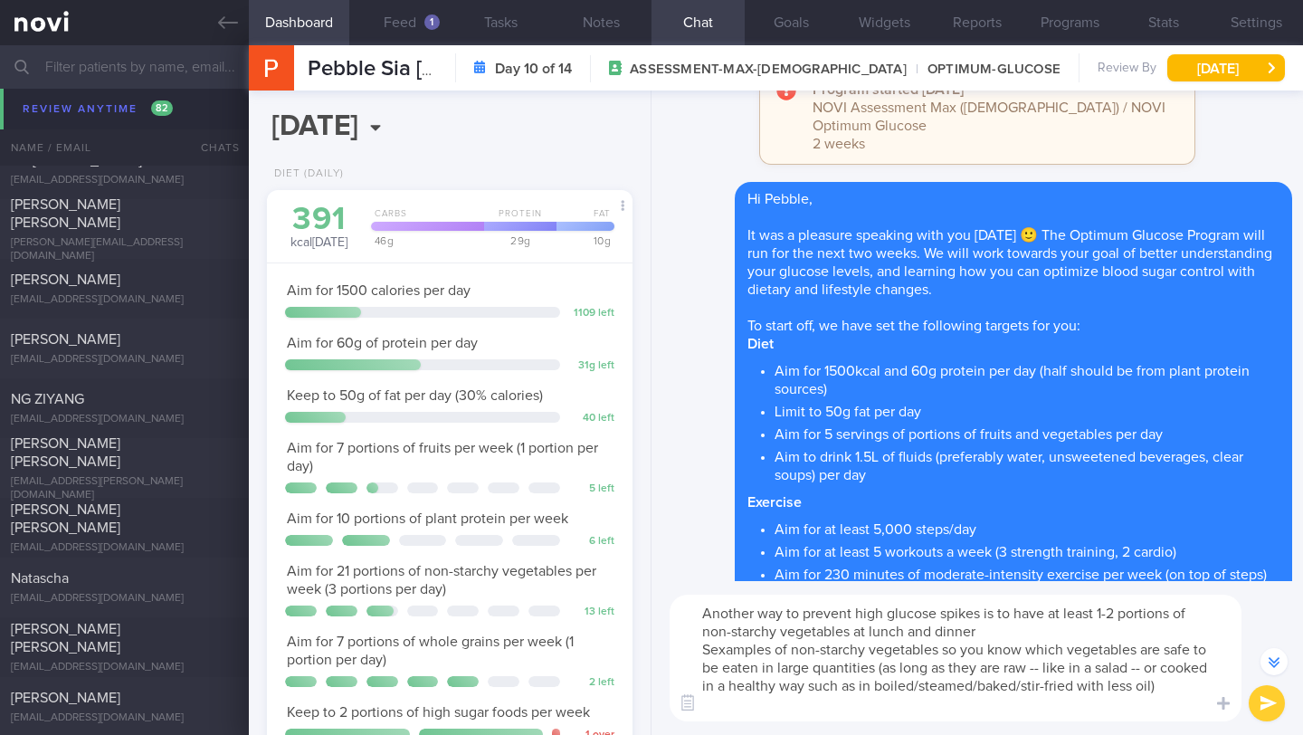
scroll to position [-5477, 0]
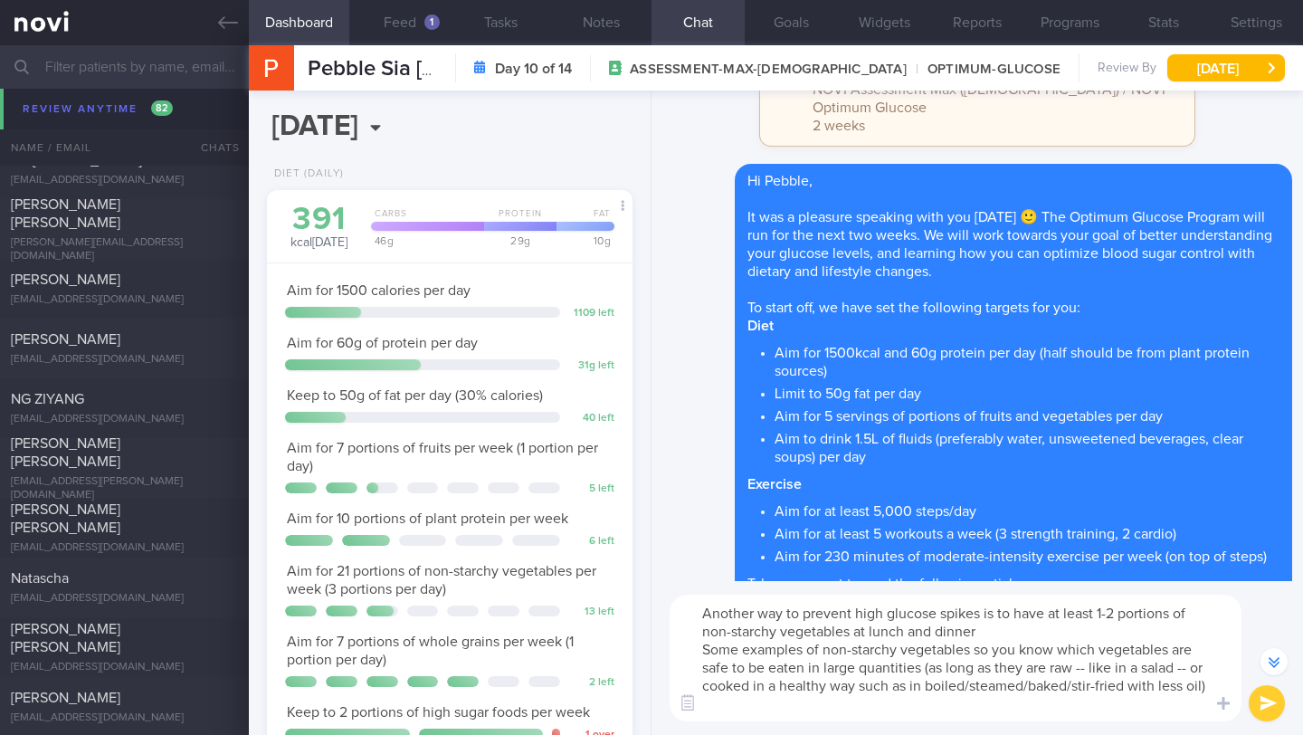
click at [1028, 629] on textarea "Another way to prevent high glucose spikes is to have at least 1-2 portions of …" at bounding box center [956, 657] width 572 height 127
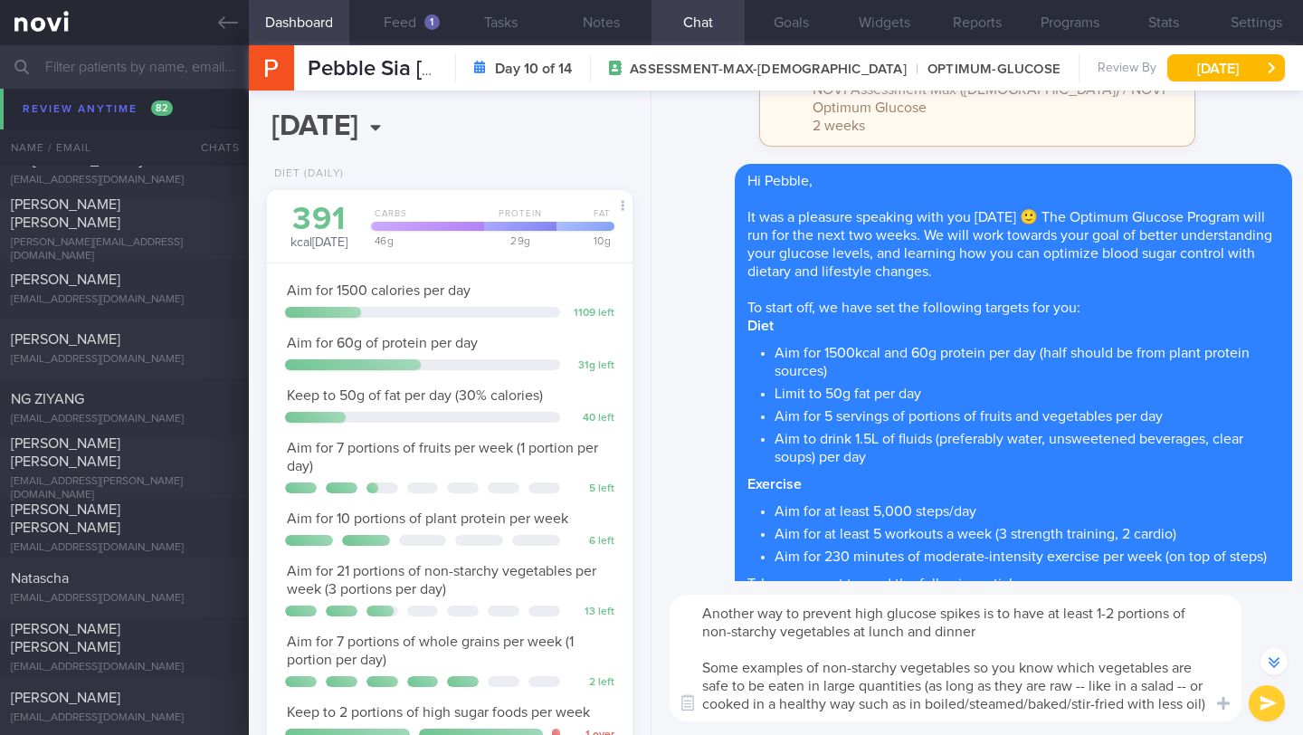
scroll to position [-5495, 0]
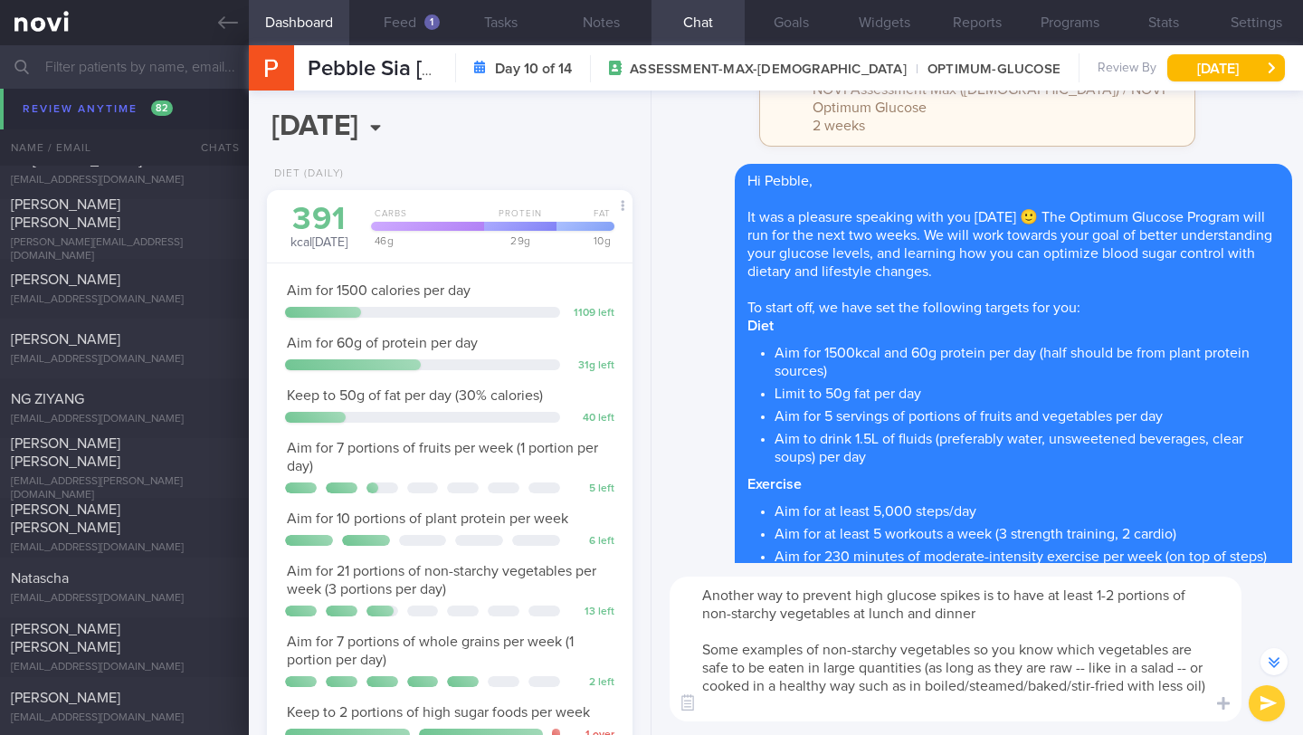
click at [1115, 594] on textarea "Another way to prevent high glucose spikes is to have at least 1-2 portions of …" at bounding box center [956, 648] width 572 height 145
drag, startPoint x: 1160, startPoint y: 591, endPoint x: 1101, endPoint y: 595, distance: 59.0
click at [1101, 595] on textarea "Another way to prevent high glucose spikes is to have some portions of non-star…" at bounding box center [956, 648] width 572 height 145
drag, startPoint x: 775, startPoint y: 616, endPoint x: 931, endPoint y: 611, distance: 155.7
click at [931, 611] on textarea "Another way to prevent high glucose spikes is to have some non-starchy vegetabl…" at bounding box center [956, 648] width 572 height 145
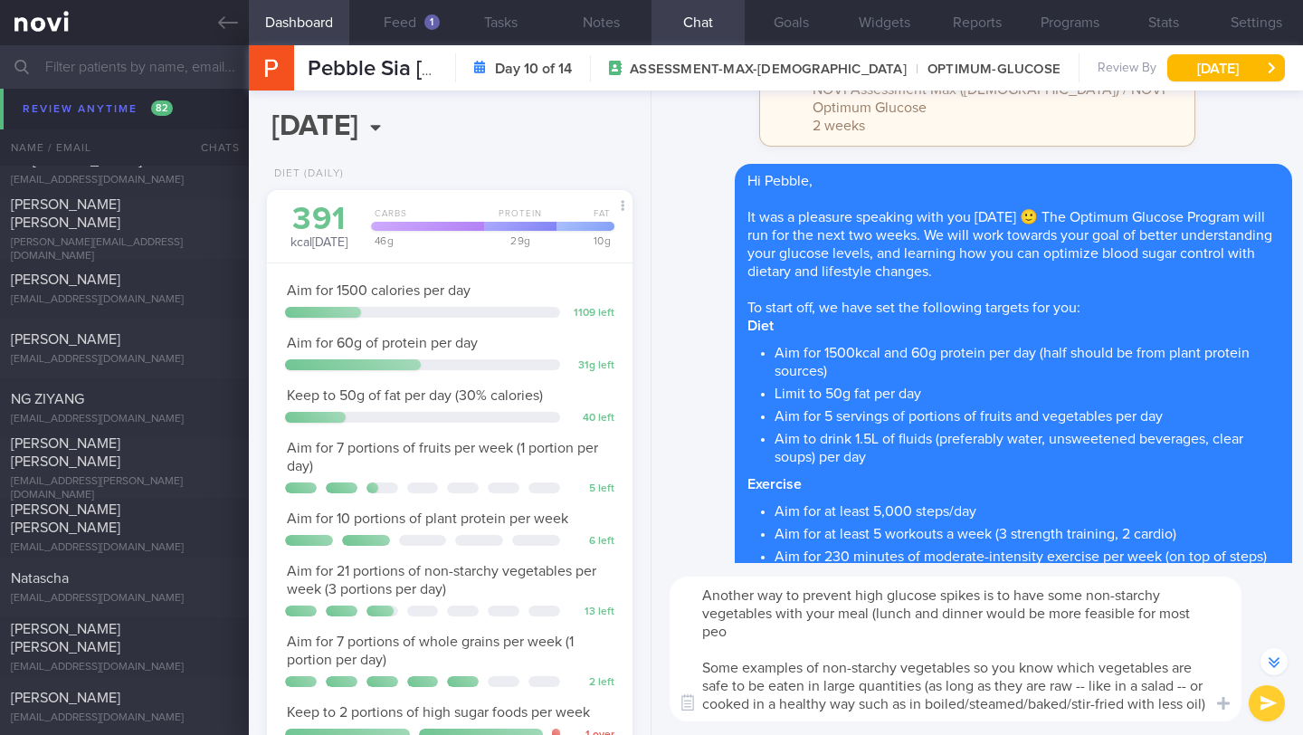
scroll to position [-5513, 0]
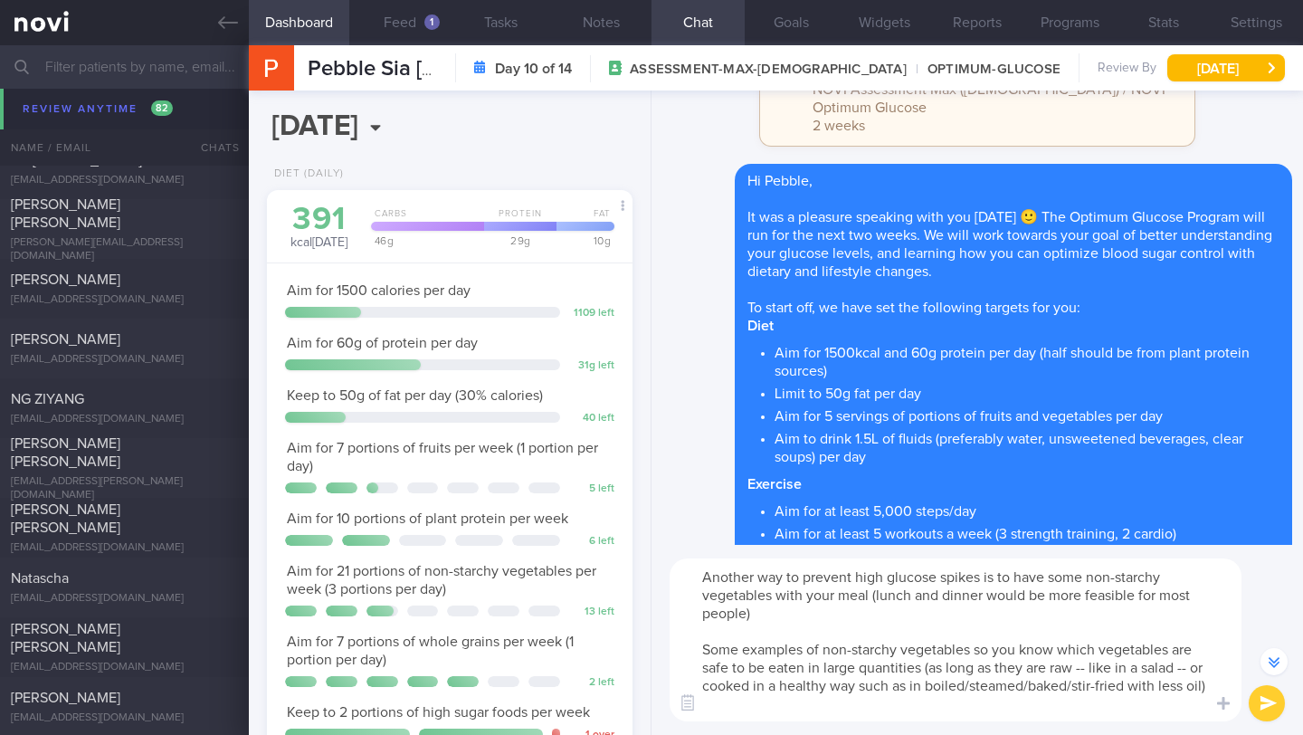
click at [864, 696] on textarea "Another way to prevent high glucose spikes is to have some non-starchy vegetabl…" at bounding box center [956, 639] width 572 height 163
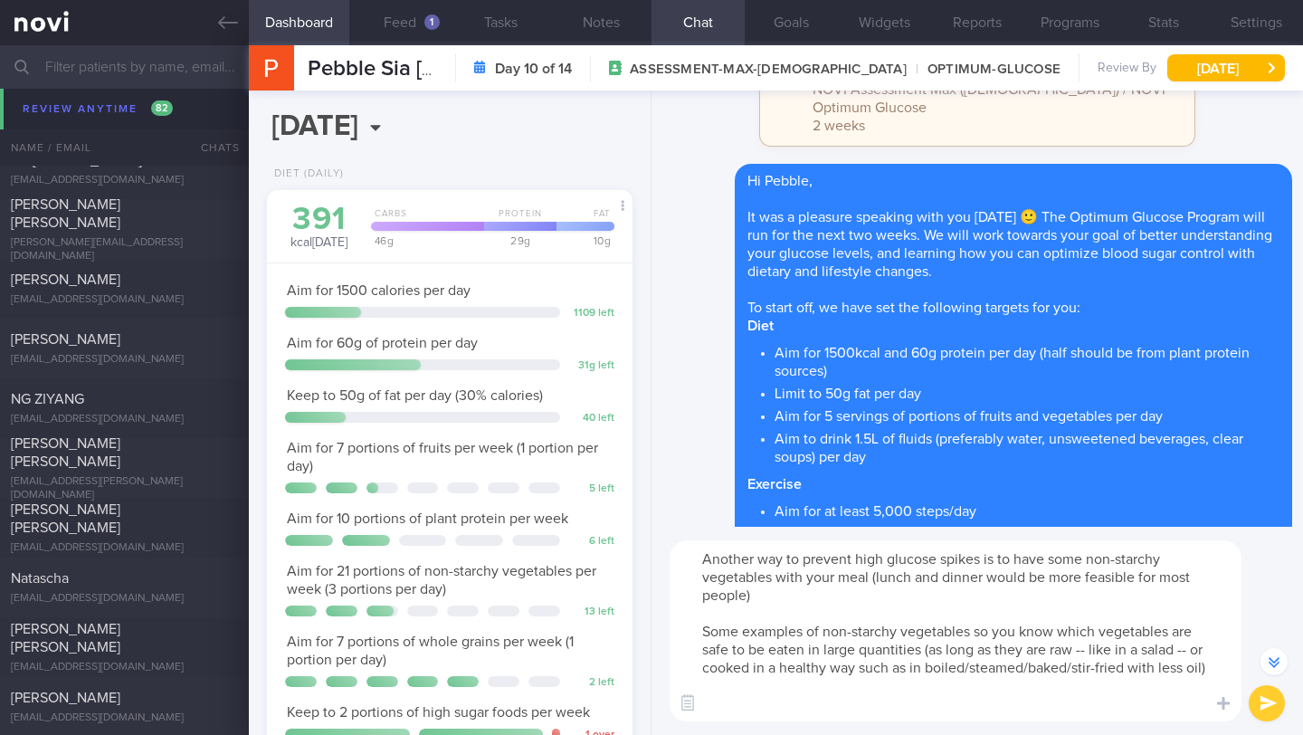
scroll to position [-5549, 0]
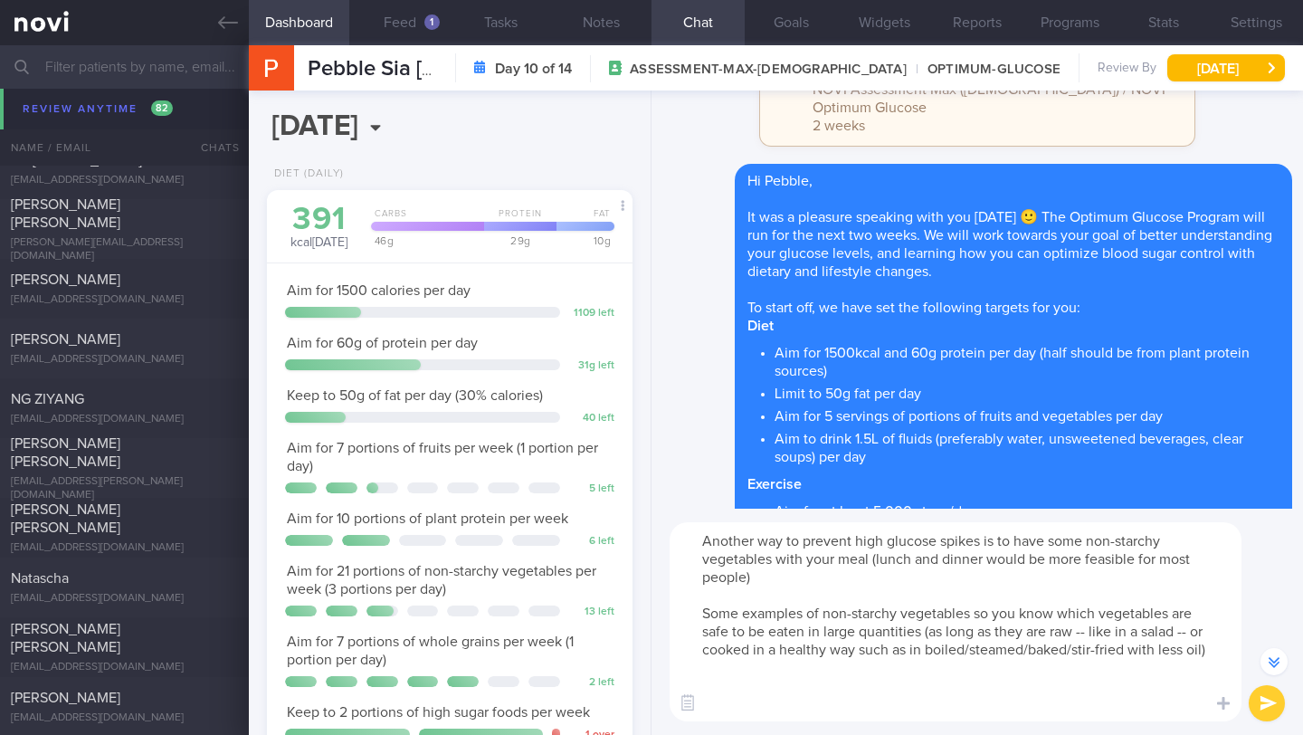
paste textarea "[Non-Starchy Vegetables for Blood Glucose Control]([URL][DOMAIN_NAME])"
type textarea "Another way to prevent high glucose spikes is to have some non-starchy vegetabl…"
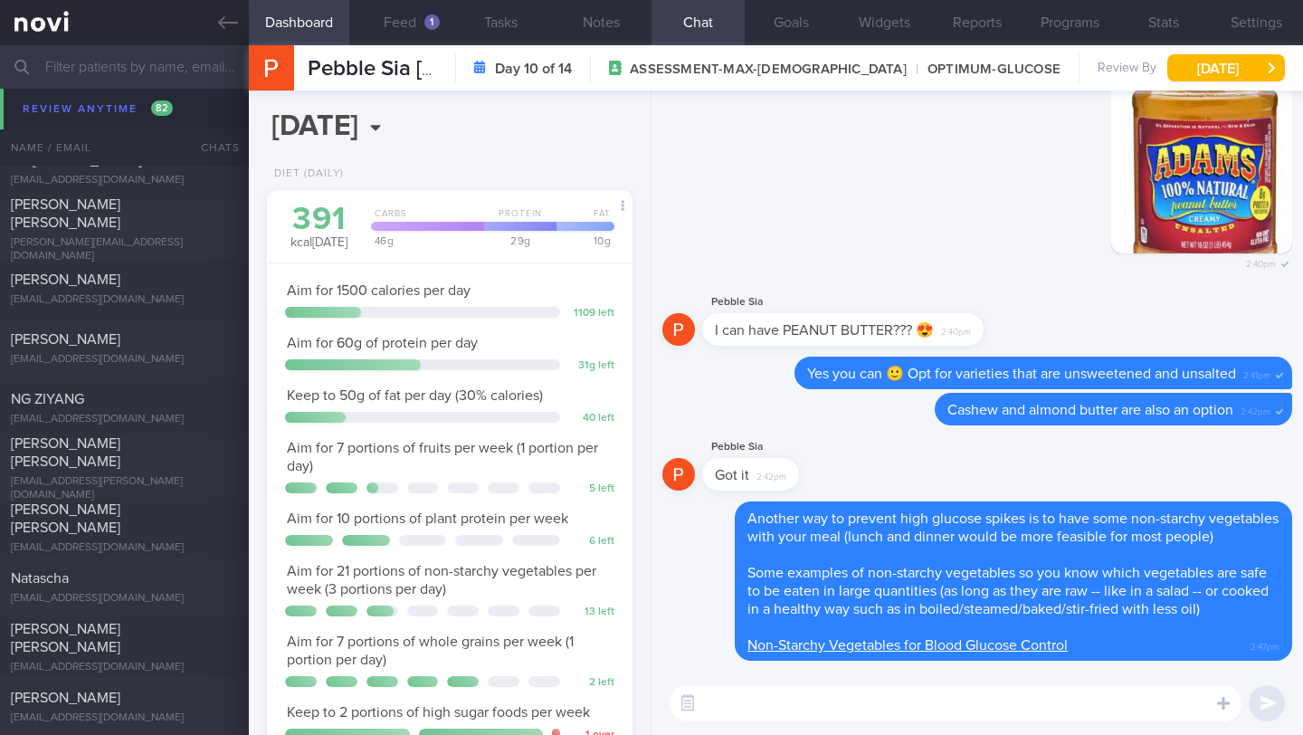
scroll to position [591, 0]
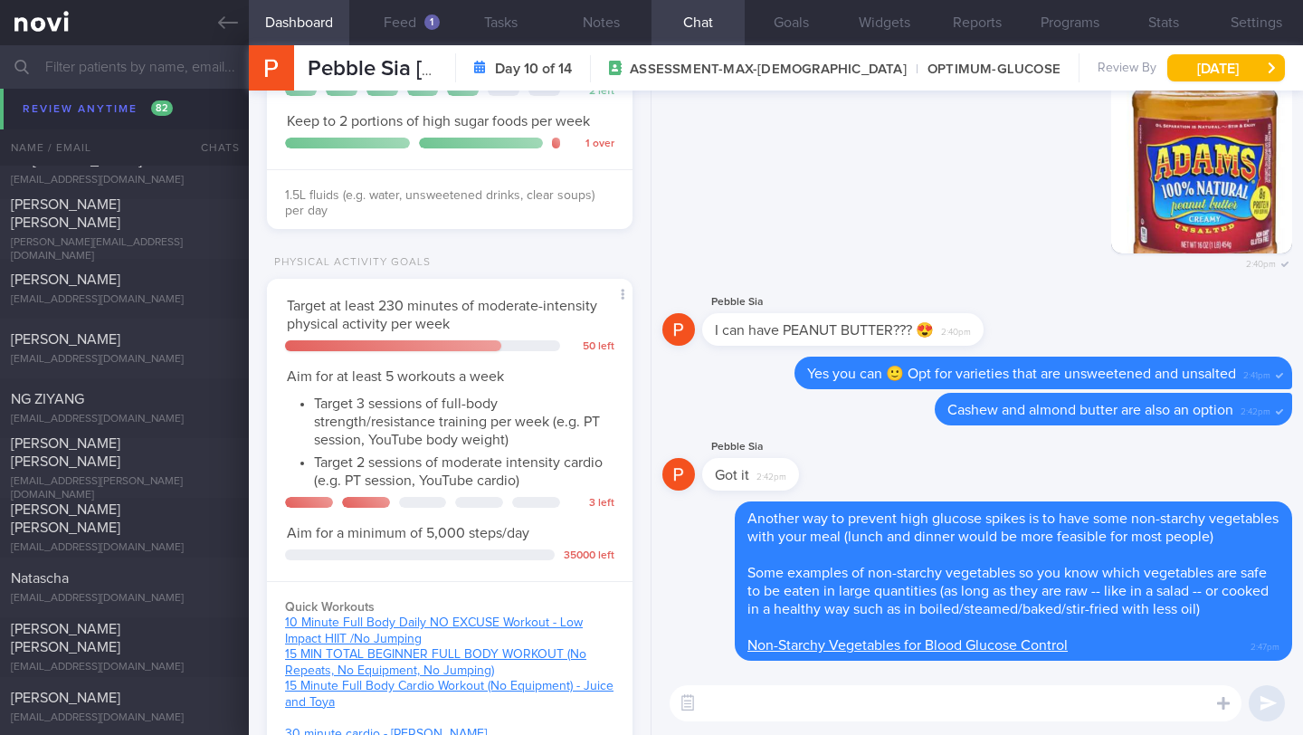
paste textarea "Examples of starchy vegetables that will also provide a significant amount of c…"
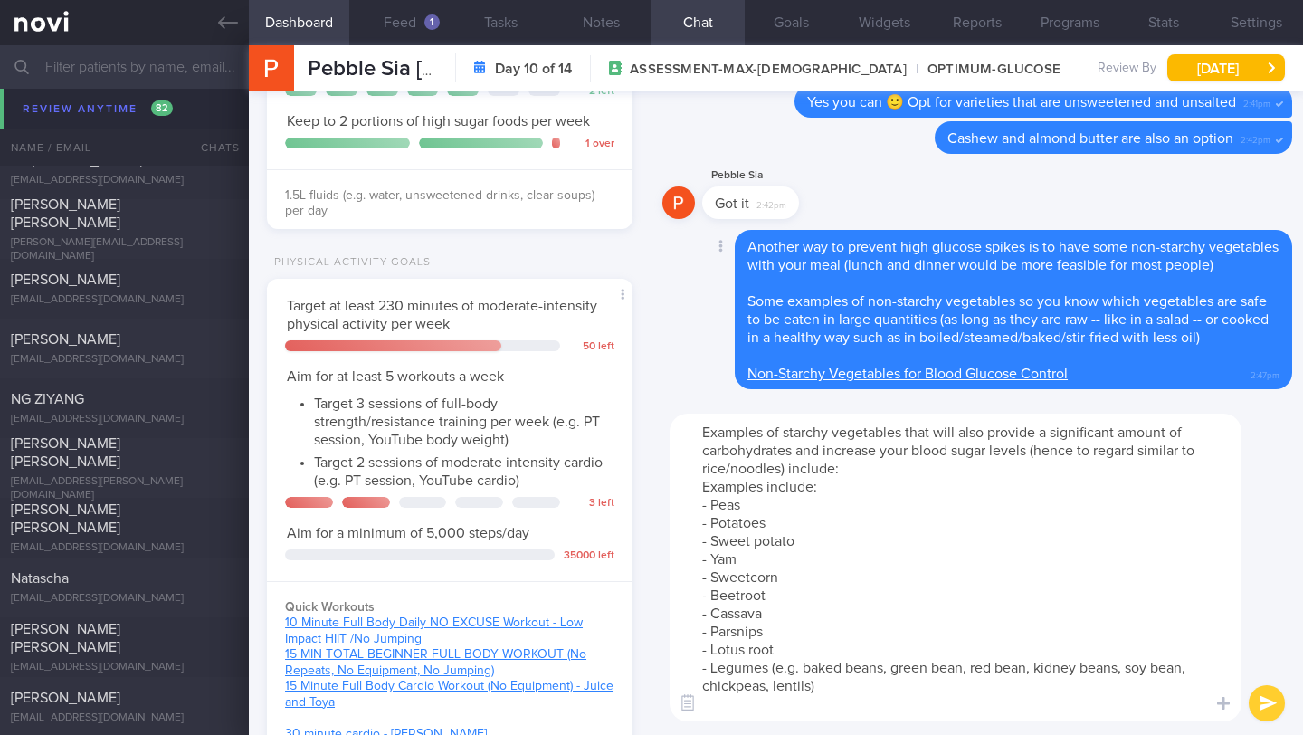
scroll to position [0, 0]
type textarea "Examples of starchy vegetables that will also provide a significant amount of c…"
click at [1260, 701] on button "submit" at bounding box center [1267, 703] width 36 height 36
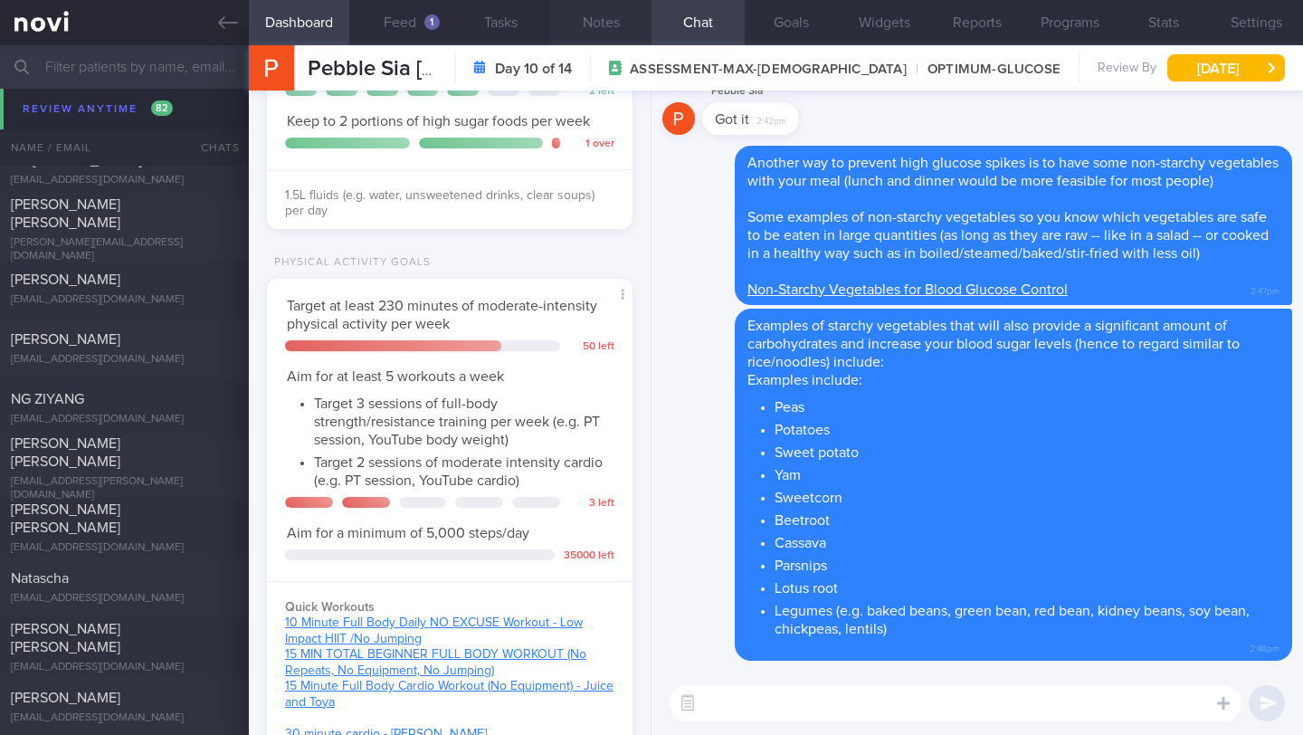
click at [600, 32] on button "Notes" at bounding box center [601, 22] width 100 height 45
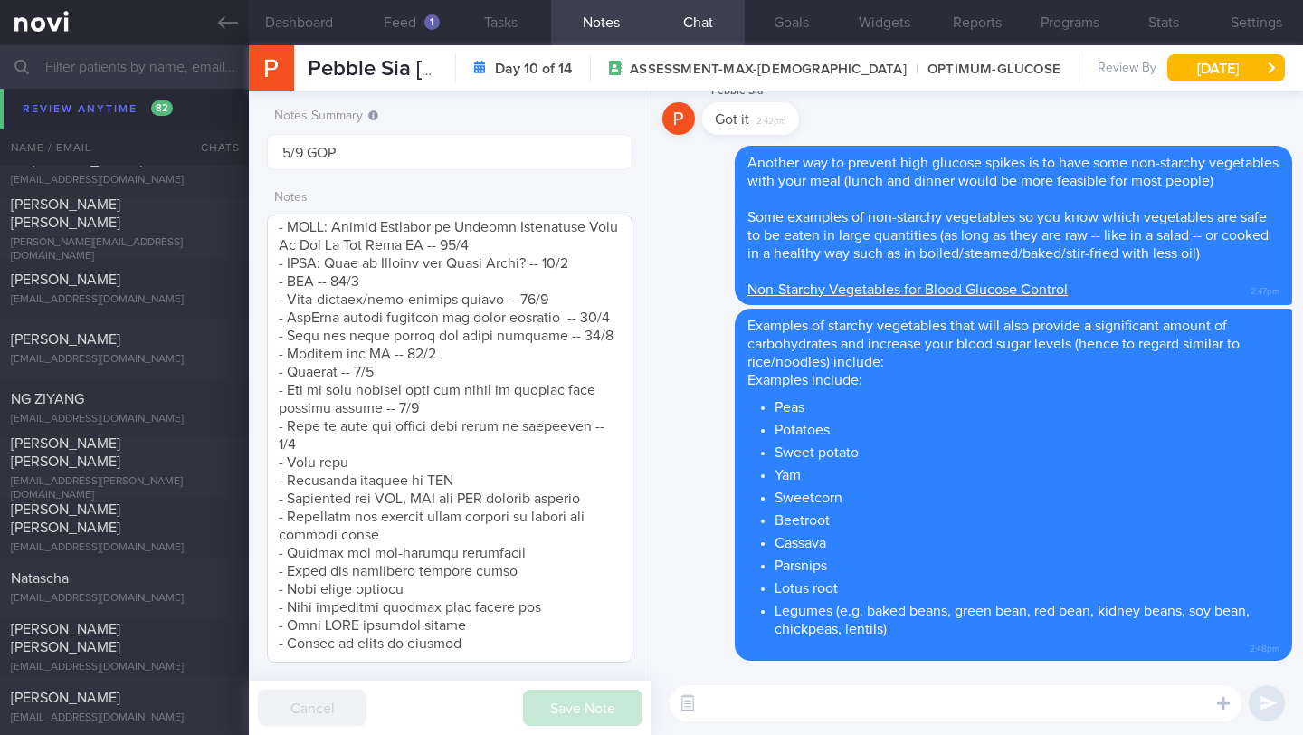
scroll to position [260, 0]
click at [556, 536] on textarea at bounding box center [450, 438] width 366 height 448
drag, startPoint x: 540, startPoint y: 529, endPoint x: 260, endPoint y: 531, distance: 280.5
click at [260, 531] on div "Notes Summary 5/9 GOP Notes Save Note Cancel" at bounding box center [450, 412] width 403 height 644
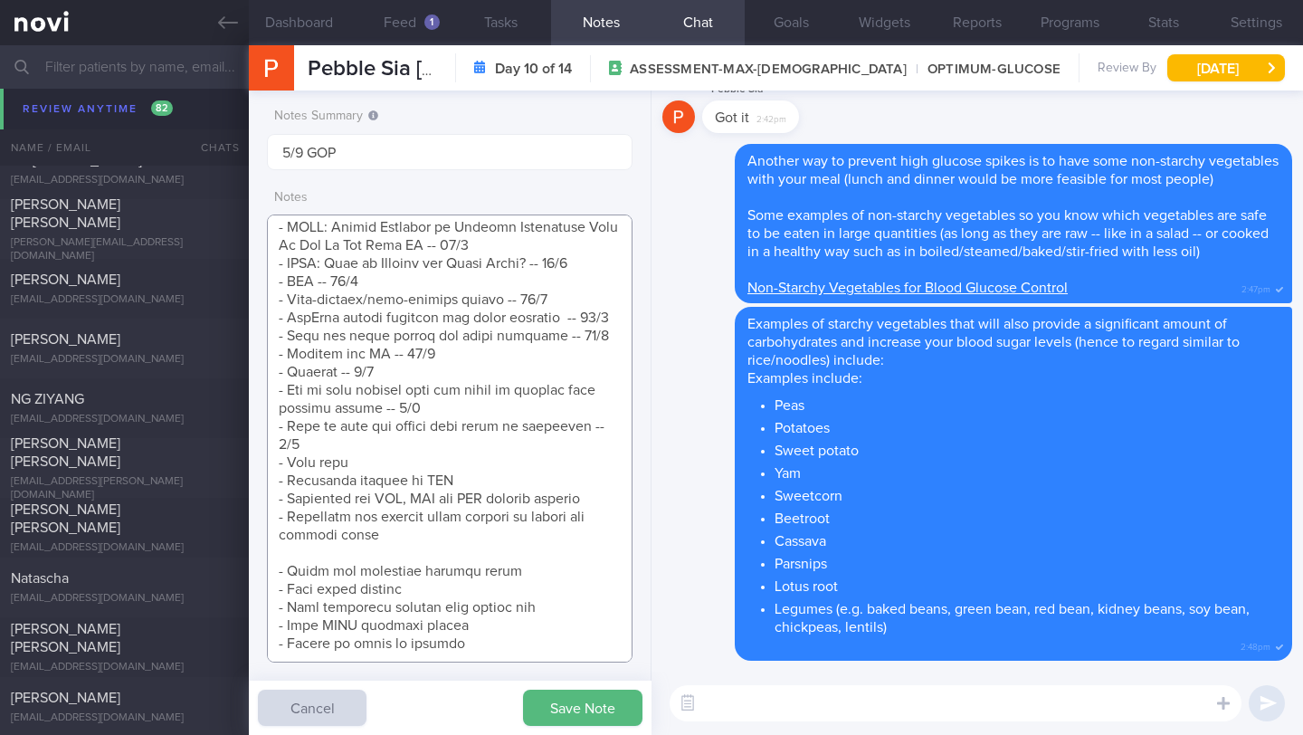
click at [395, 416] on textarea at bounding box center [450, 438] width 366 height 448
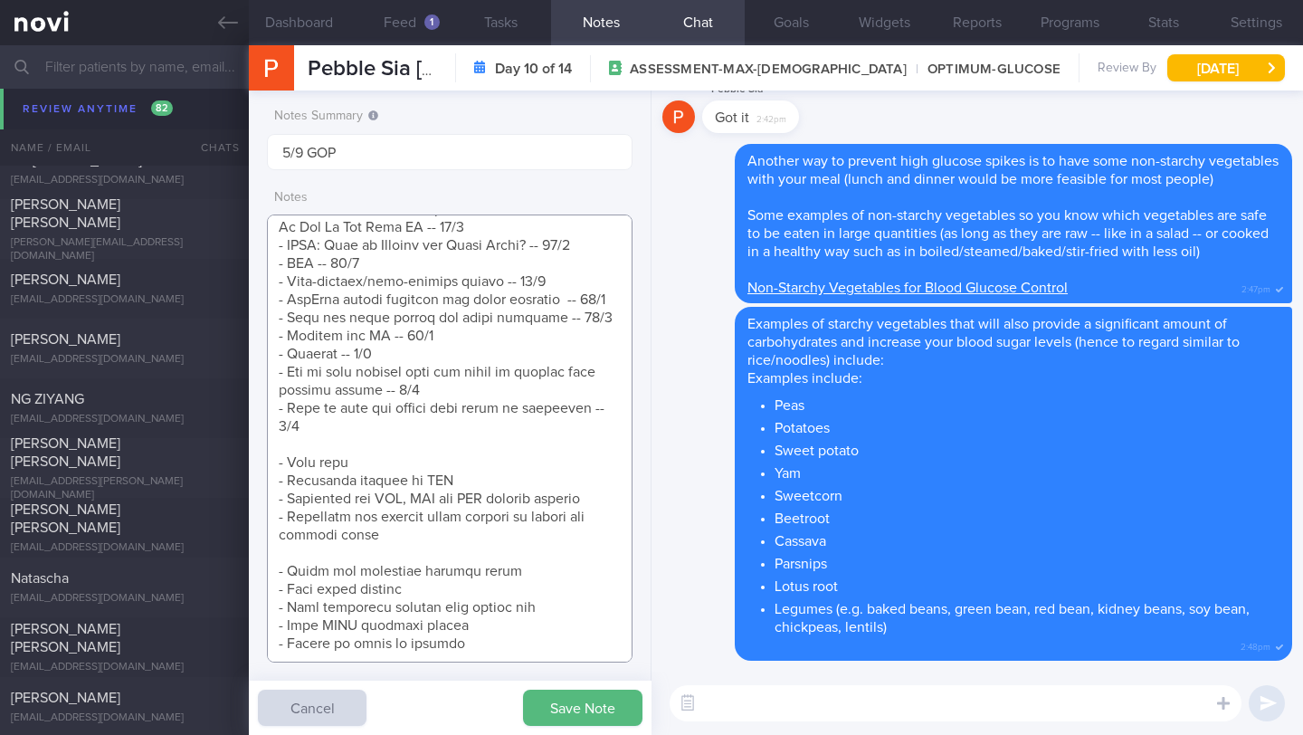
paste textarea "- Starchy and non-starchy vegetables -- 4/9"
click at [395, 403] on textarea at bounding box center [450, 438] width 366 height 448
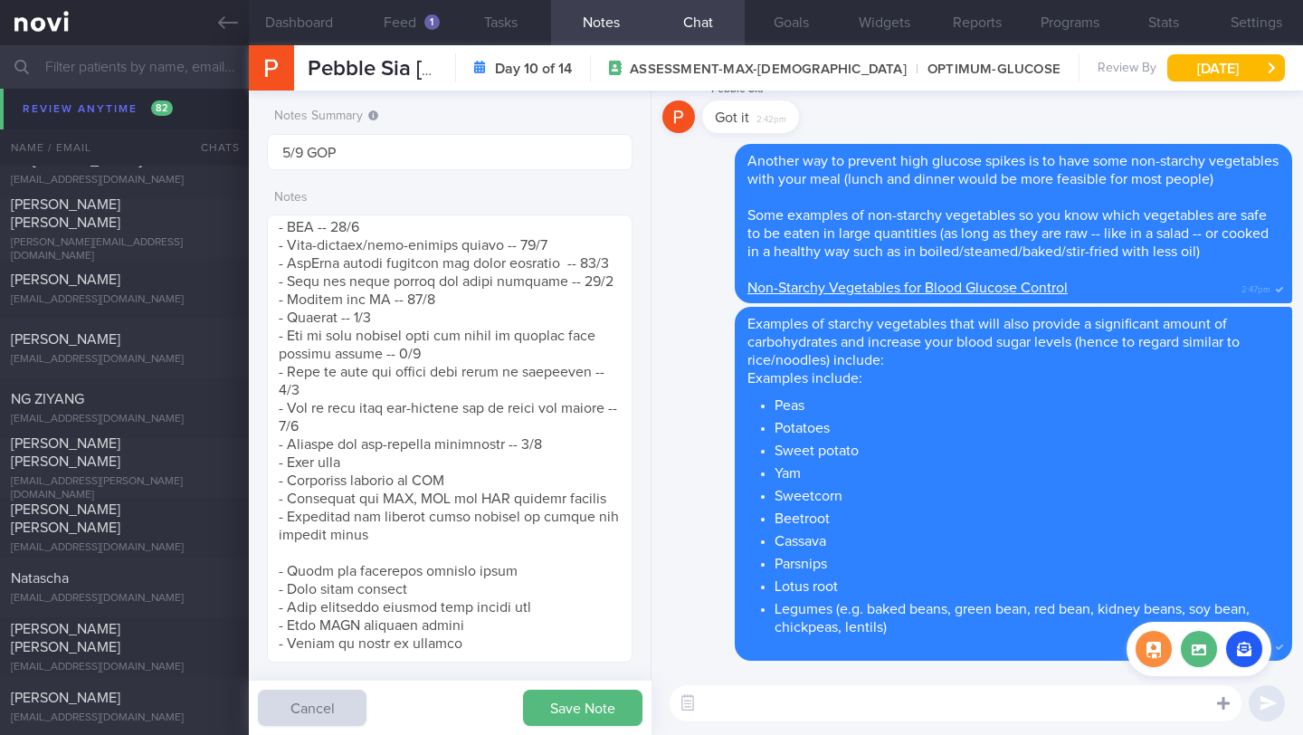
click at [1220, 706] on icon at bounding box center [1223, 703] width 13 height 16
click at [1204, 660] on label at bounding box center [1199, 649] width 36 height 36
click at [0, 0] on input "file" at bounding box center [0, 0] width 0 height 0
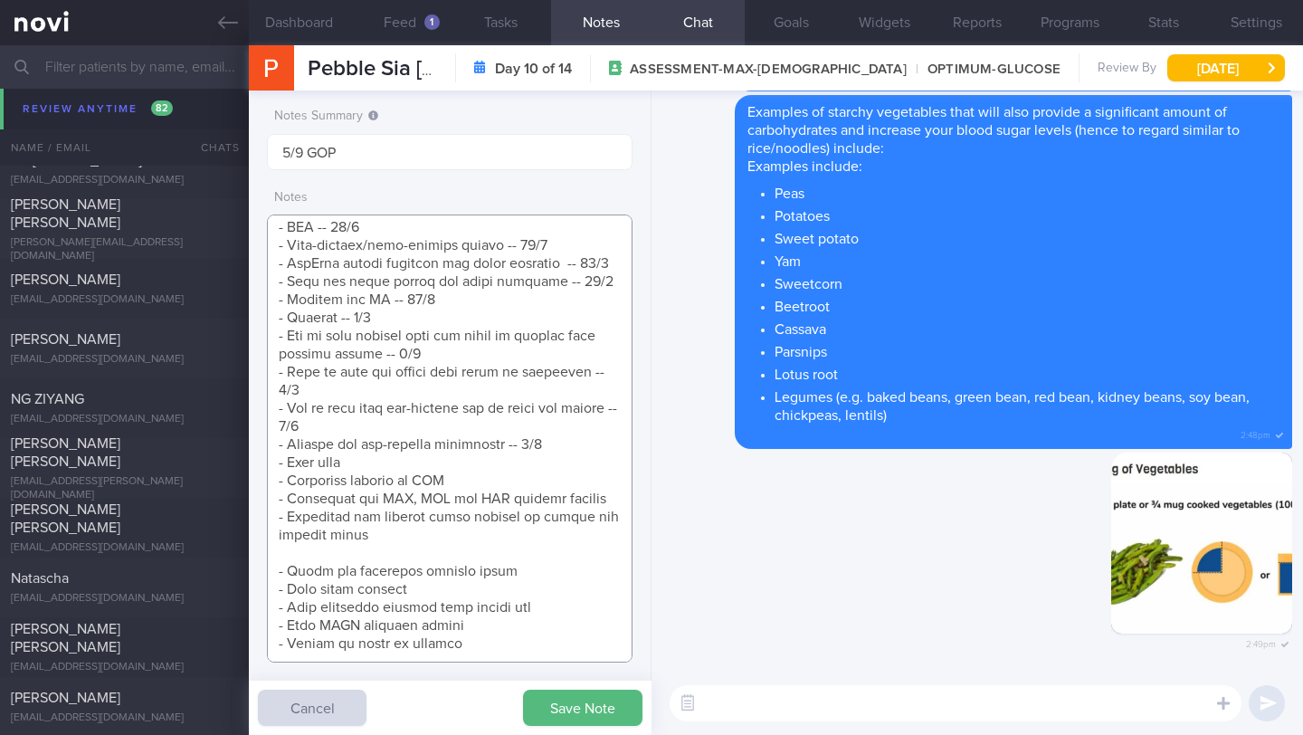
click at [480, 588] on textarea at bounding box center [450, 438] width 366 height 448
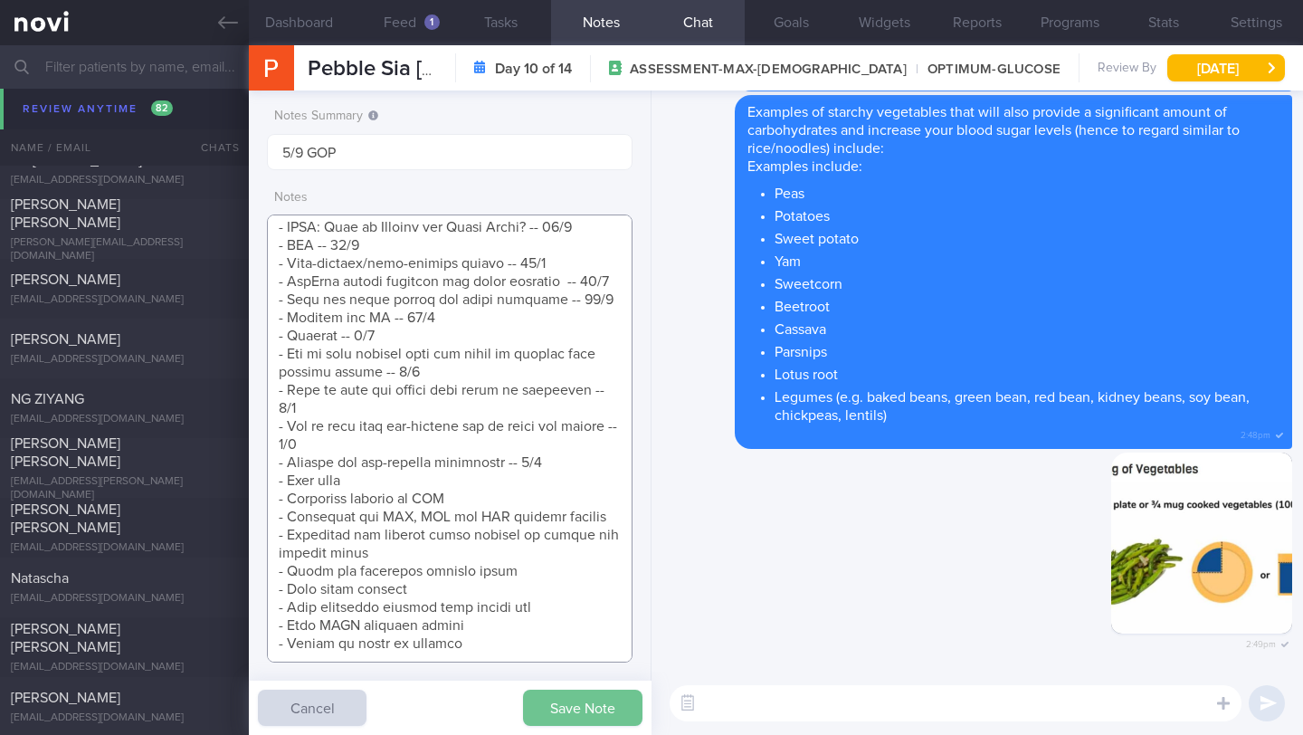
type textarea "[DEMOGRAPHIC_DATA] [DEMOGRAPHIC_DATA] [DEMOGRAPHIC_DATA] Lawyer Comorbidities B…"
click at [574, 698] on button "Save Note" at bounding box center [582, 707] width 119 height 36
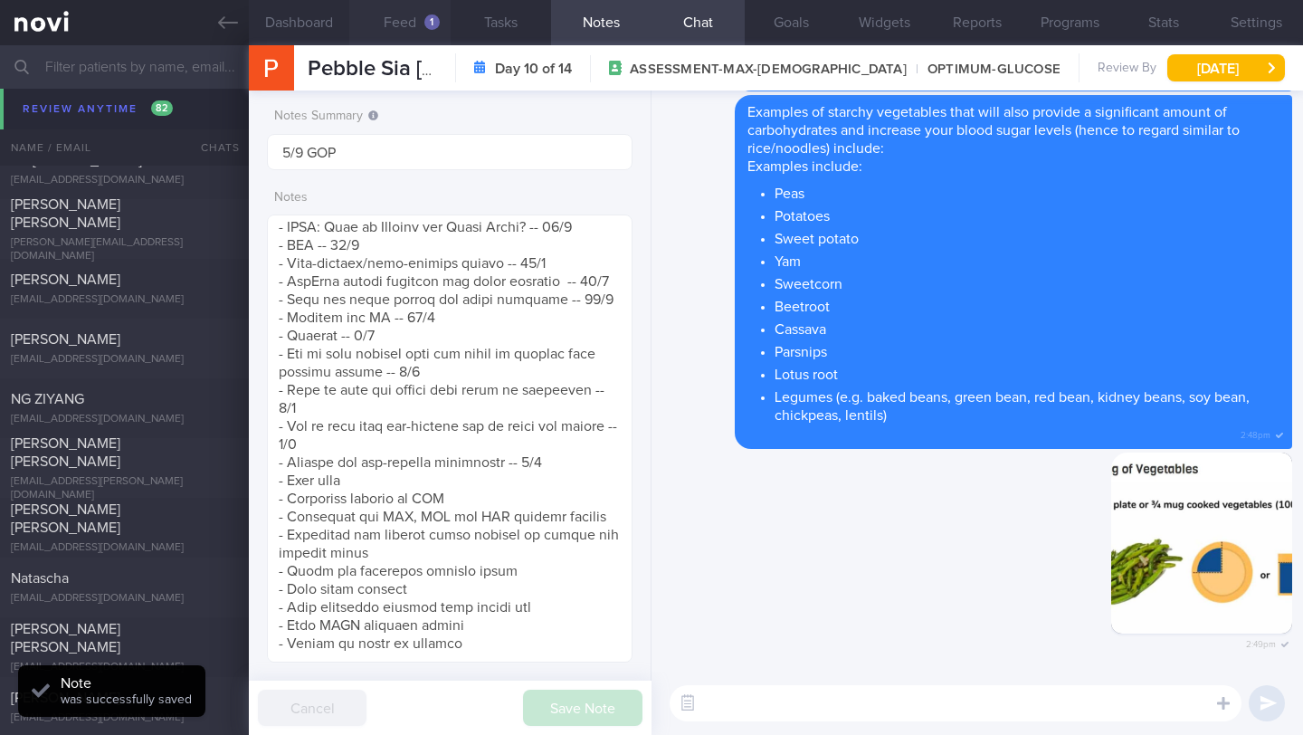
click at [411, 19] on button "Feed 1" at bounding box center [399, 22] width 100 height 45
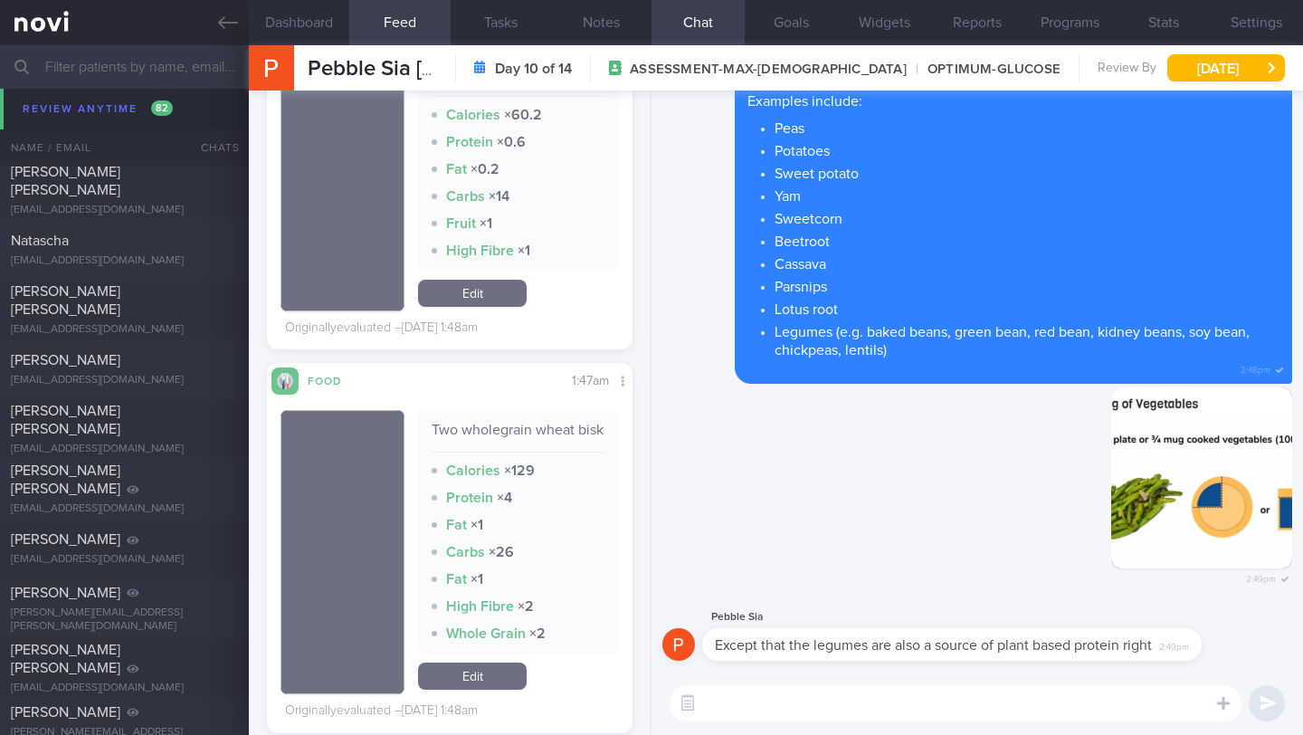
scroll to position [6925, 0]
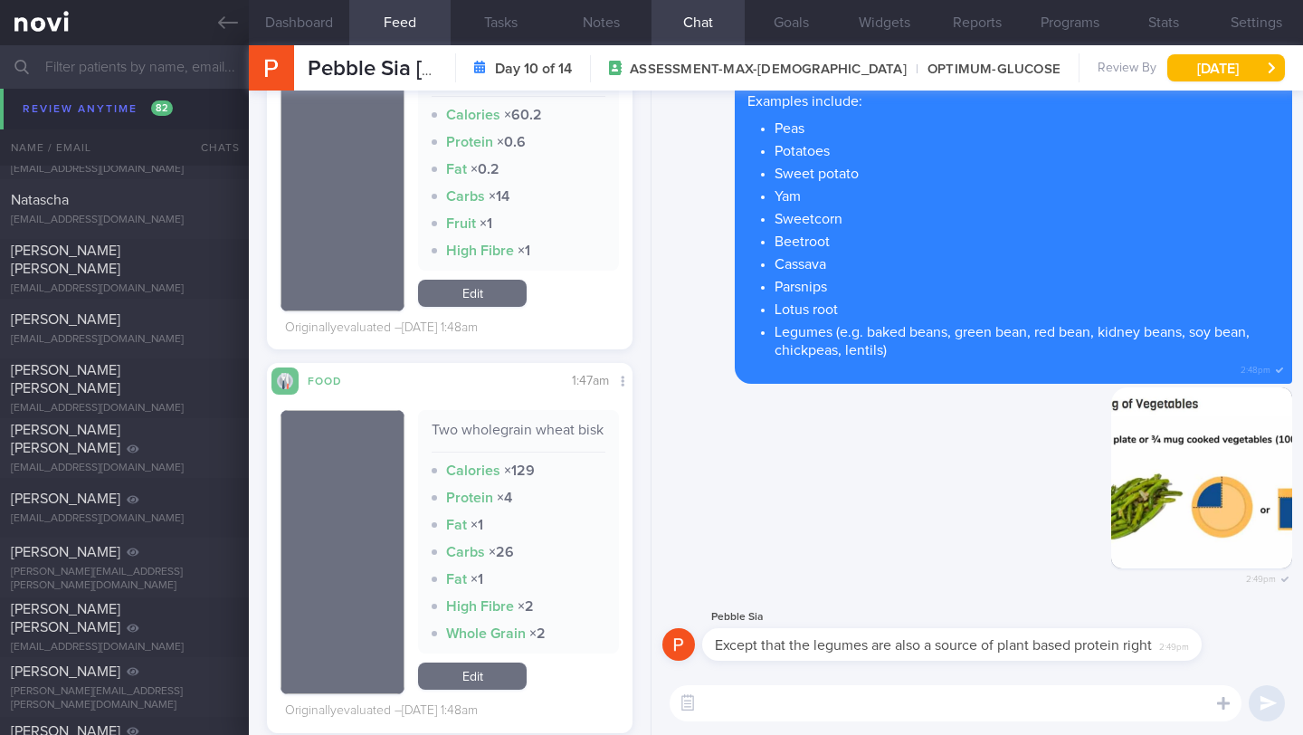
click at [735, 701] on textarea at bounding box center [956, 703] width 572 height 36
type textarea "y"
type textarea "Yes, that is correct and"
click at [318, 19] on button "Dashboard" at bounding box center [299, 22] width 100 height 45
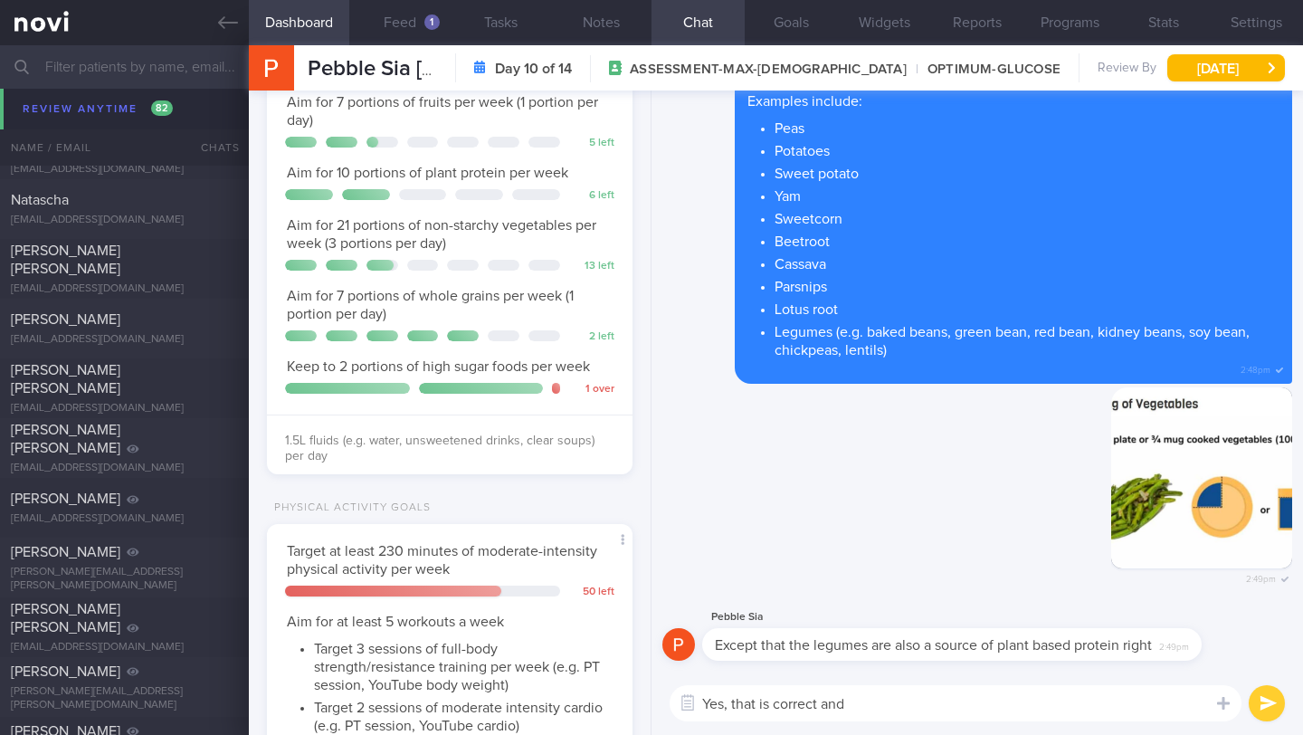
scroll to position [337, 0]
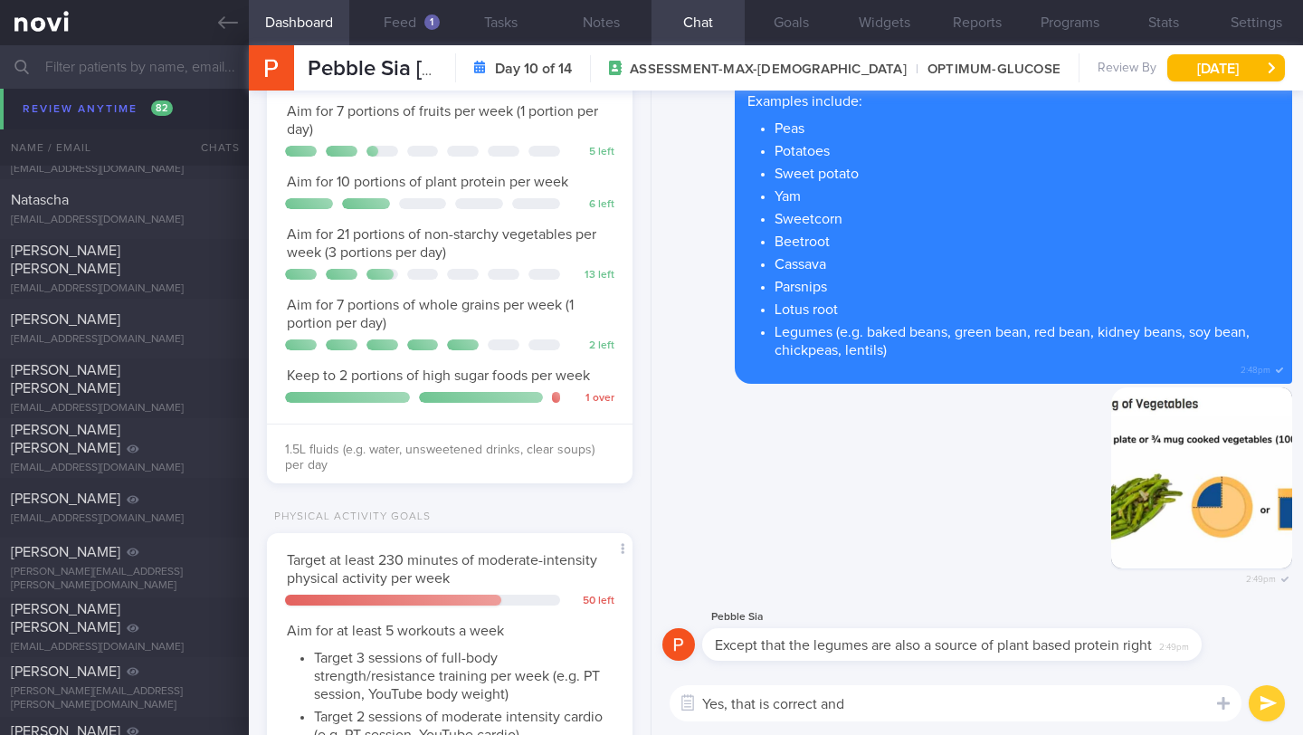
click at [897, 707] on textarea "Yes, that is correct and" at bounding box center [956, 703] width 572 height 36
type textarea "Yes, that is correct. So they can definitely still be eaten but in moderation"
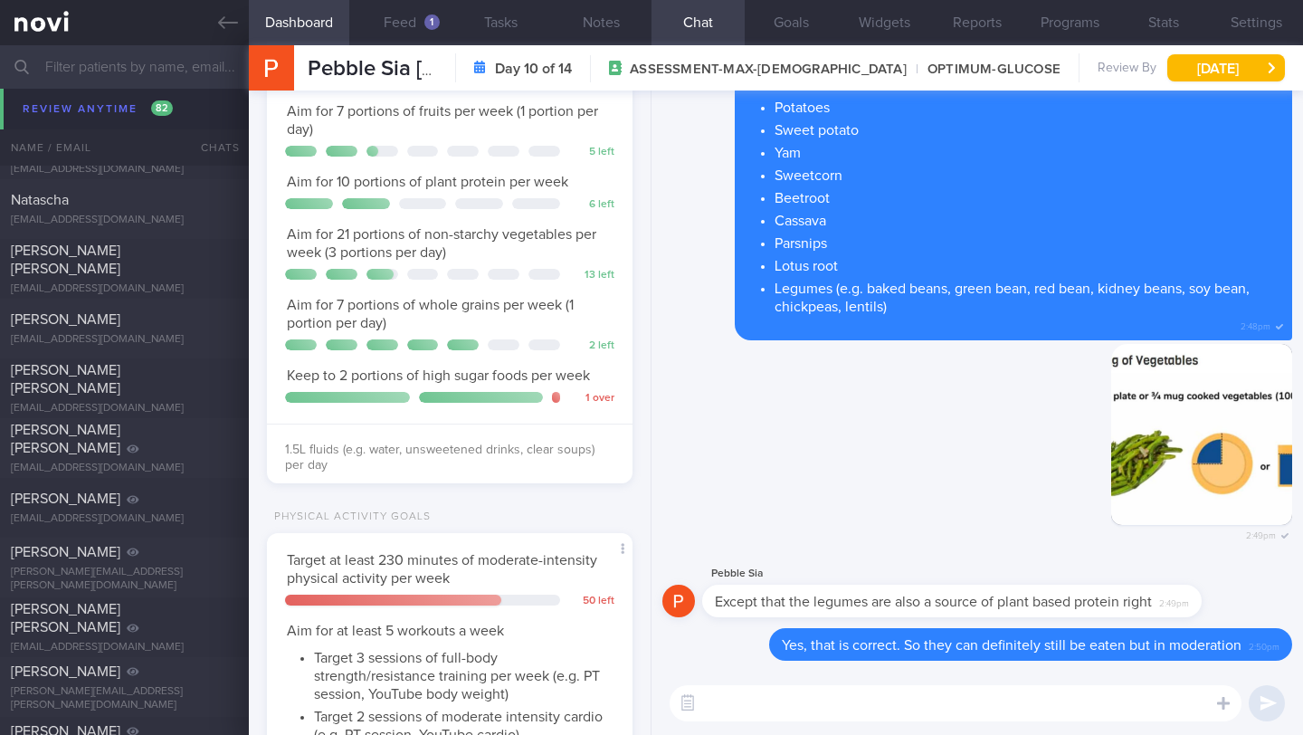
click at [75, 75] on input "text" at bounding box center [651, 66] width 1303 height 43
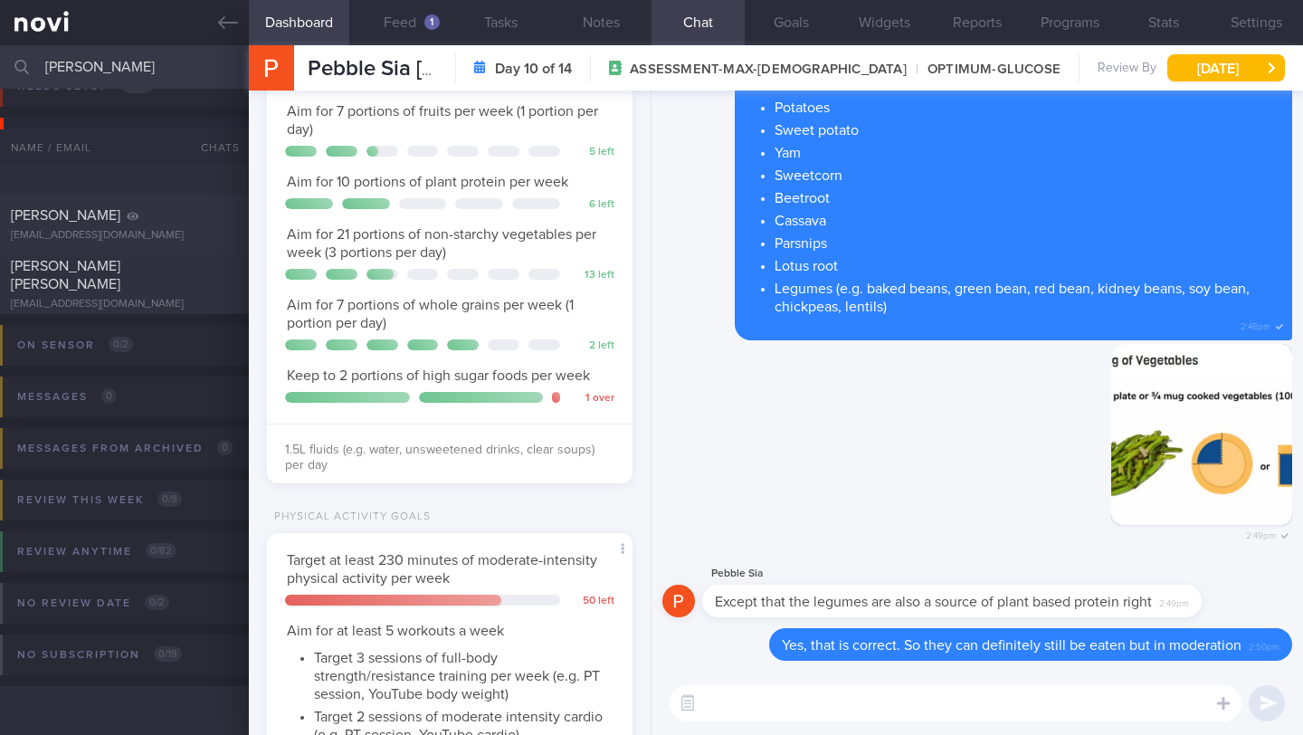
scroll to position [33, 0]
type input "[PERSON_NAME]"
click at [146, 298] on div "[EMAIL_ADDRESS][DOMAIN_NAME]" at bounding box center [124, 305] width 227 height 14
type input "1/9 Check logs"
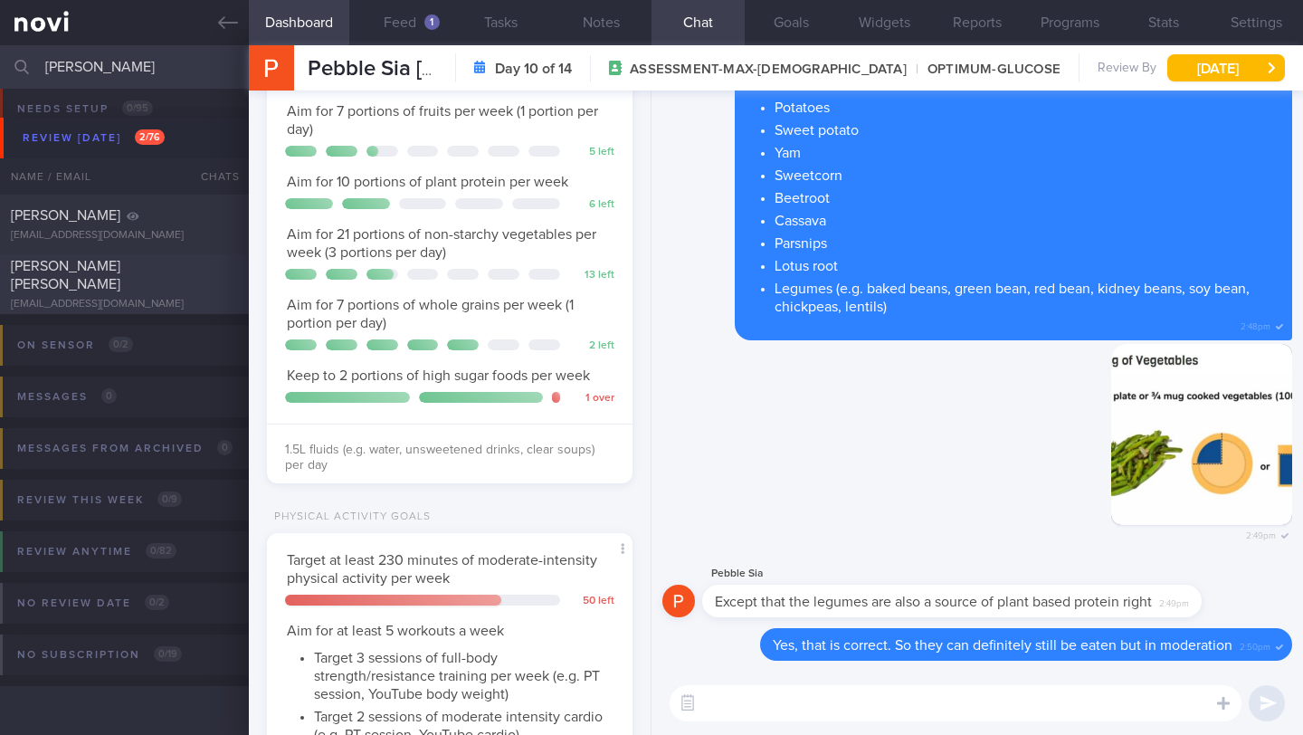
type textarea "**Loremip dolors ame cons** (20/2/93) adi eli seddoei tempo,in utla e dol ‘Magn…"
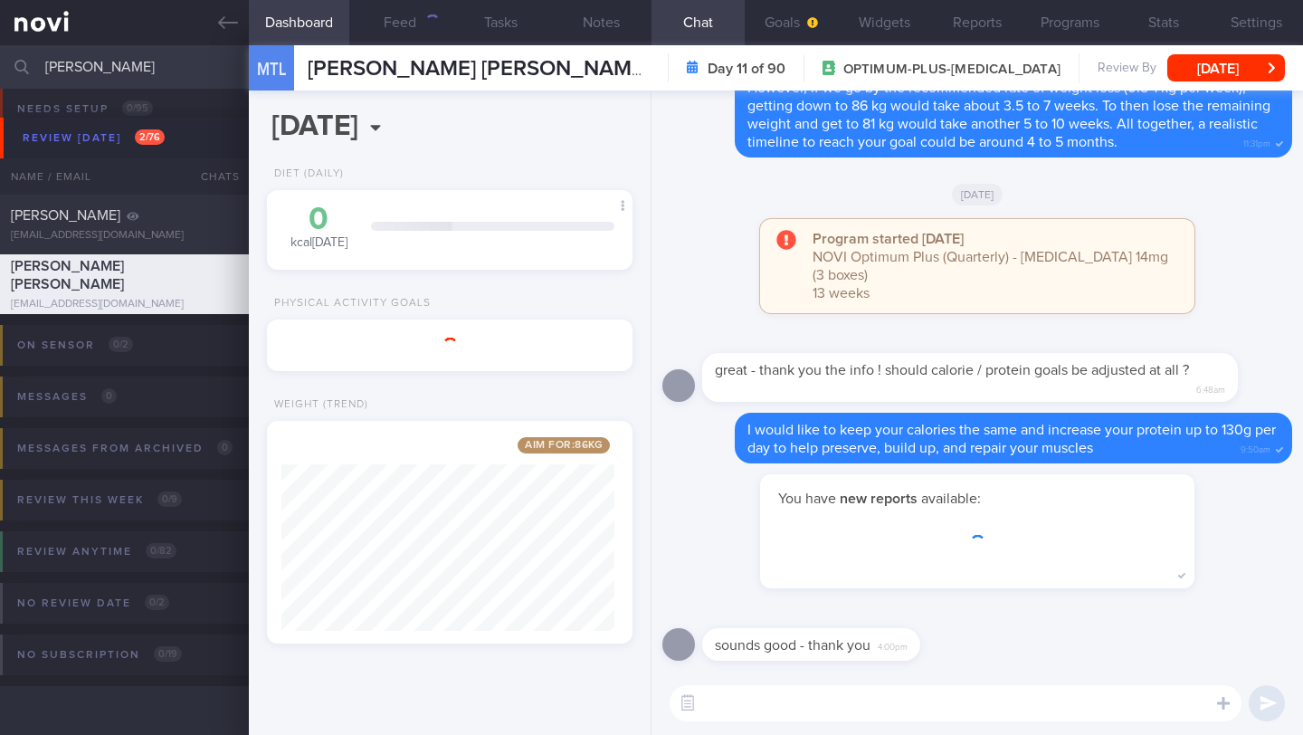
scroll to position [904640, 904506]
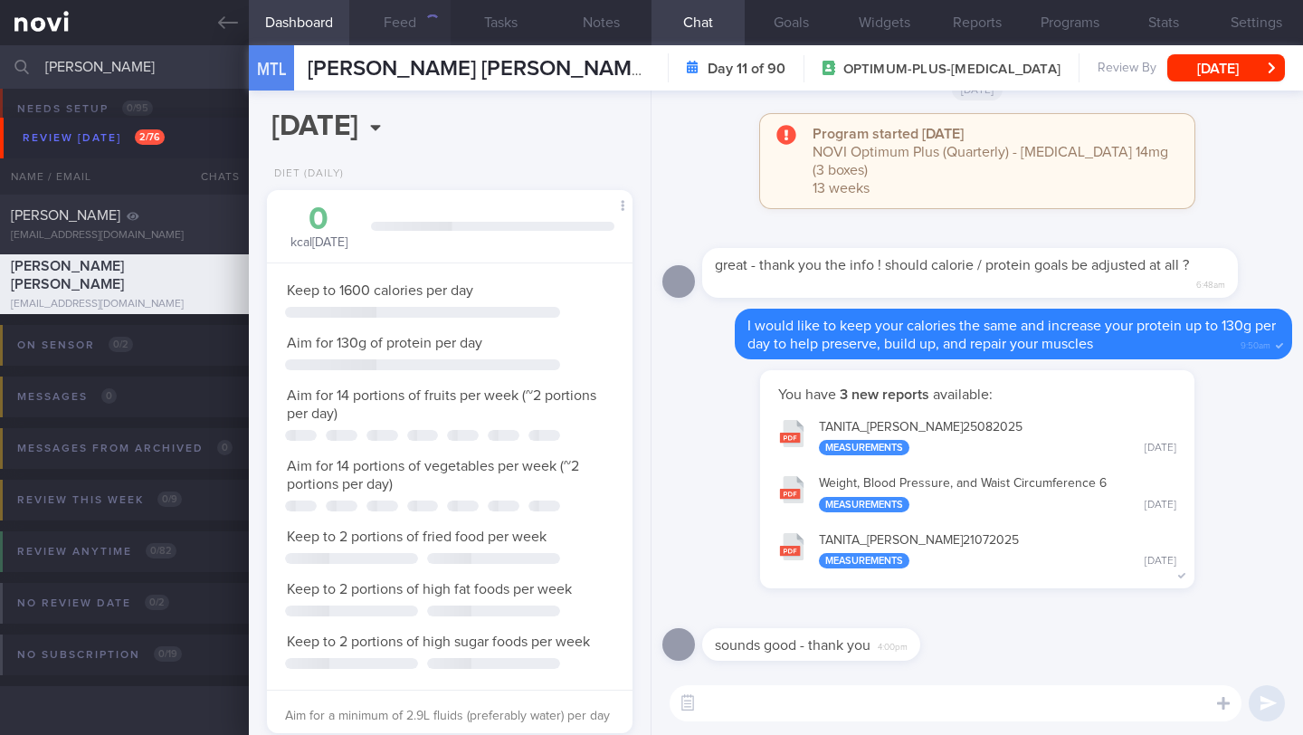
click at [388, 26] on button "Feed" at bounding box center [399, 22] width 100 height 45
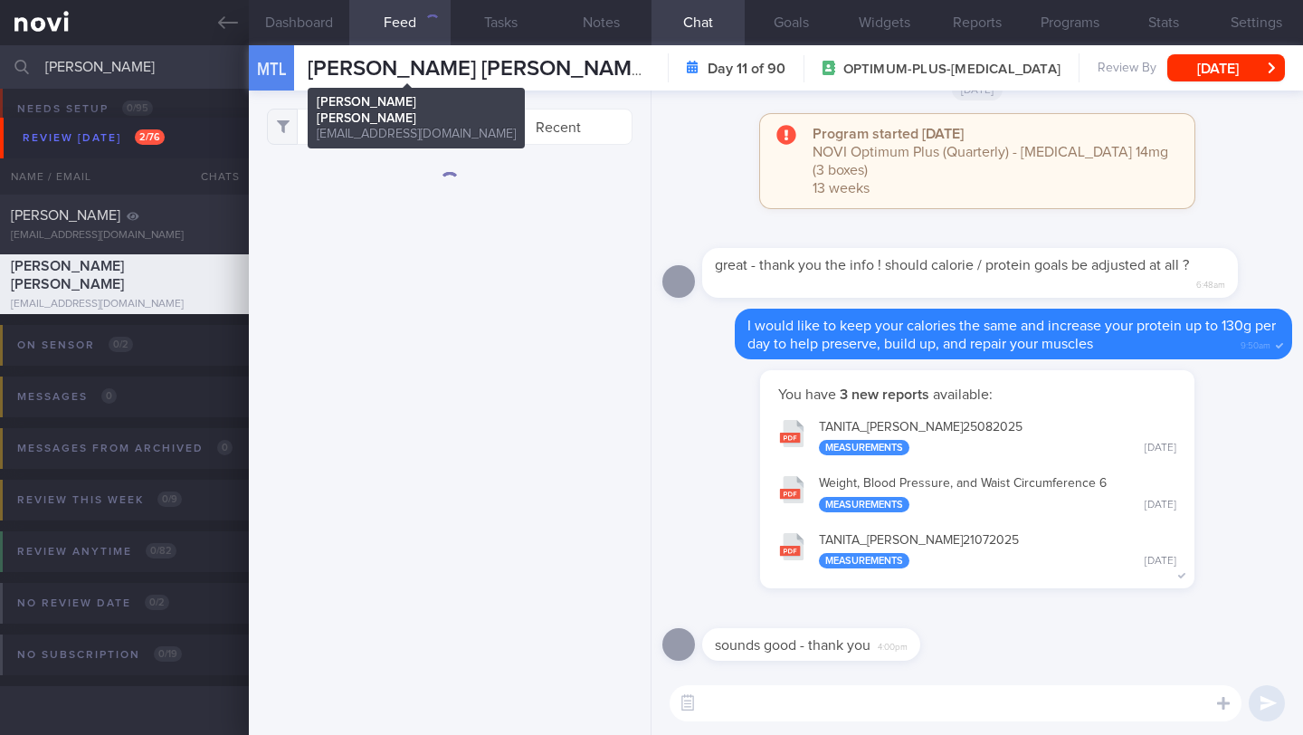
click at [433, 64] on span "[PERSON_NAME] [PERSON_NAME]" at bounding box center [479, 69] width 342 height 22
copy div "[PERSON_NAME] [PERSON_NAME] [PERSON_NAME] [PERSON_NAME] [EMAIL_ADDRESS][DOMAIN_…"
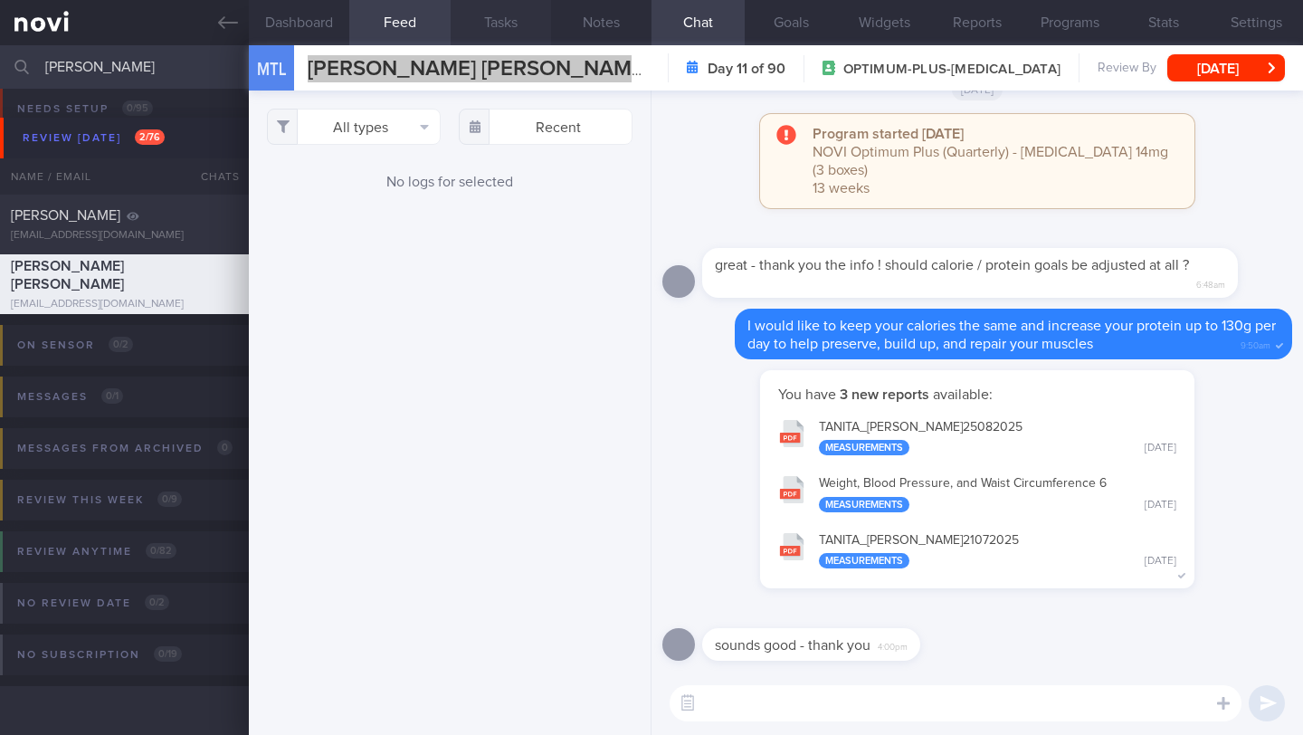
scroll to position [193, 333]
